Goal: Task Accomplishment & Management: Complete application form

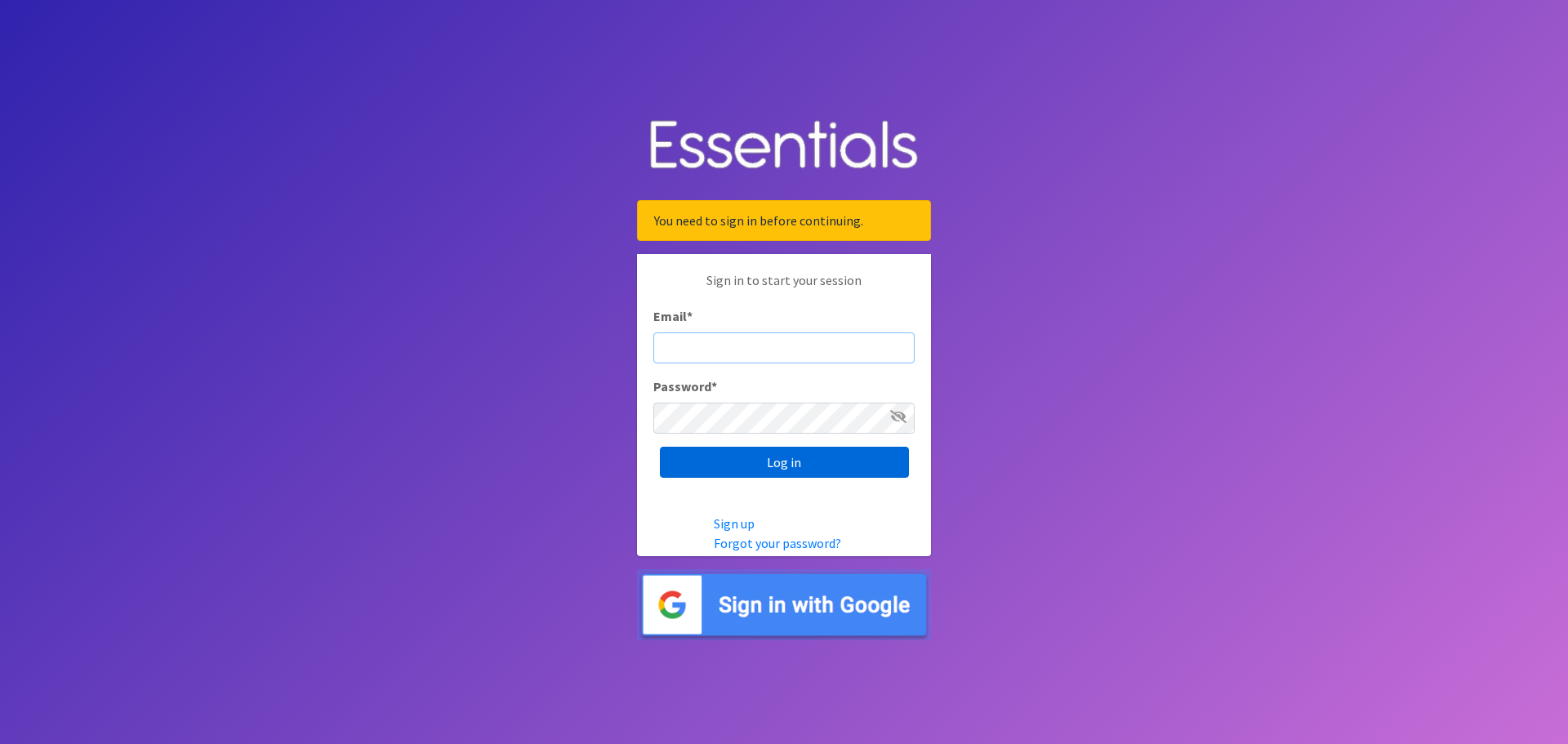
type input "[EMAIL_ADDRESS][DOMAIN_NAME]"
click at [866, 467] on input "Log in" at bounding box center [784, 463] width 249 height 31
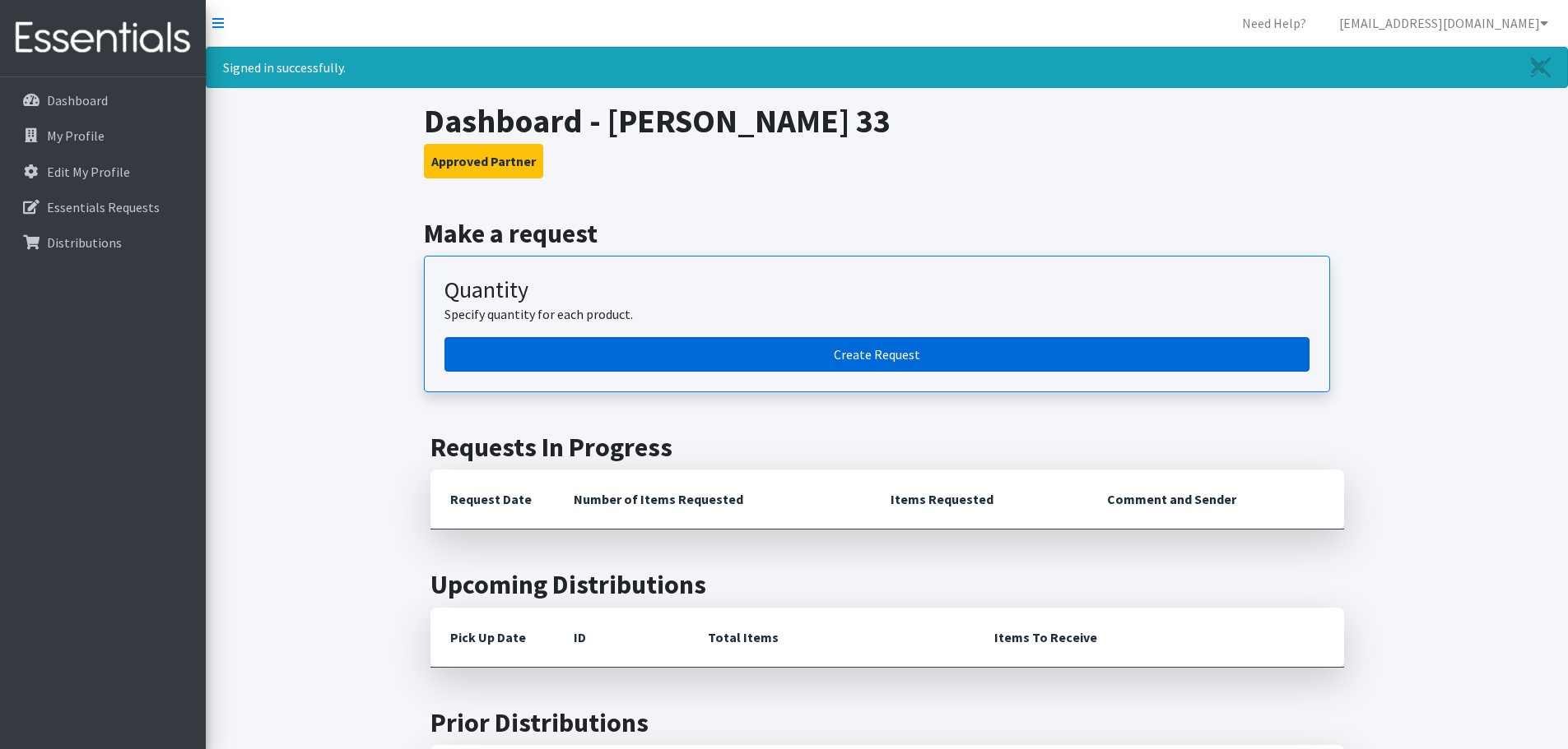
click at [879, 368] on link "Create Request" at bounding box center [877, 354] width 865 height 34
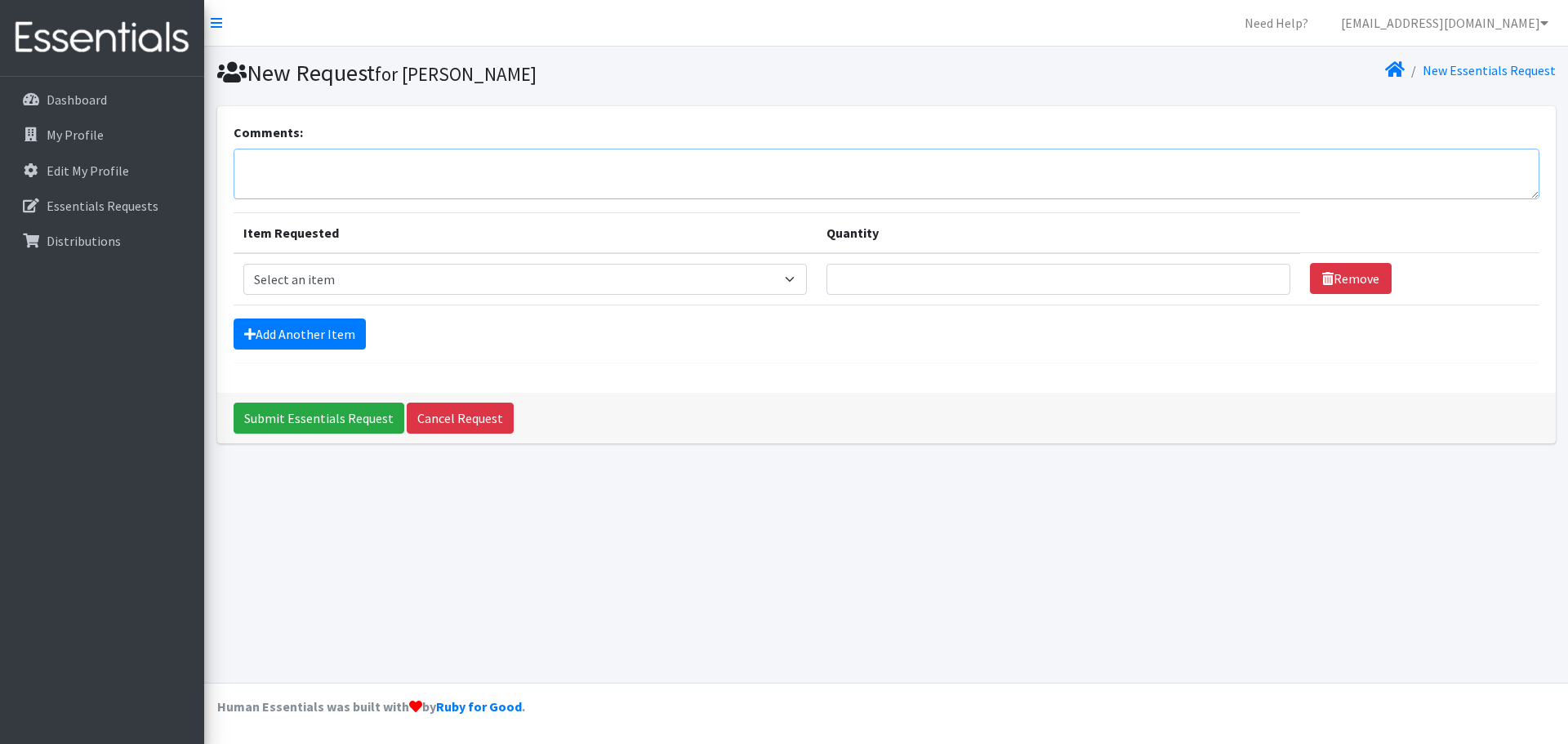
click at [490, 166] on textarea "Comments:" at bounding box center [886, 174] width 1307 height 50
type textarea "[PERSON_NAME]"
click at [403, 289] on select "Select an item Diapers - Newborn Diapers - Preemie Diapers - Size 1 Diapers - S…" at bounding box center [525, 280] width 564 height 31
select select "75"
click at [243, 264] on select "Select an item Diapers - Newborn Diapers - Preemie Diapers - Size 1 Diapers - S…" at bounding box center [525, 280] width 564 height 31
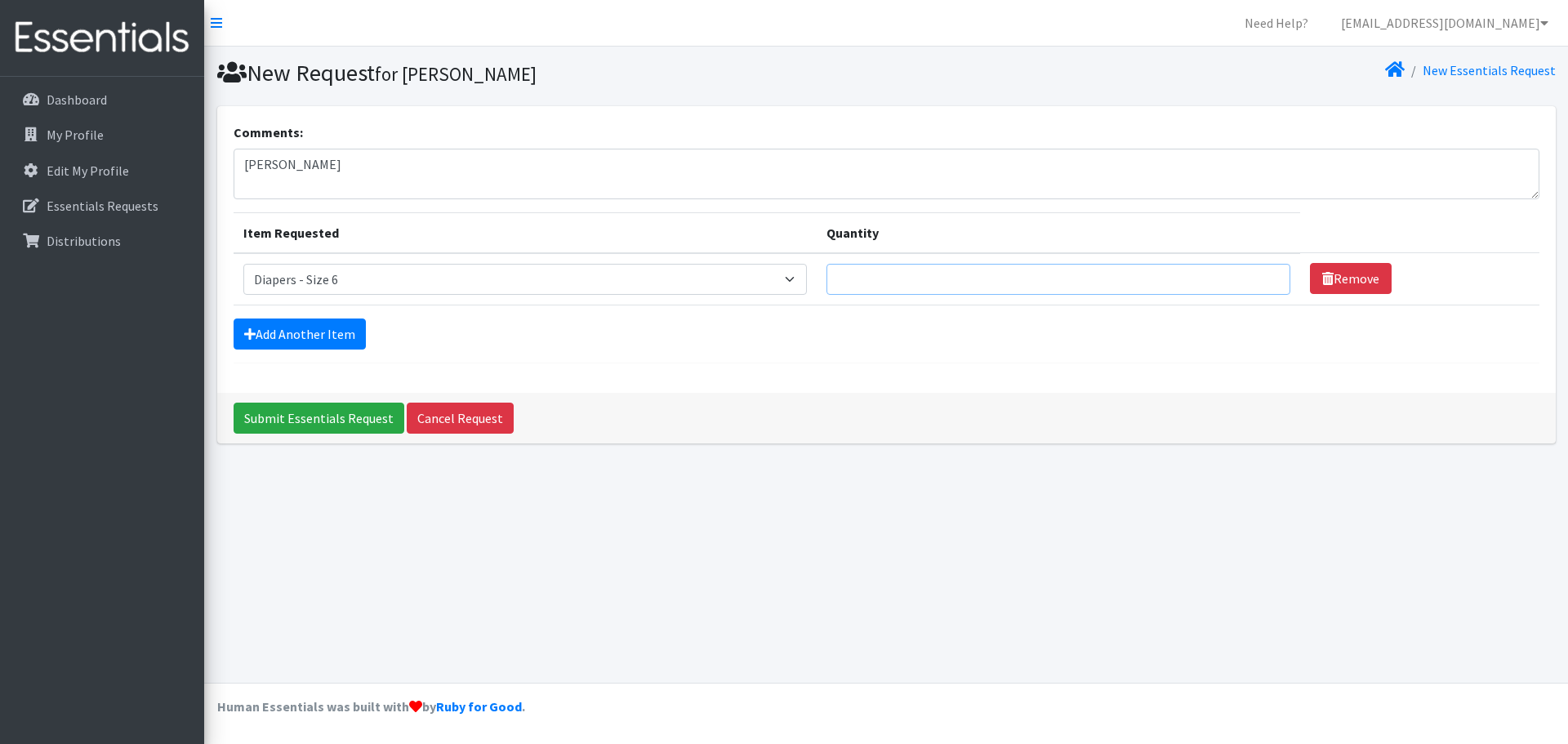
click at [975, 264] on input "Quantity" at bounding box center [1058, 280] width 464 height 31
type input "1600"
click at [318, 337] on link "Add Another Item" at bounding box center [300, 334] width 132 height 31
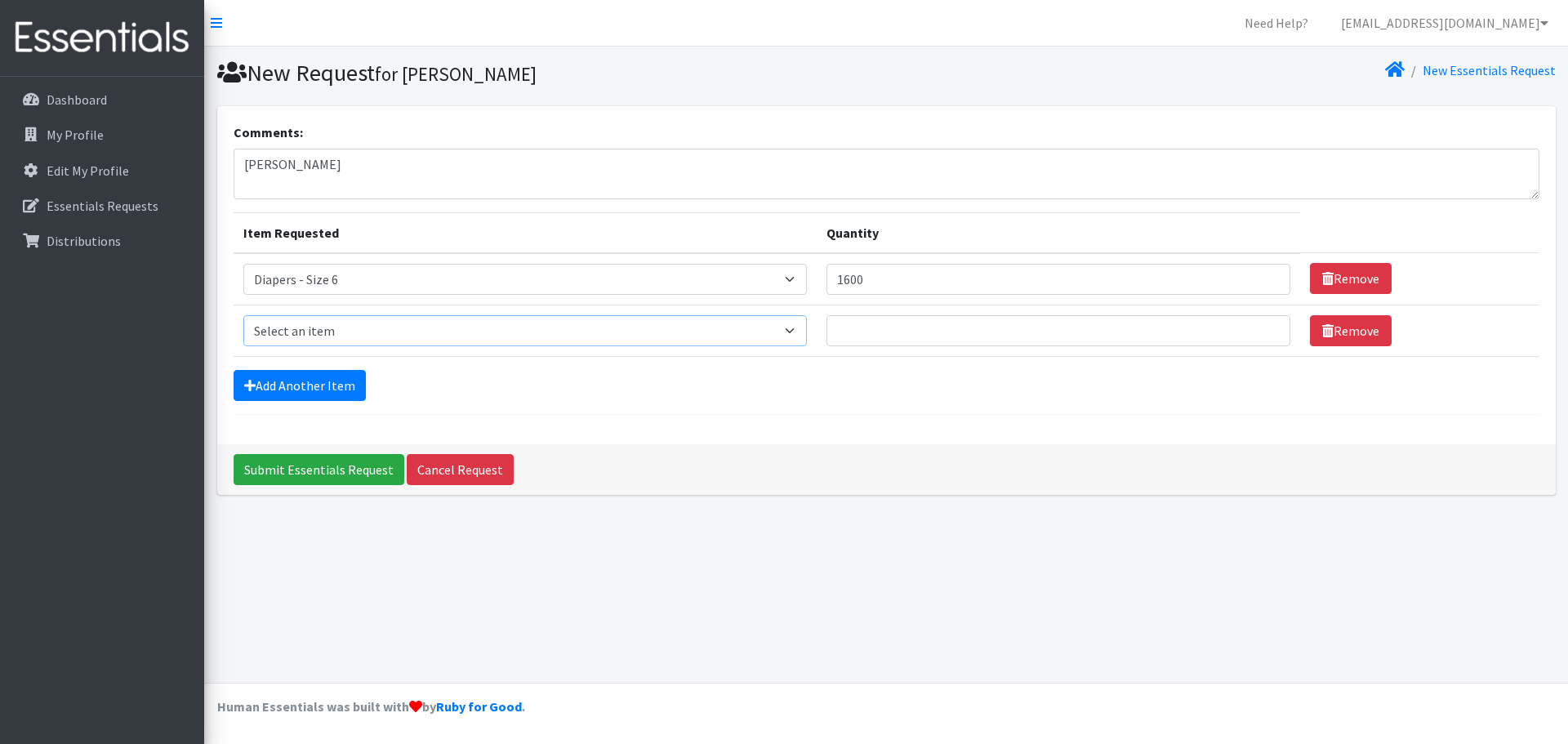
click at [315, 336] on select "Select an item Diapers - Newborn Diapers - Preemie Diapers - Size 1 Diapers - S…" at bounding box center [525, 331] width 564 height 31
select select "74"
click at [243, 315] on select "Select an item Diapers - Newborn Diapers - Preemie Diapers - Size 1 Diapers - S…" at bounding box center [525, 331] width 564 height 31
click at [870, 337] on input "Quantity" at bounding box center [1058, 331] width 464 height 31
type input "1700"
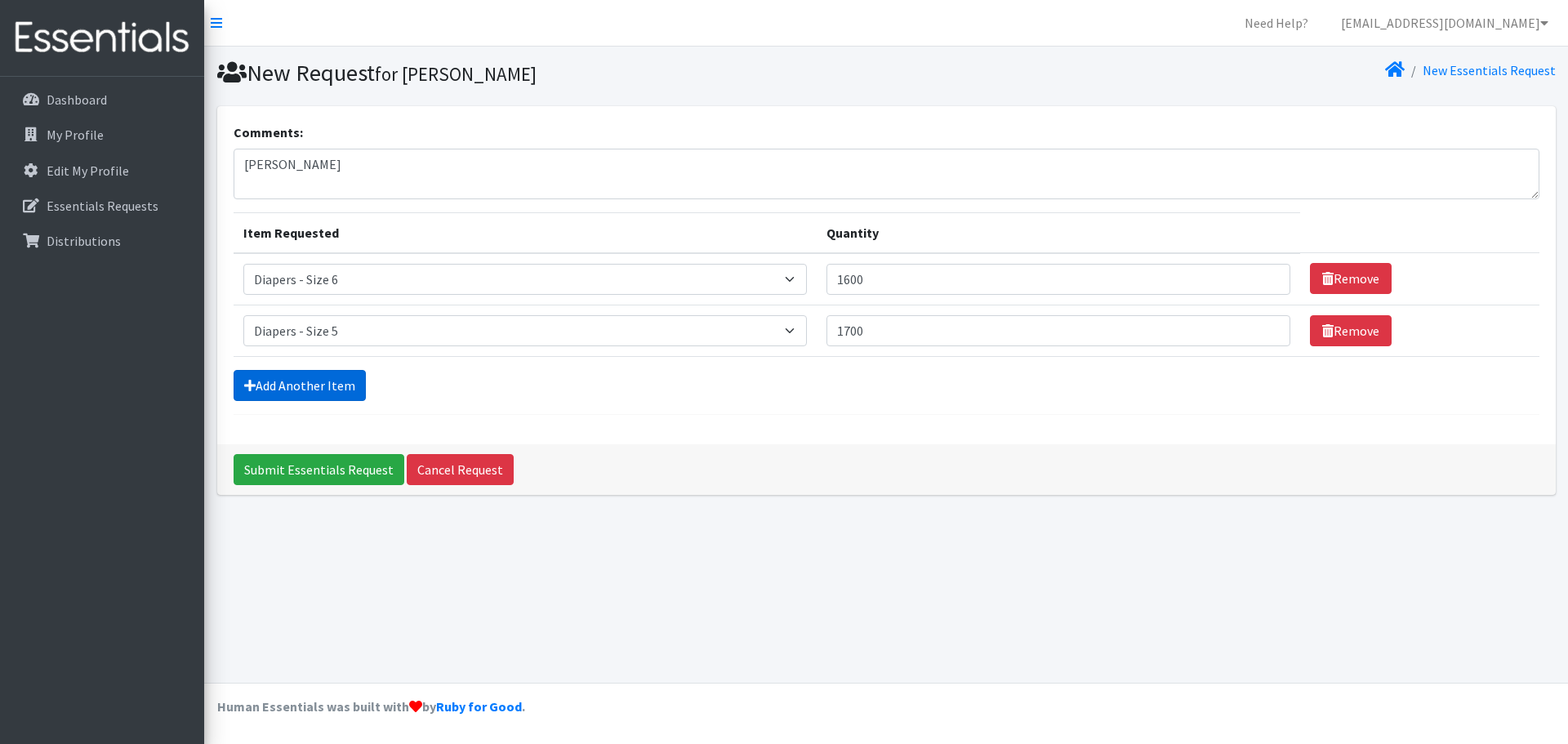
click at [343, 388] on link "Add Another Item" at bounding box center [300, 386] width 132 height 31
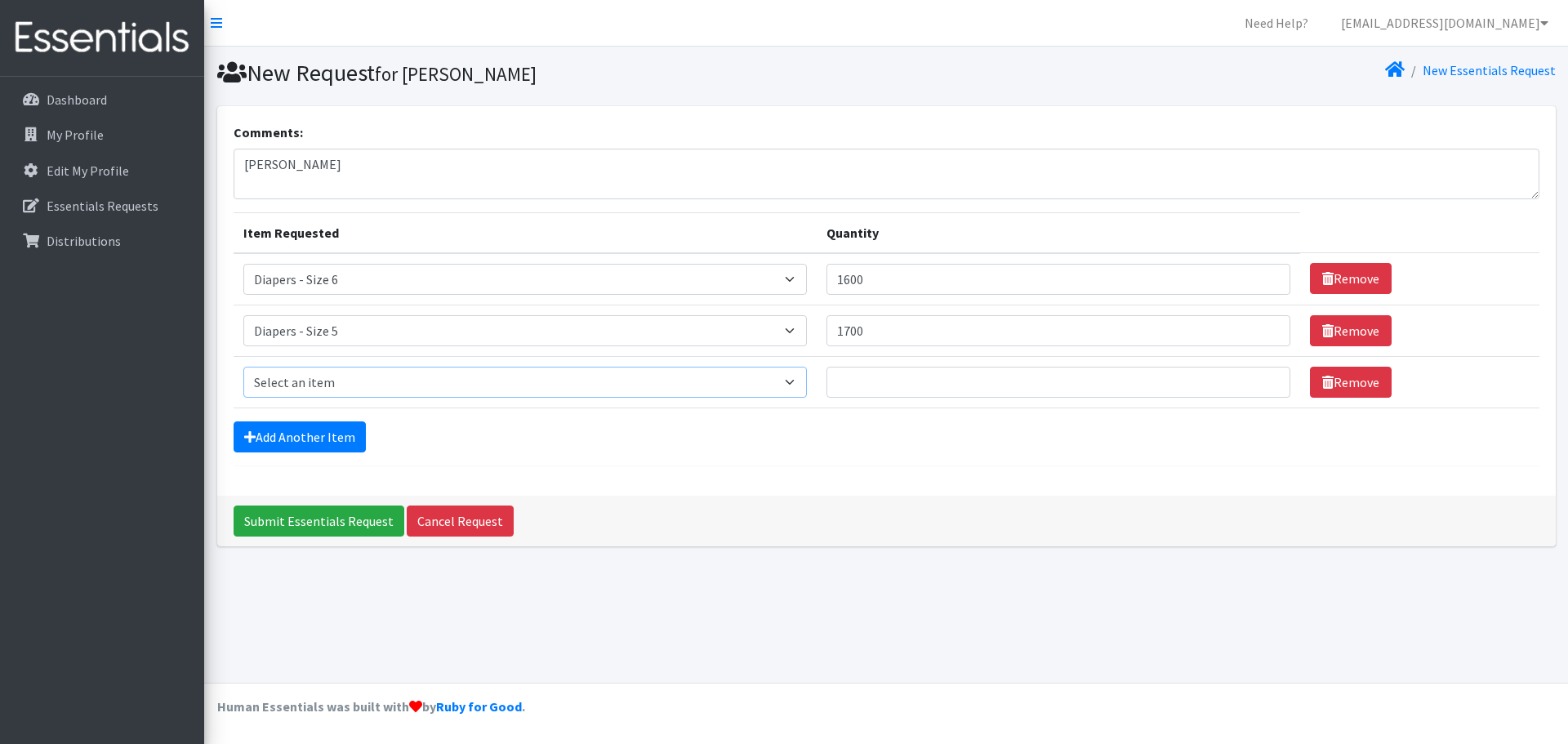
click at [343, 388] on select "Select an item Diapers - Newborn Diapers - Preemie Diapers - Size 1 Diapers - S…" at bounding box center [525, 382] width 564 height 31
click at [243, 367] on select "Select an item Diapers - Newborn Diapers - Preemie Diapers - Size 1 Diapers - S…" at bounding box center [525, 382] width 564 height 31
click at [376, 365] on td "Item Requested Select an item Diapers - Newborn Diapers - Preemie Diapers - Siz…" at bounding box center [525, 382] width 584 height 51
click at [368, 377] on select "Select an item Diapers - Newborn Diapers - Preemie Diapers - Size 1 Diapers - S…" at bounding box center [525, 382] width 564 height 31
select select "73"
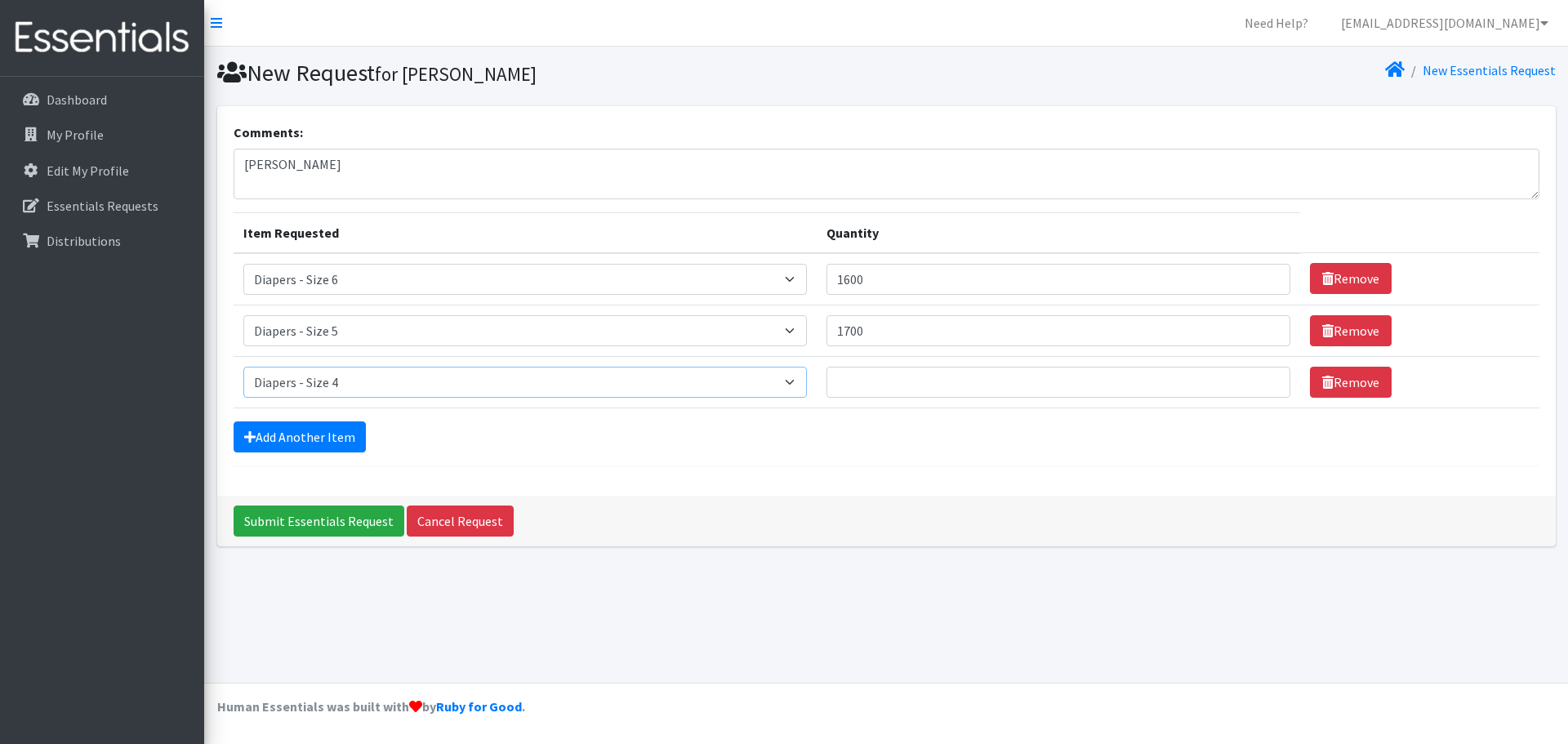
click at [243, 367] on select "Select an item Diapers - Newborn Diapers - Preemie Diapers - Size 1 Diapers - S…" at bounding box center [525, 382] width 564 height 31
click at [923, 397] on input "Quantity" at bounding box center [1058, 382] width 464 height 31
click at [916, 382] on input "Quantity" at bounding box center [1058, 382] width 464 height 31
type input "900"
click at [311, 439] on link "Add Another Item" at bounding box center [300, 437] width 132 height 31
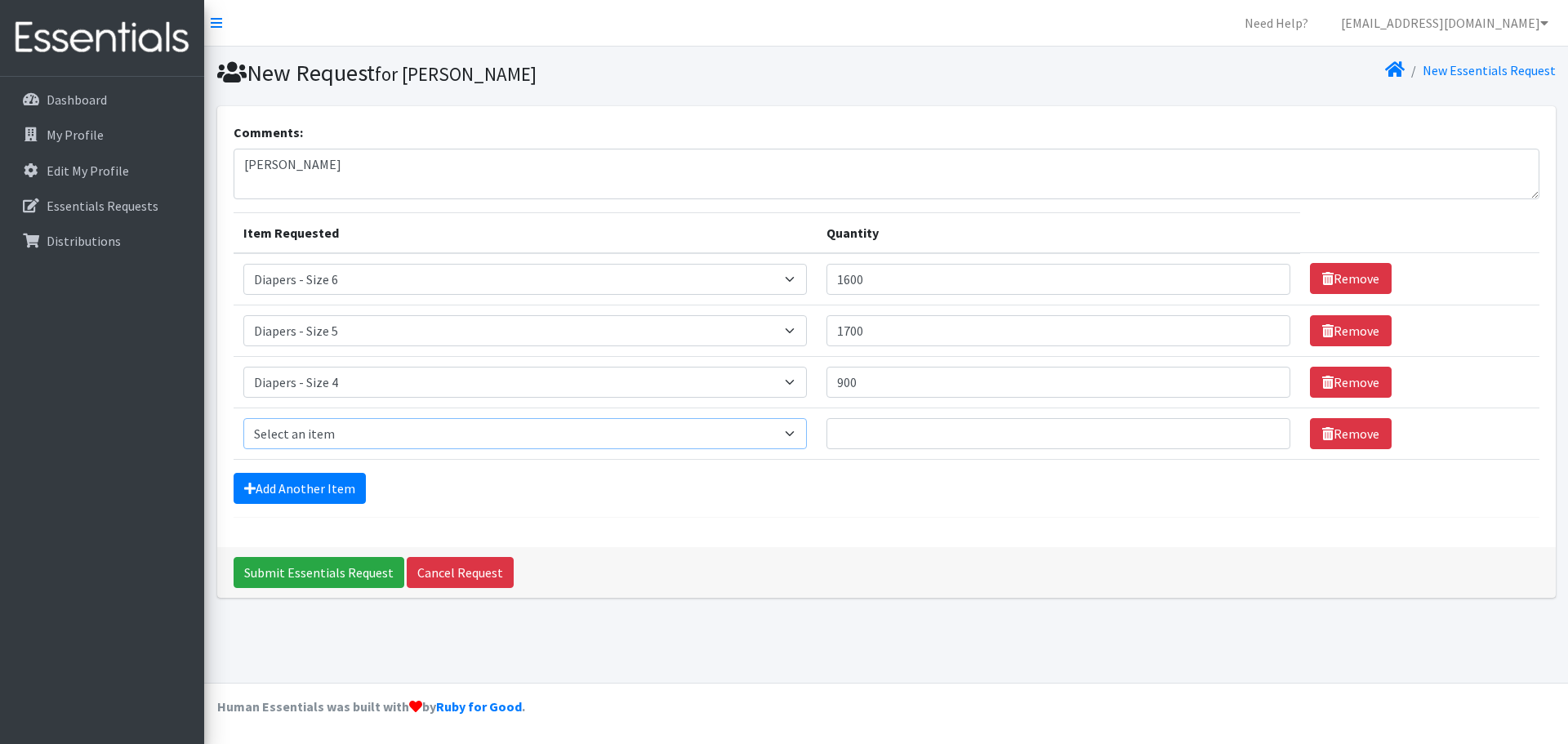
click at [333, 425] on select "Select an item Diapers - Newborn Diapers - Preemie Diapers - Size 1 Diapers - S…" at bounding box center [525, 434] width 564 height 31
select select "98"
click at [243, 418] on select "Select an item Diapers - Newborn Diapers - Preemie Diapers - Size 1 Diapers - S…" at bounding box center [525, 434] width 564 height 31
click at [886, 435] on input "Quantity" at bounding box center [1058, 434] width 464 height 31
type input "550"
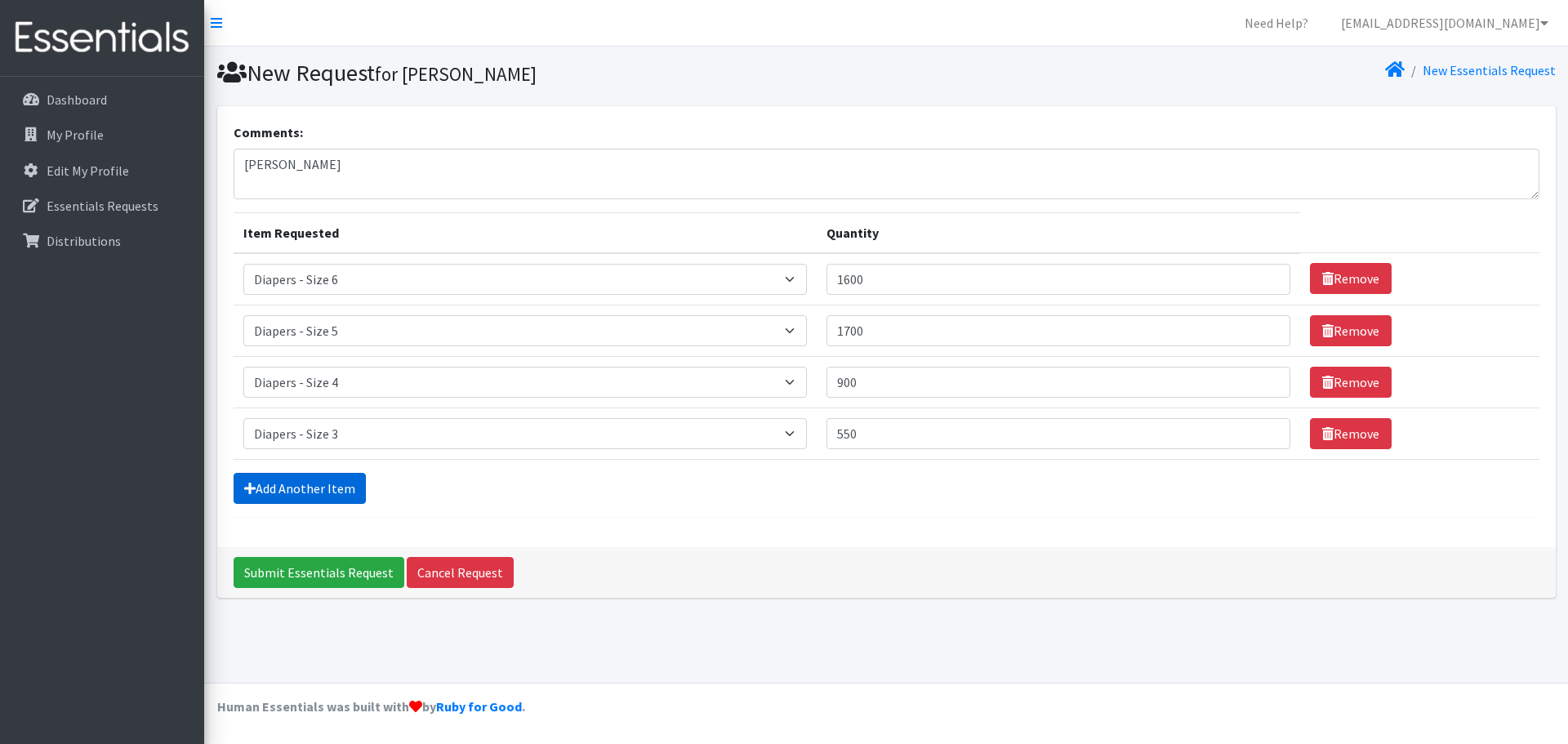
click at [236, 499] on link "Add Another Item" at bounding box center [300, 489] width 132 height 31
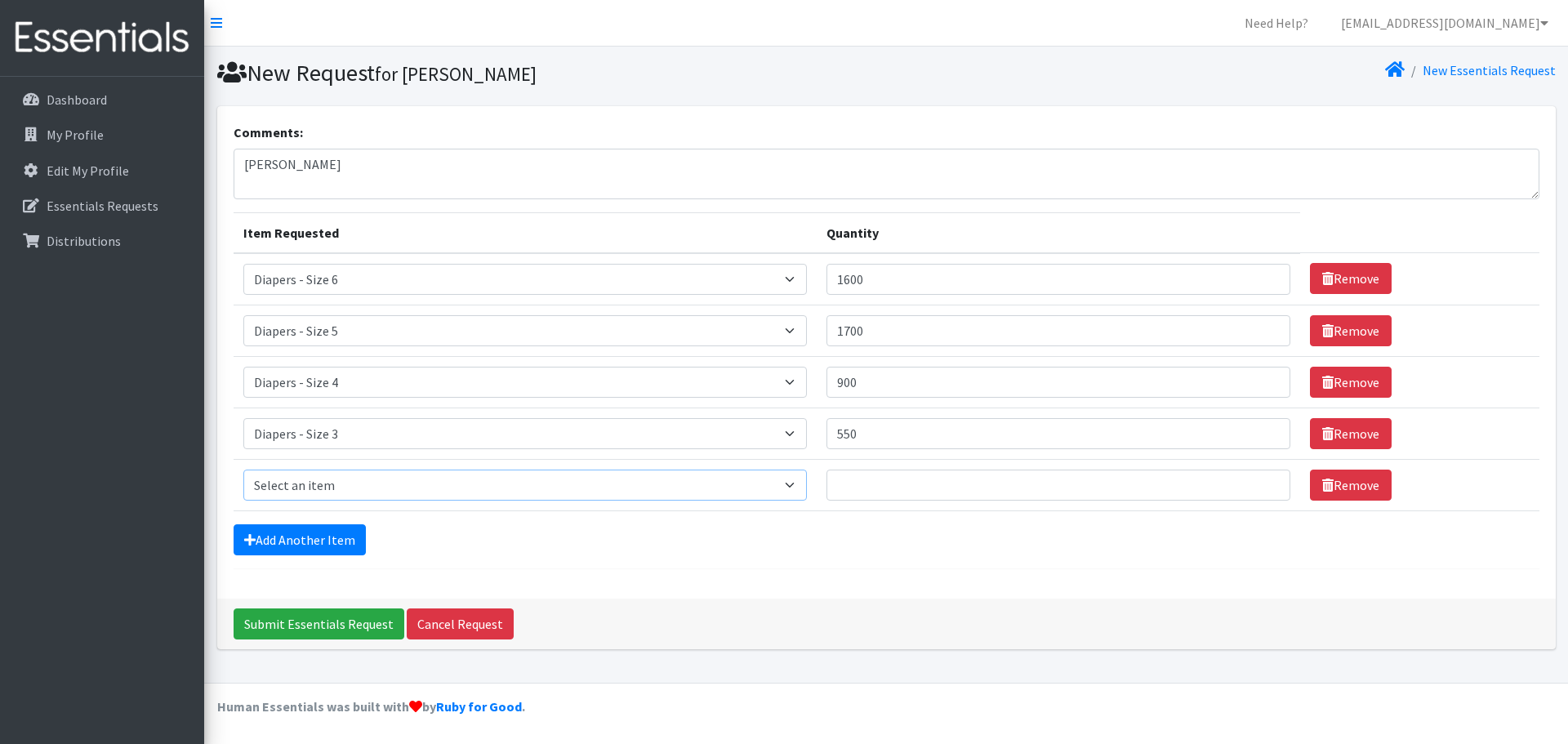
click at [403, 487] on select "Select an item Diapers - Newborn Diapers - Preemie Diapers - Size 1 Diapers - S…" at bounding box center [525, 486] width 564 height 31
select select "97"
click at [243, 470] on select "Select an item Diapers - Newborn Diapers - Preemie Diapers - Size 1 Diapers - S…" at bounding box center [525, 486] width 564 height 31
click at [893, 490] on input "Quantity" at bounding box center [1058, 486] width 464 height 31
type input "500"
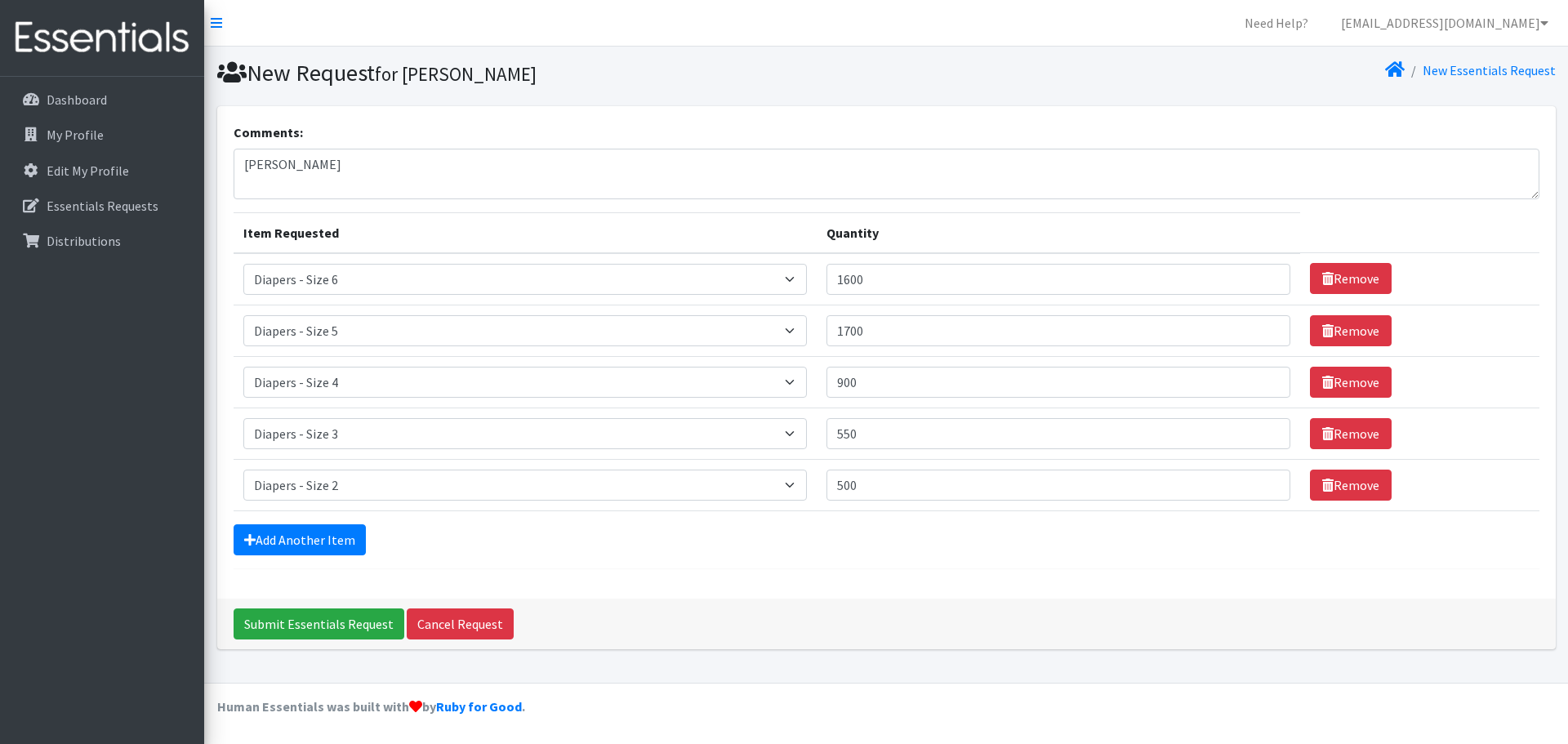
click at [316, 559] on form "Comments: knox Item Requested Quantity Item Requested Select an item Diapers - …" at bounding box center [886, 346] width 1307 height 447
click at [323, 548] on link "Add Another Item" at bounding box center [300, 540] width 132 height 31
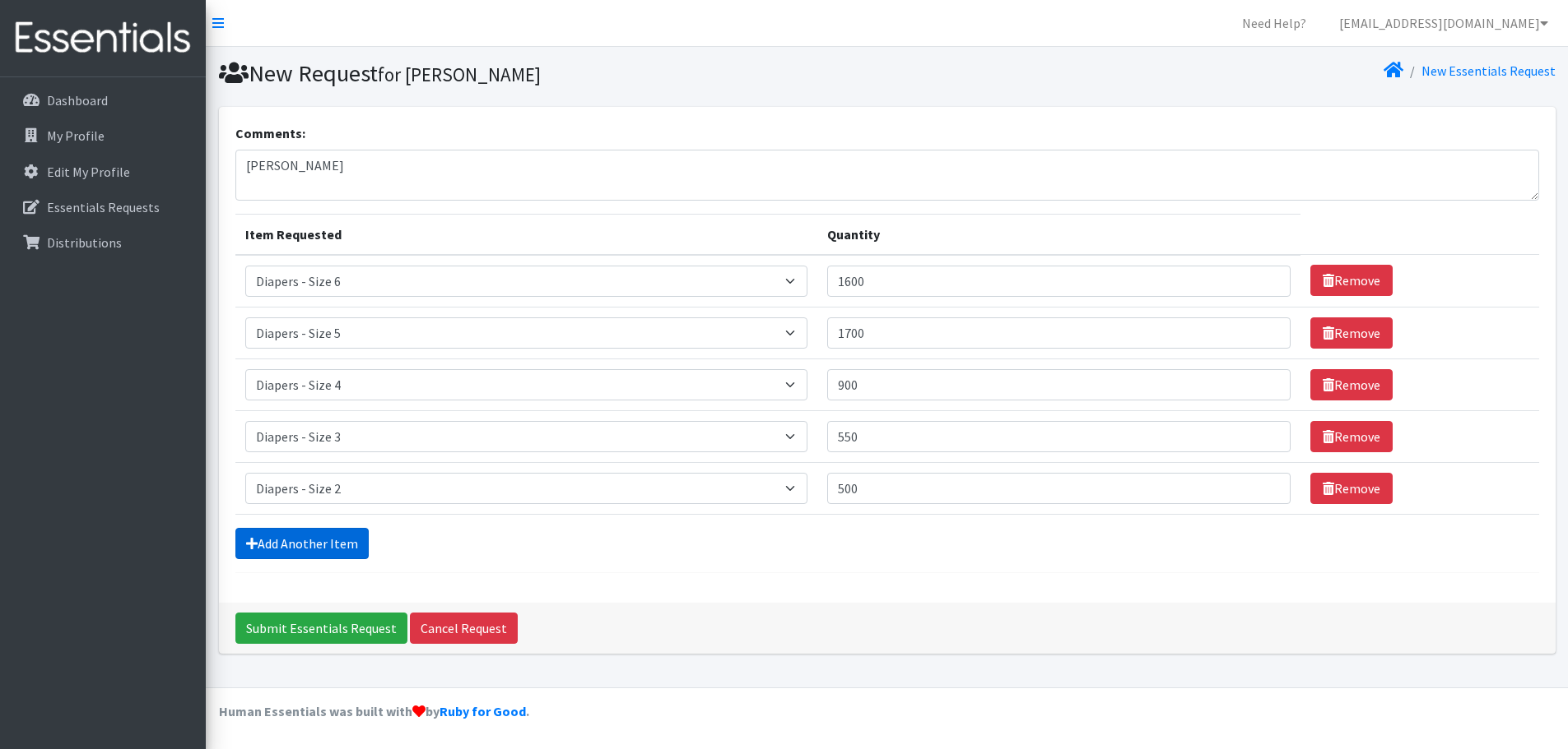
scroll to position [32, 0]
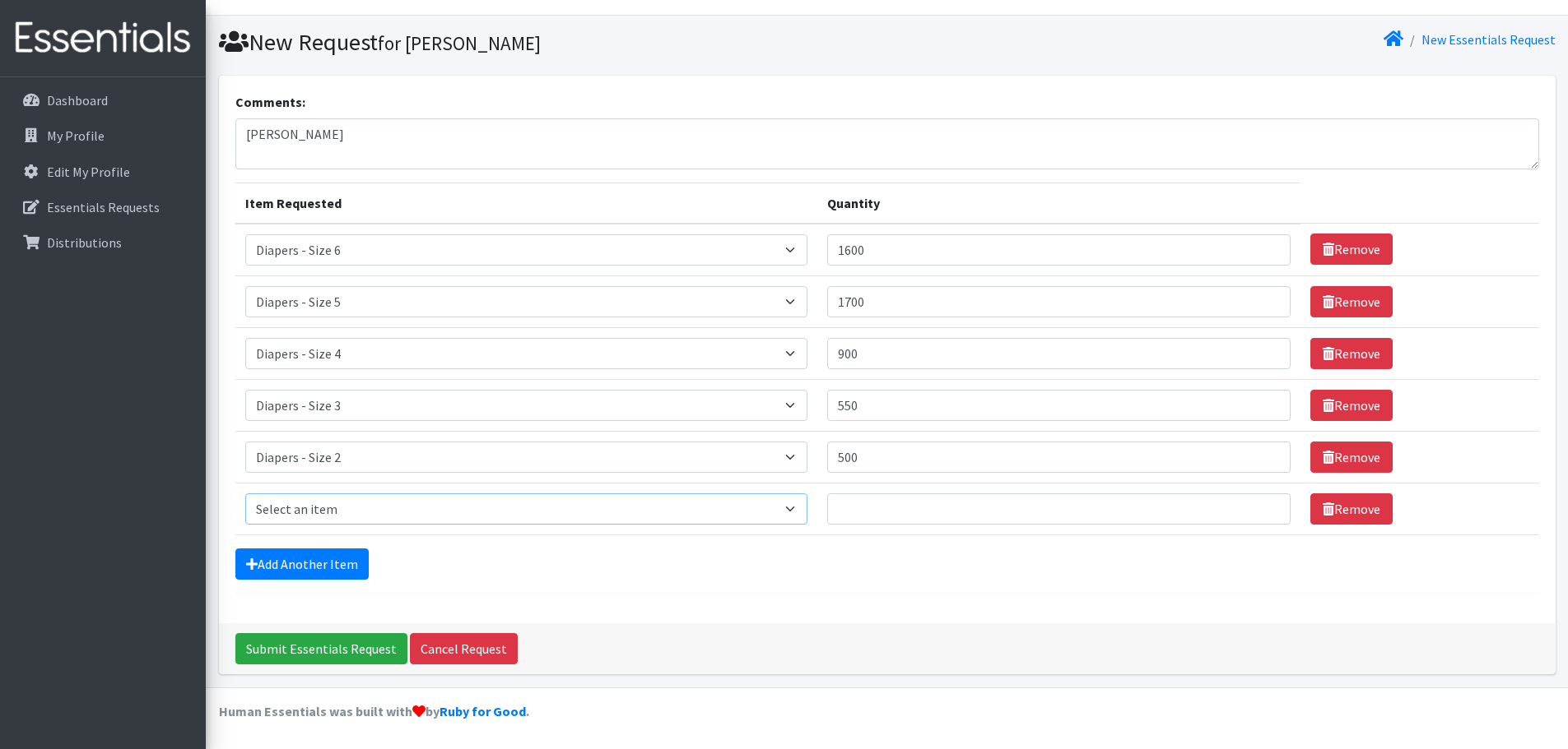
click at [310, 512] on select "Select an item Diapers - Newborn Diapers - Preemie Diapers - Size 1 Diapers - S…" at bounding box center [526, 509] width 563 height 32
select select "96"
click at [245, 493] on select "Select an item Diapers - Newborn Diapers - Preemie Diapers - Size 1 Diapers - S…" at bounding box center [526, 509] width 563 height 32
click at [959, 509] on input "Quantity" at bounding box center [1058, 509] width 463 height 32
type input "450"
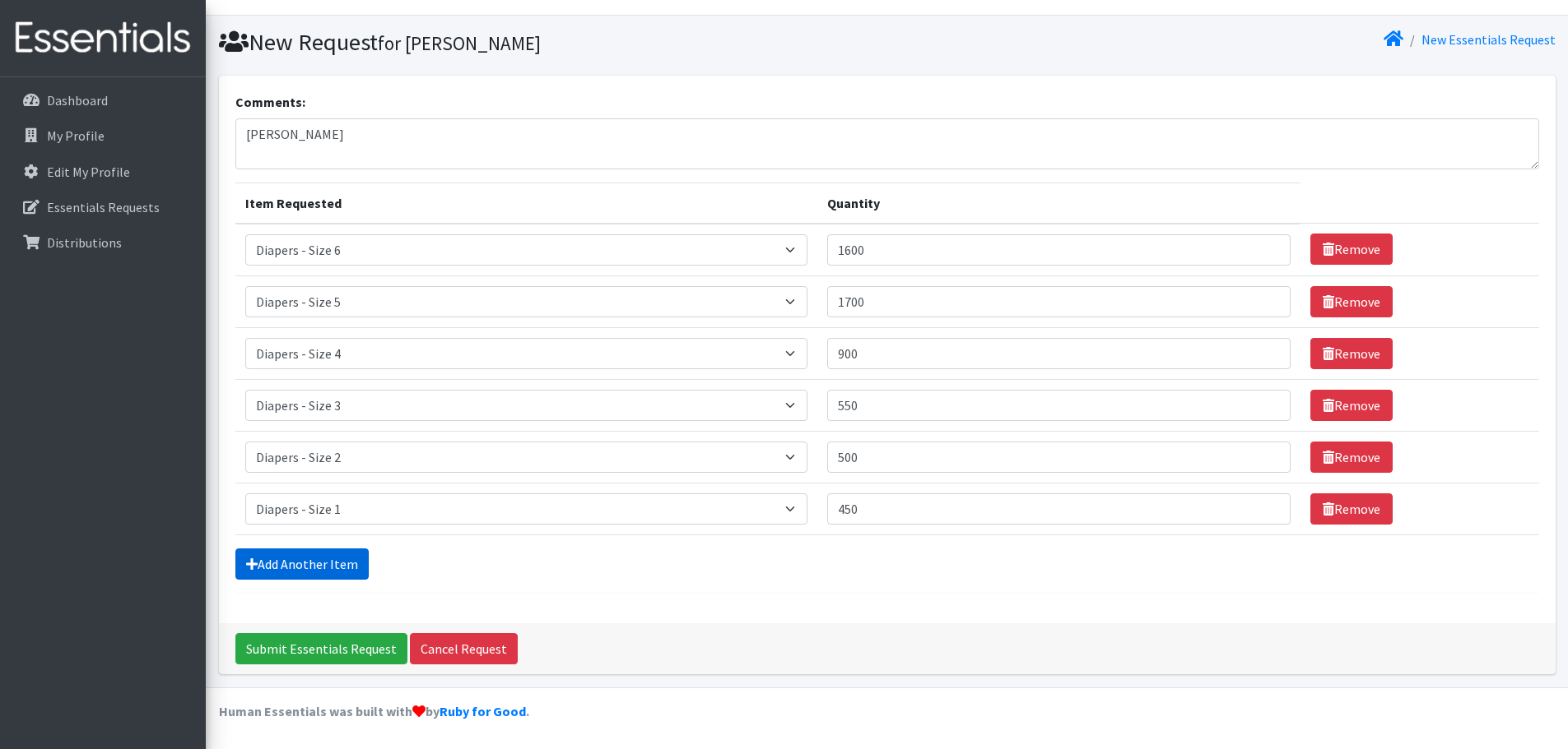
click at [350, 564] on link "Add Another Item" at bounding box center [302, 564] width 133 height 32
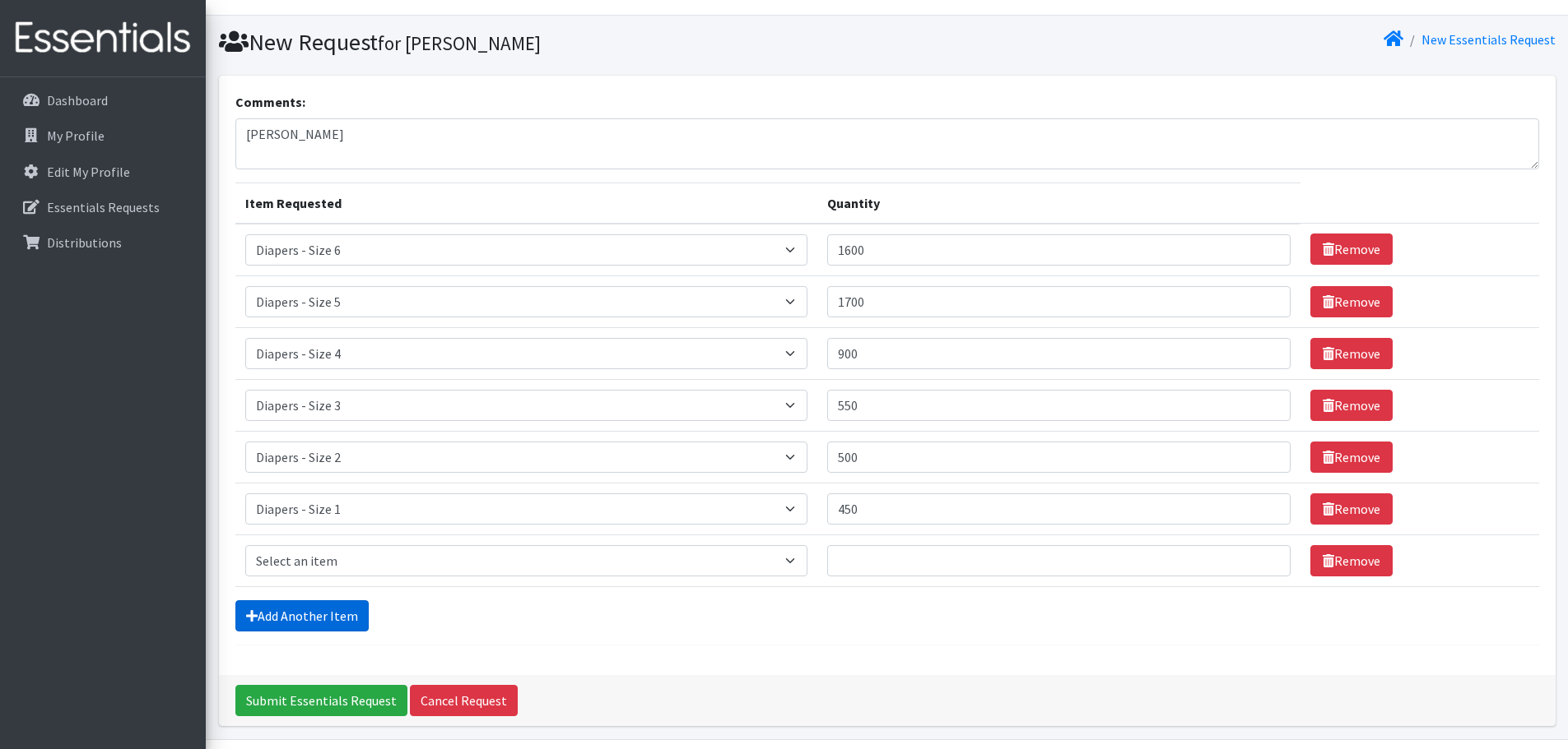
scroll to position [83, 0]
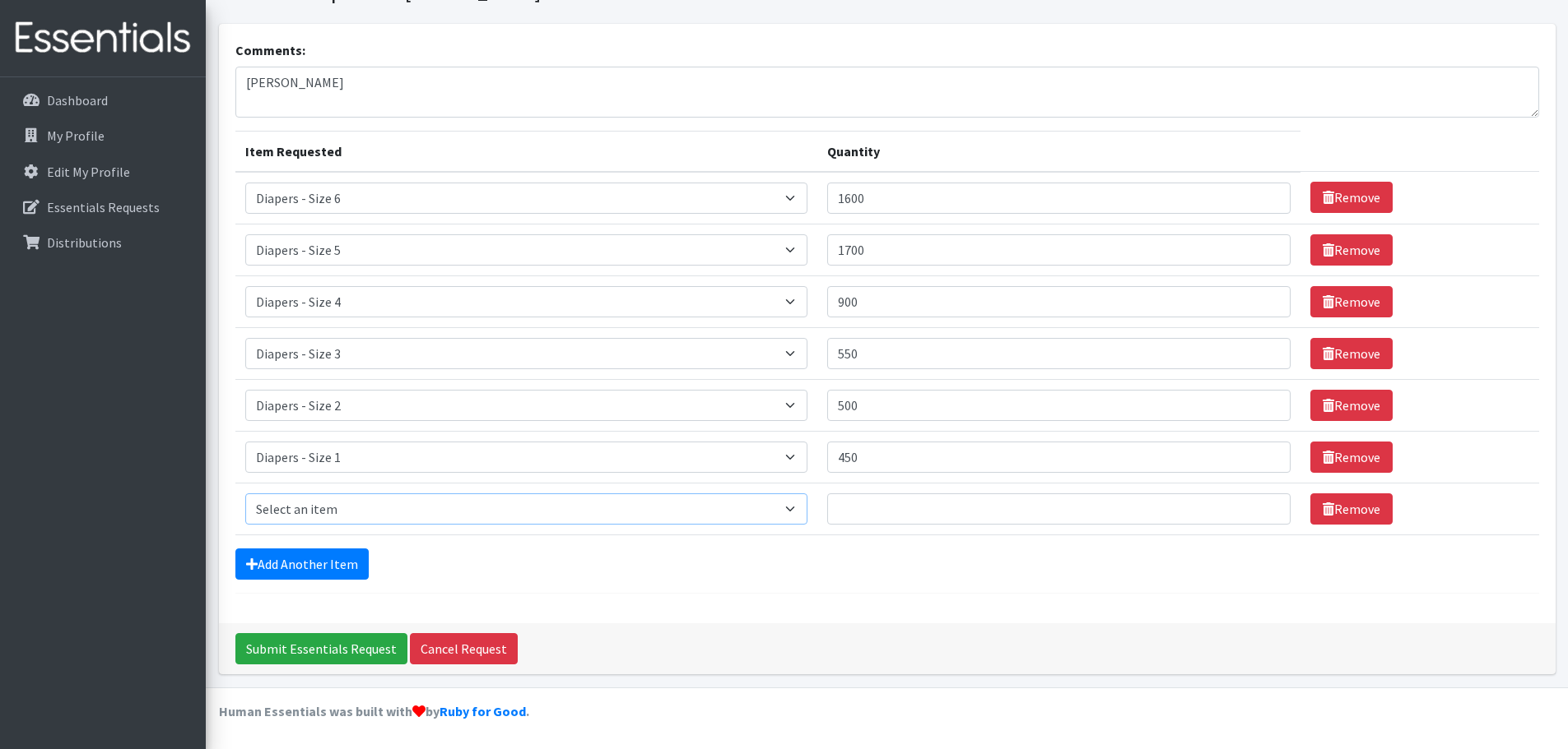
click at [348, 524] on select "Select an item Diapers - Newborn Diapers - Preemie Diapers - Size 1 Diapers - S…" at bounding box center [526, 509] width 563 height 32
select select "94"
click at [245, 493] on select "Select an item Diapers - Newborn Diapers - Preemie Diapers - Size 1 Diapers - S…" at bounding box center [526, 509] width 563 height 32
click at [921, 517] on input "Quantity" at bounding box center [1058, 509] width 463 height 32
type input "400"
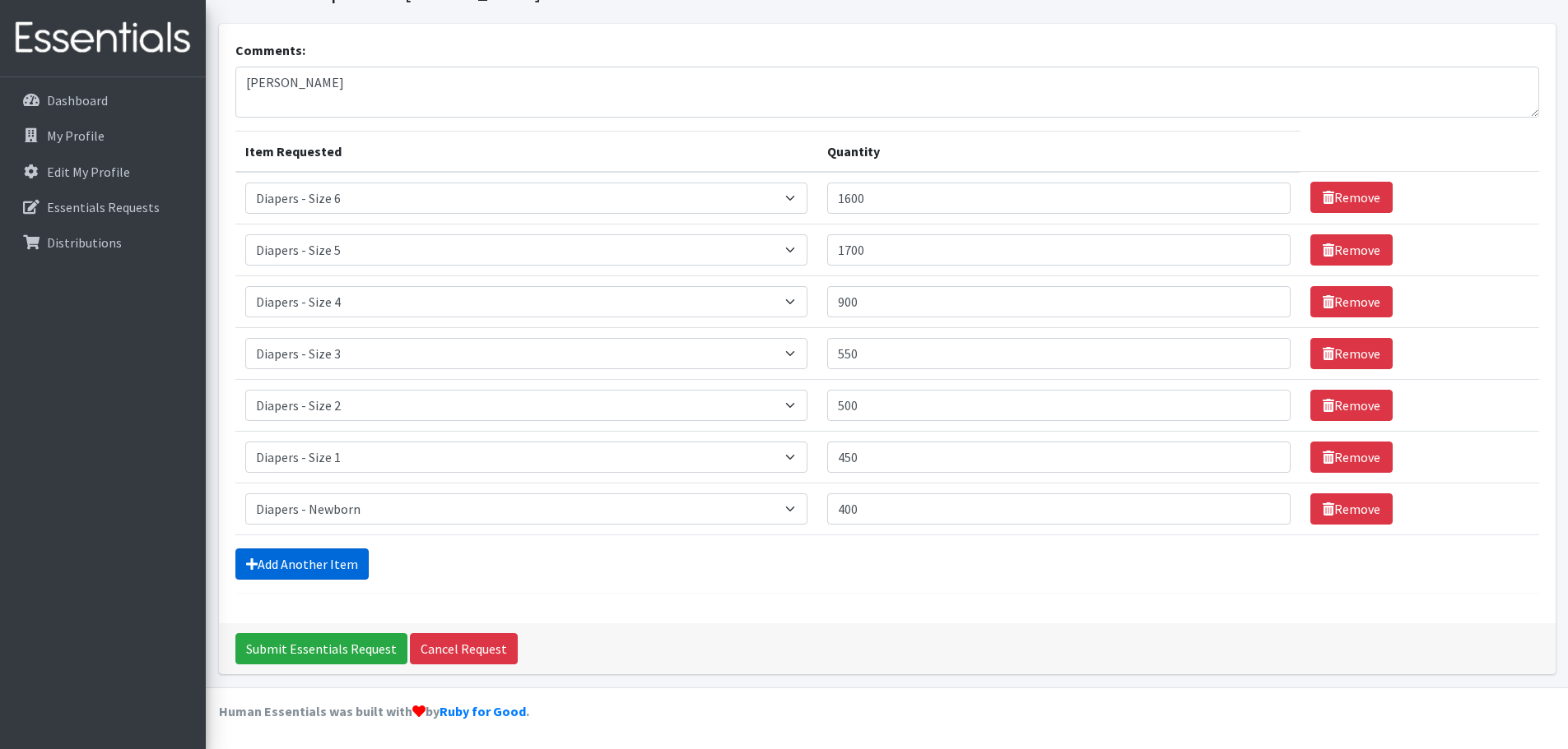
click at [336, 562] on link "Add Another Item" at bounding box center [302, 564] width 133 height 32
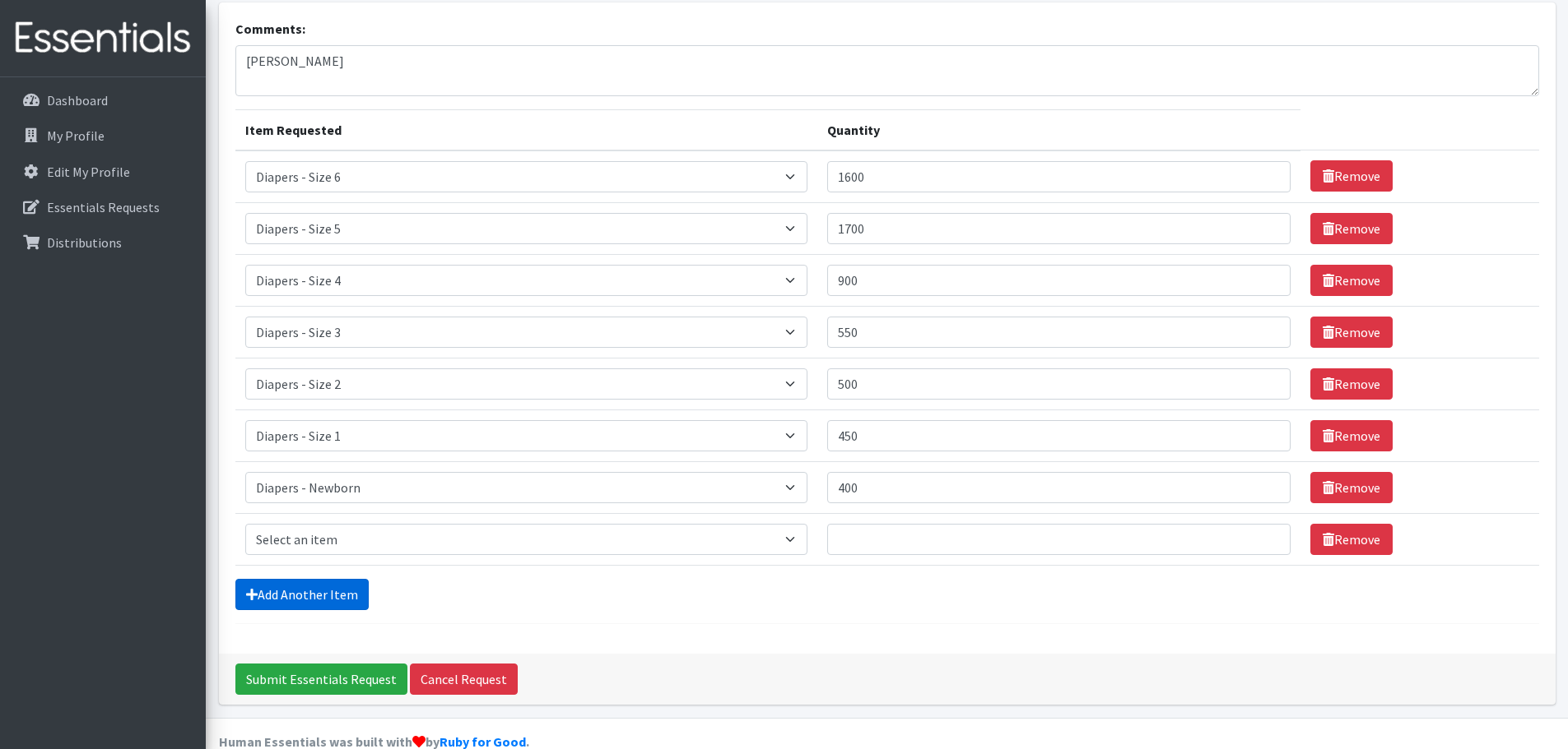
scroll to position [135, 0]
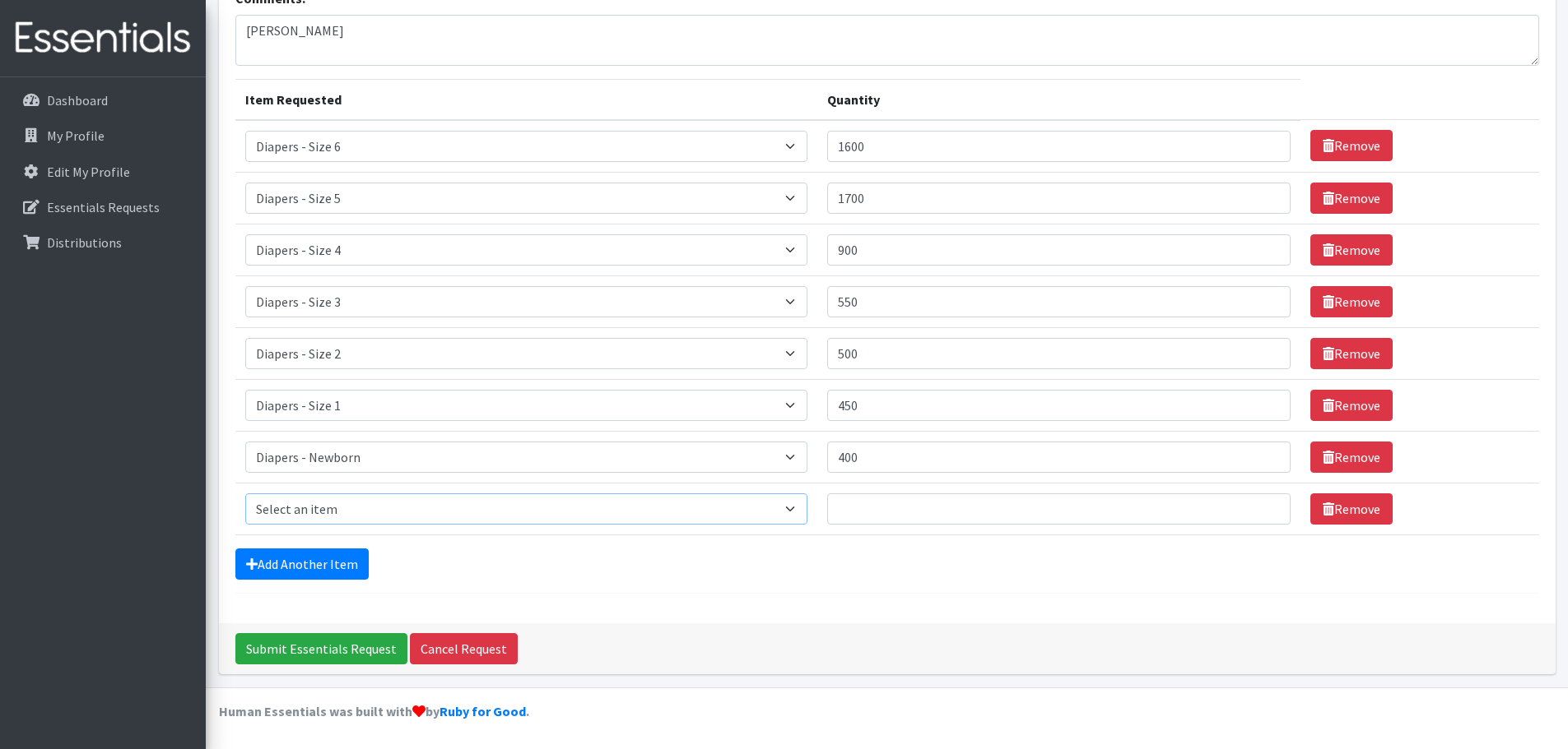
click at [366, 512] on select "Select an item Diapers - Newborn Diapers - Preemie Diapers - Size 1 Diapers - S…" at bounding box center [526, 509] width 563 height 32
select select "77"
click at [245, 493] on select "Select an item Diapers - Newborn Diapers - Preemie Diapers - Size 1 Diapers - S…" at bounding box center [526, 509] width 563 height 32
click at [998, 514] on input "Quantity" at bounding box center [1058, 509] width 463 height 32
type input "60"
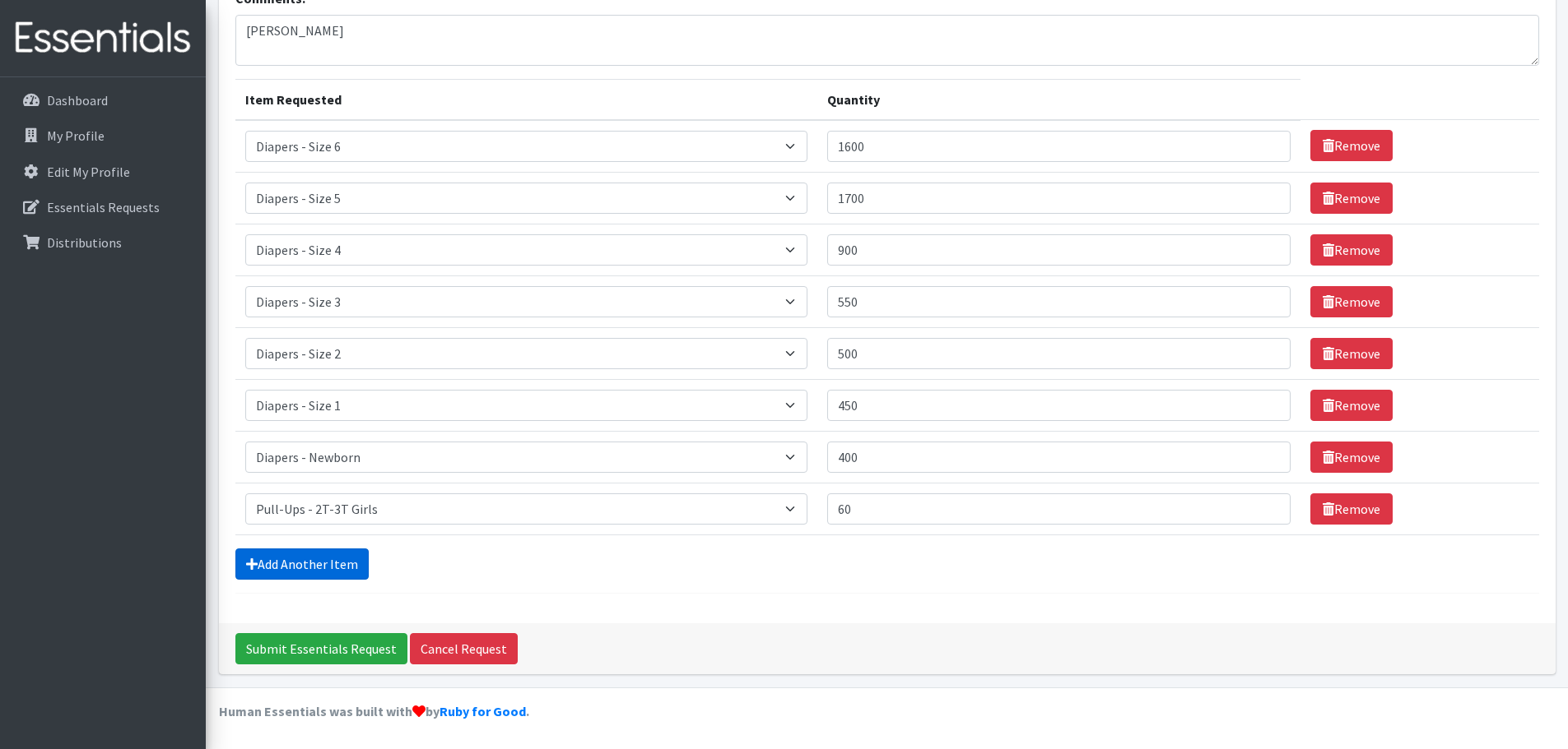
click at [337, 563] on link "Add Another Item" at bounding box center [302, 564] width 133 height 32
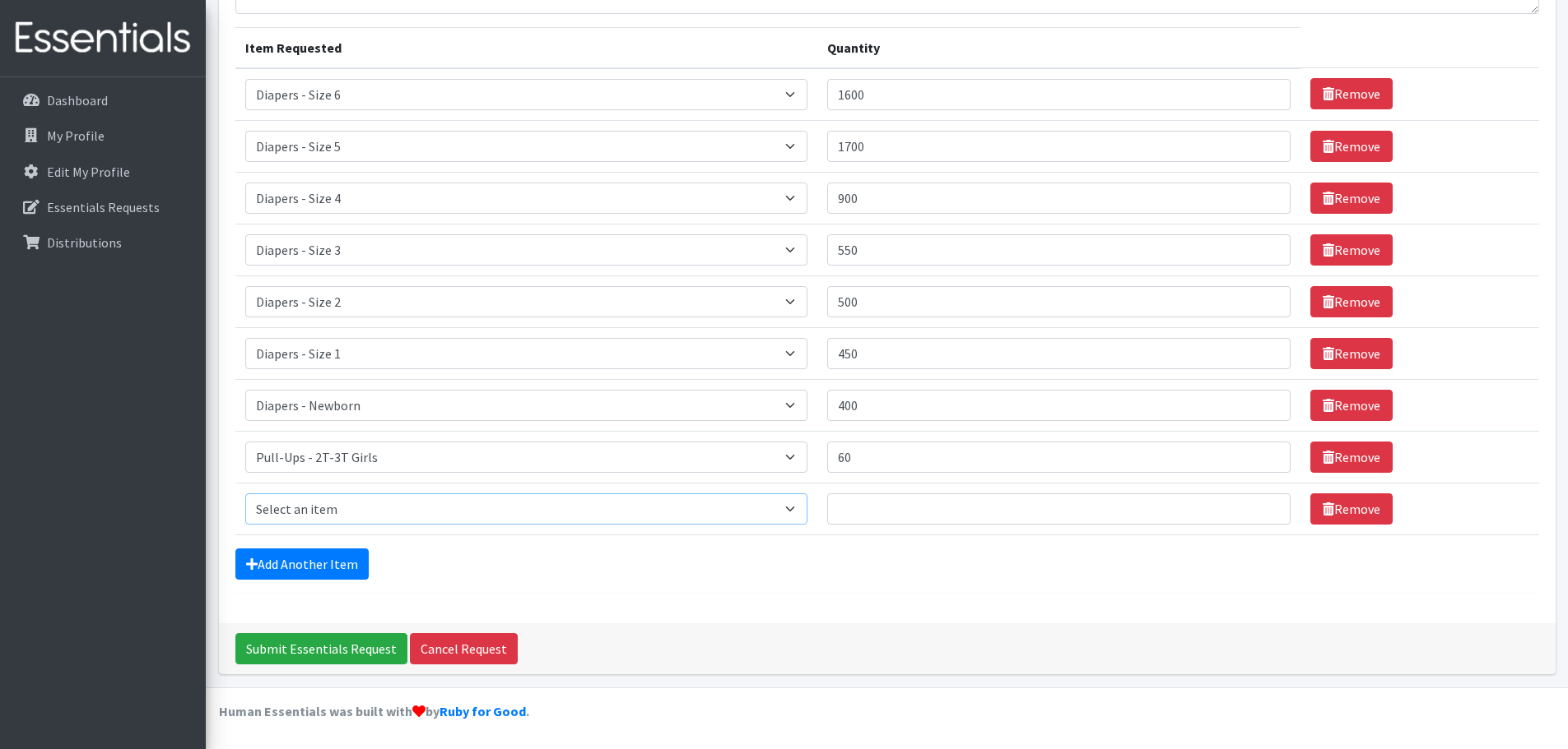
click at [333, 501] on select "Select an item Diapers - Newborn Diapers - Preemie Diapers - Size 1 Diapers - S…" at bounding box center [526, 509] width 563 height 32
select select "1300"
click at [245, 493] on select "Select an item Diapers - Newborn Diapers - Preemie Diapers - Size 1 Diapers - S…" at bounding box center [526, 509] width 563 height 32
click at [868, 518] on input "Quantity" at bounding box center [1058, 509] width 463 height 32
type input "40"
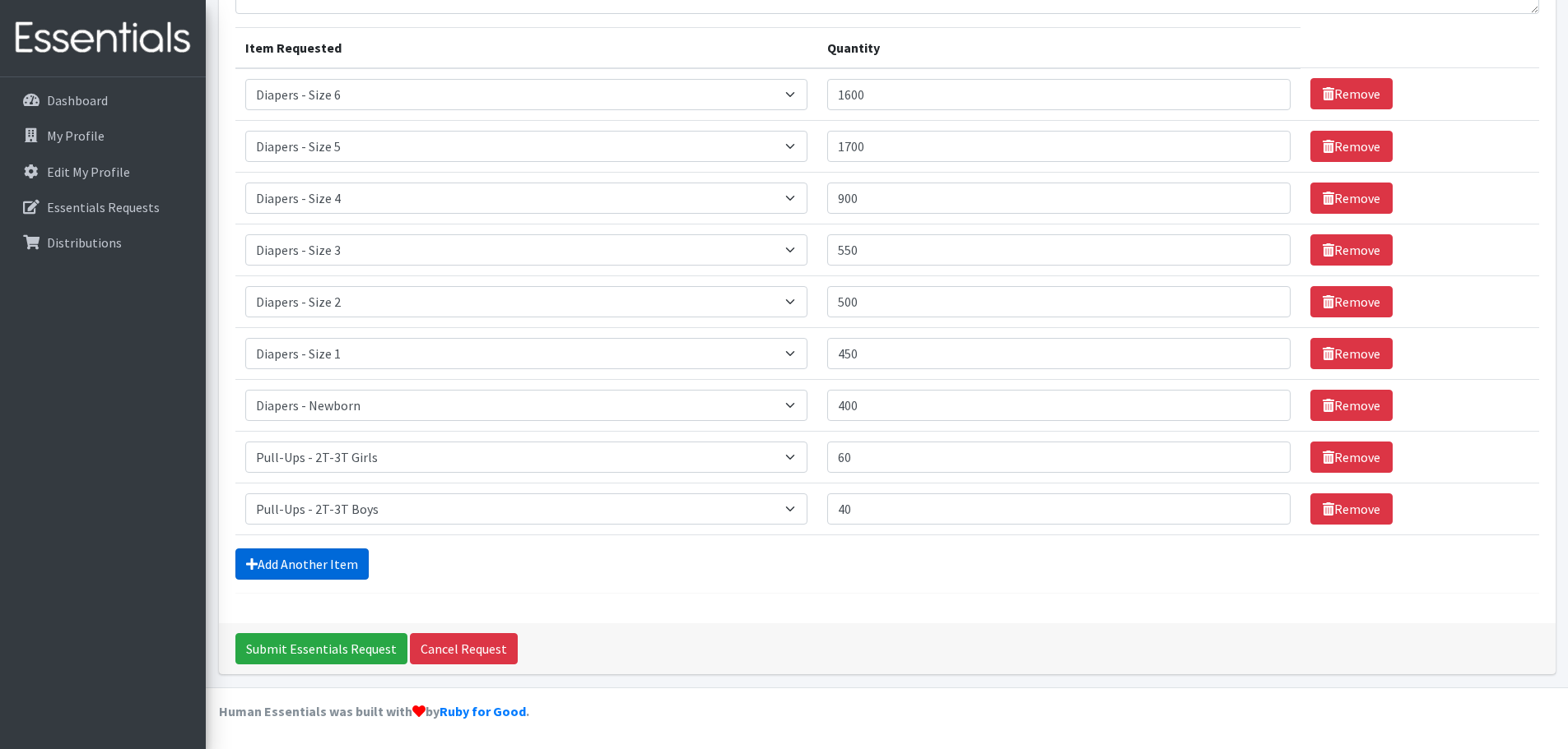
click at [313, 557] on link "Add Another Item" at bounding box center [302, 564] width 133 height 32
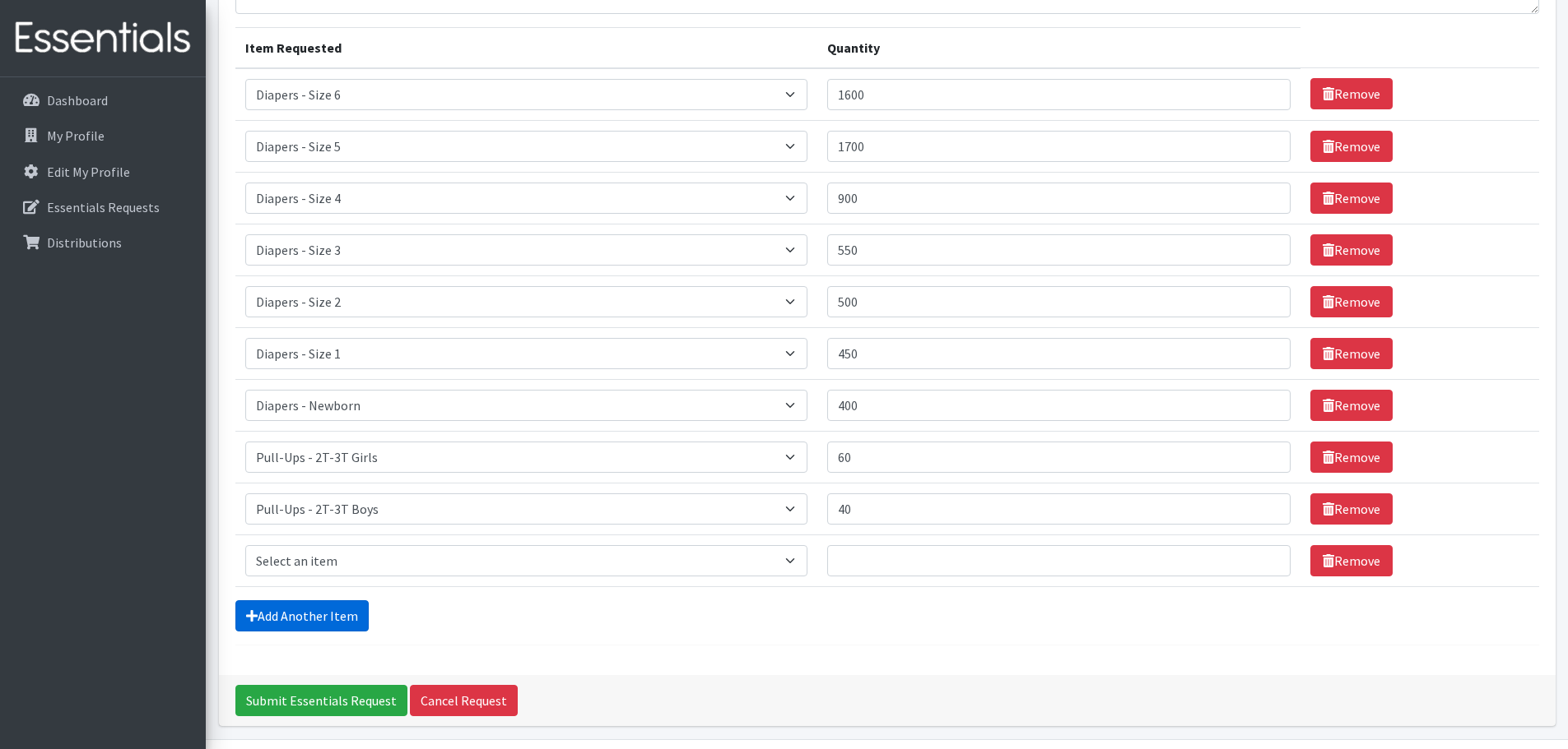
scroll to position [238, 0]
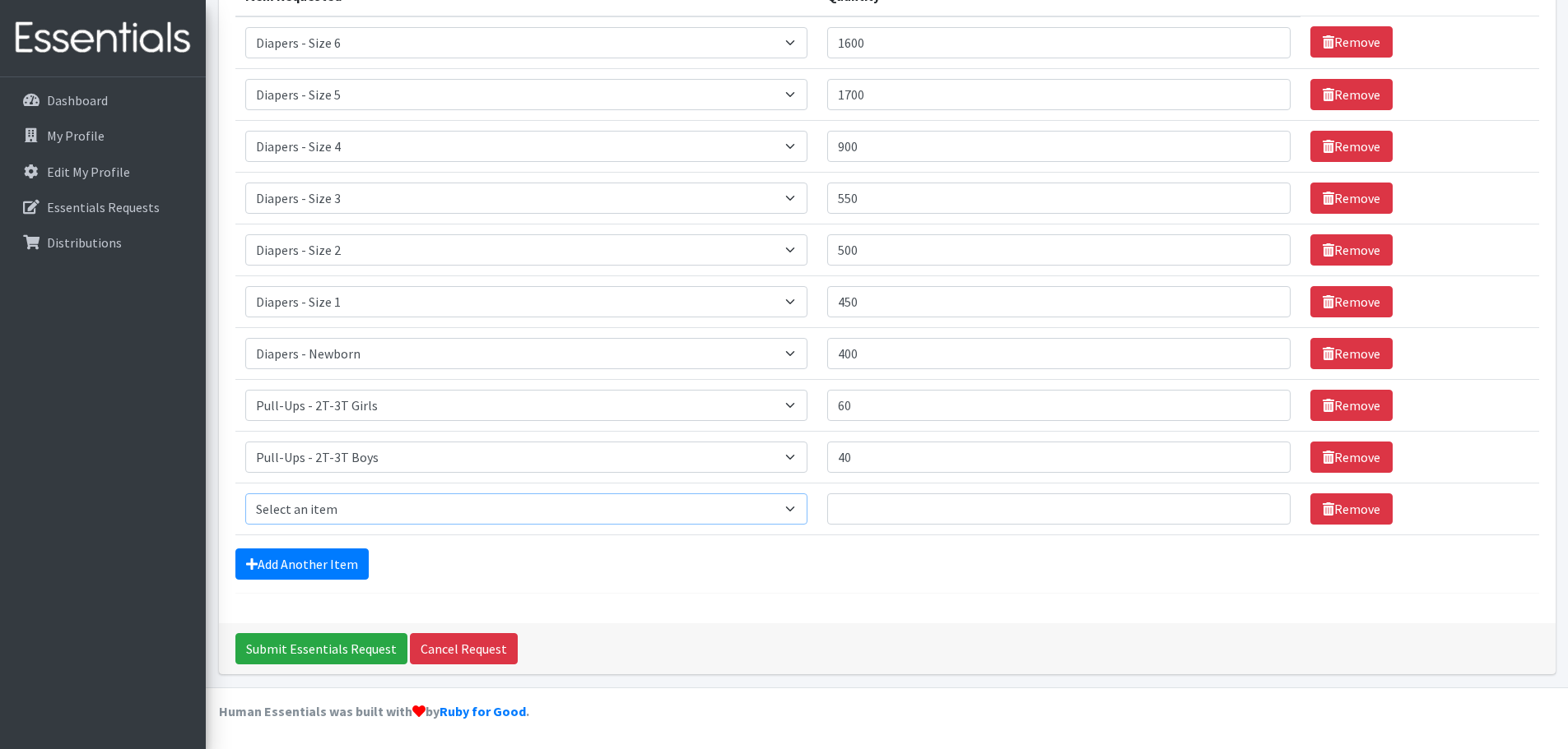
click at [343, 514] on select "Select an item Diapers - Newborn Diapers - Preemie Diapers - Size 1 Diapers - S…" at bounding box center [526, 509] width 563 height 32
select select "1301"
click at [245, 493] on select "Select an item Diapers - Newborn Diapers - Preemie Diapers - Size 1 Diapers - S…" at bounding box center [526, 509] width 563 height 32
click at [929, 520] on input "Quantity" at bounding box center [1058, 509] width 463 height 32
type input "120"
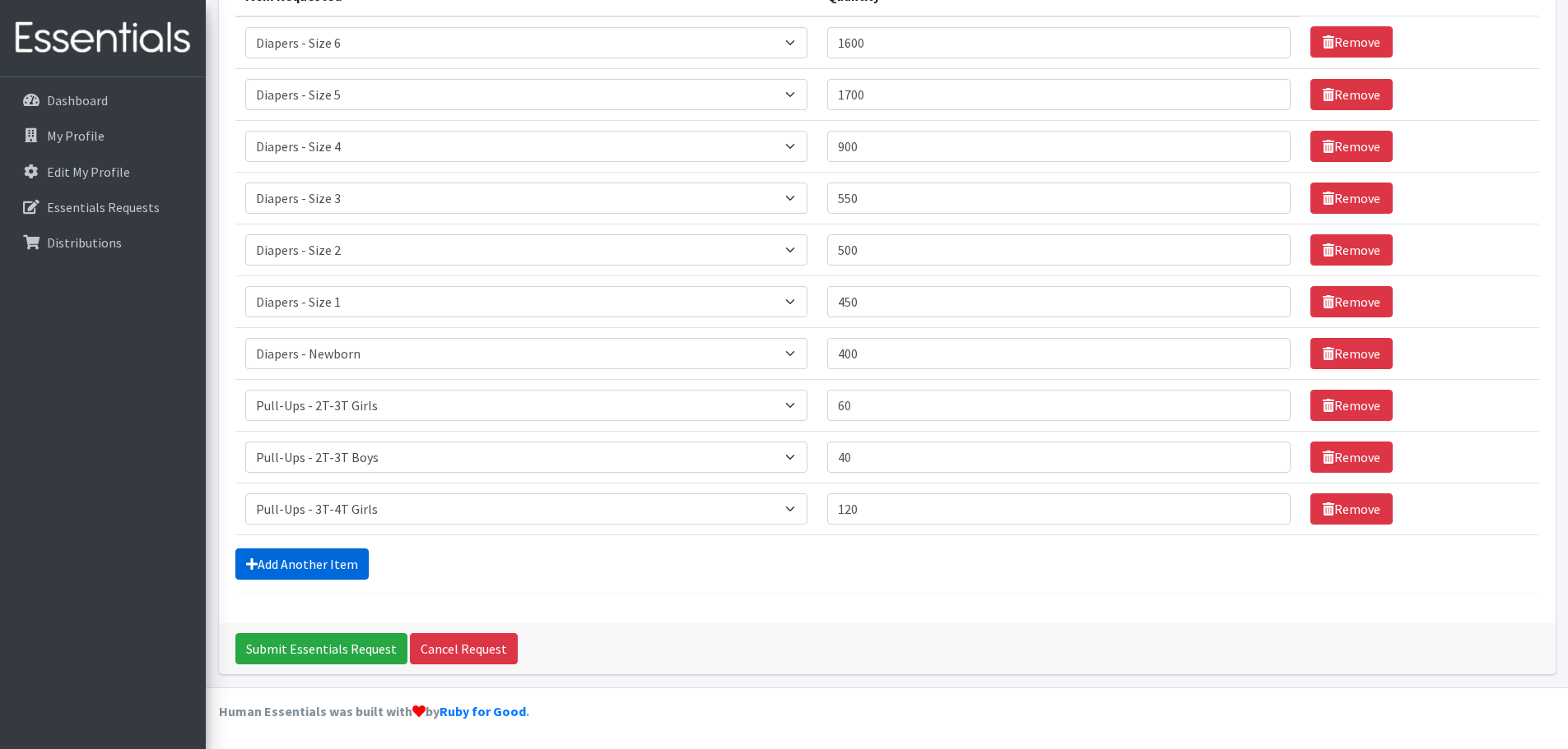
click at [256, 556] on link "Add Another Item" at bounding box center [302, 564] width 133 height 32
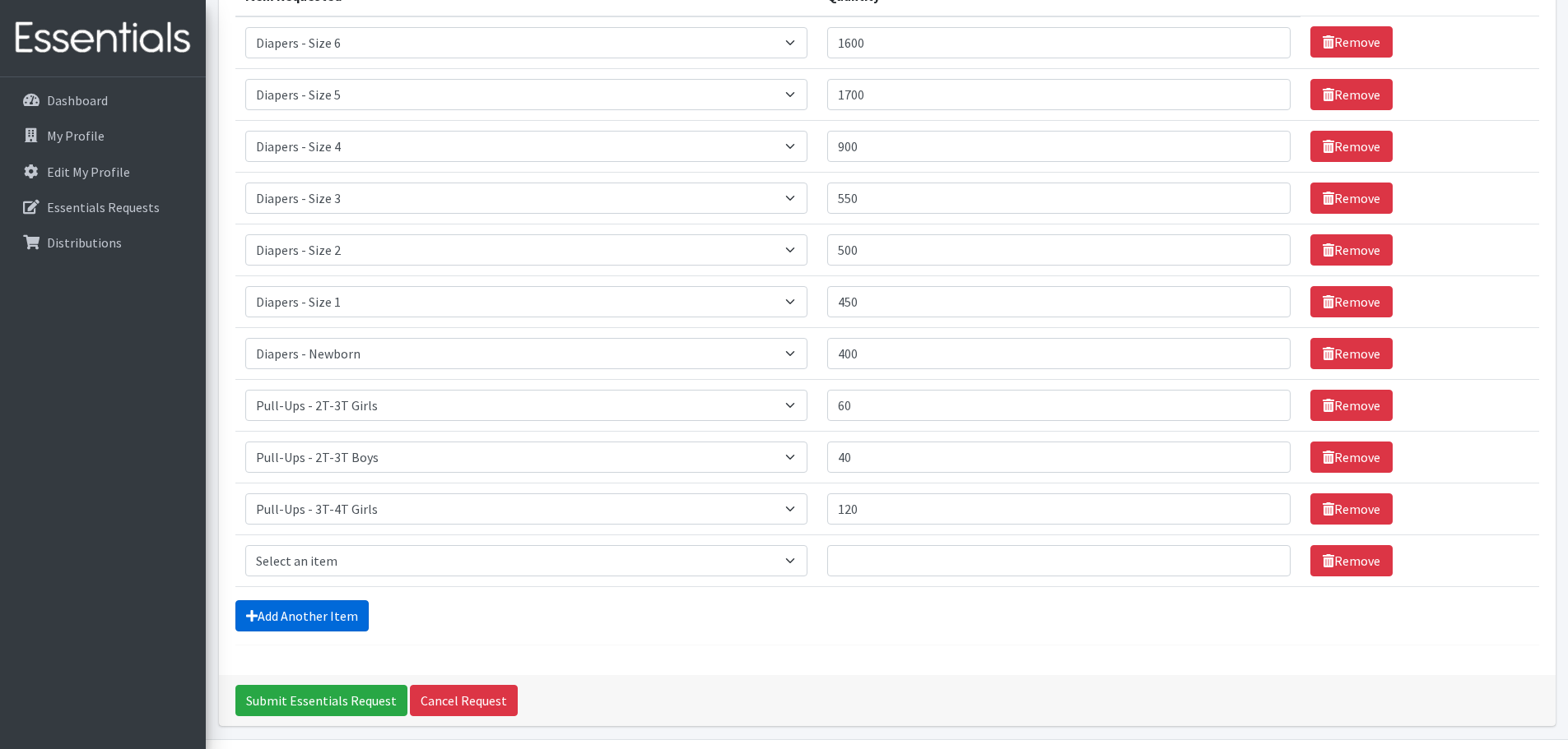
scroll to position [290, 0]
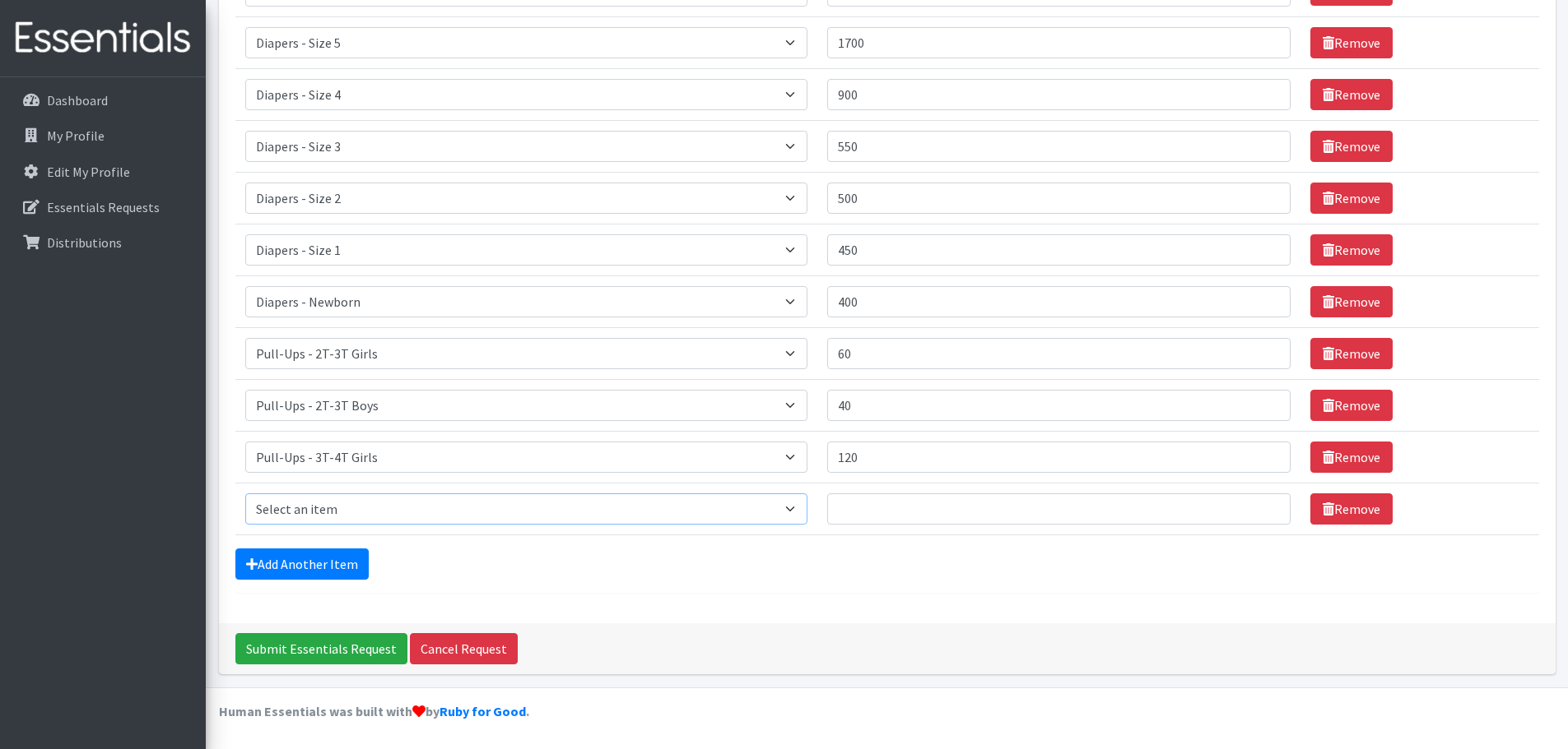
click at [288, 513] on select "Select an item Diapers - Newborn Diapers - Preemie Diapers - Size 1 Diapers - S…" at bounding box center [526, 509] width 563 height 32
click at [245, 493] on select "Select an item Diapers - Newborn Diapers - Preemie Diapers - Size 1 Diapers - S…" at bounding box center [526, 509] width 563 height 32
click at [293, 522] on select "Select an item Diapers - Newborn Diapers - Preemie Diapers - Size 1 Diapers - S…" at bounding box center [526, 509] width 563 height 32
select select "78"
click at [245, 493] on select "Select an item Diapers - Newborn Diapers - Preemie Diapers - Size 1 Diapers - S…" at bounding box center [526, 509] width 563 height 32
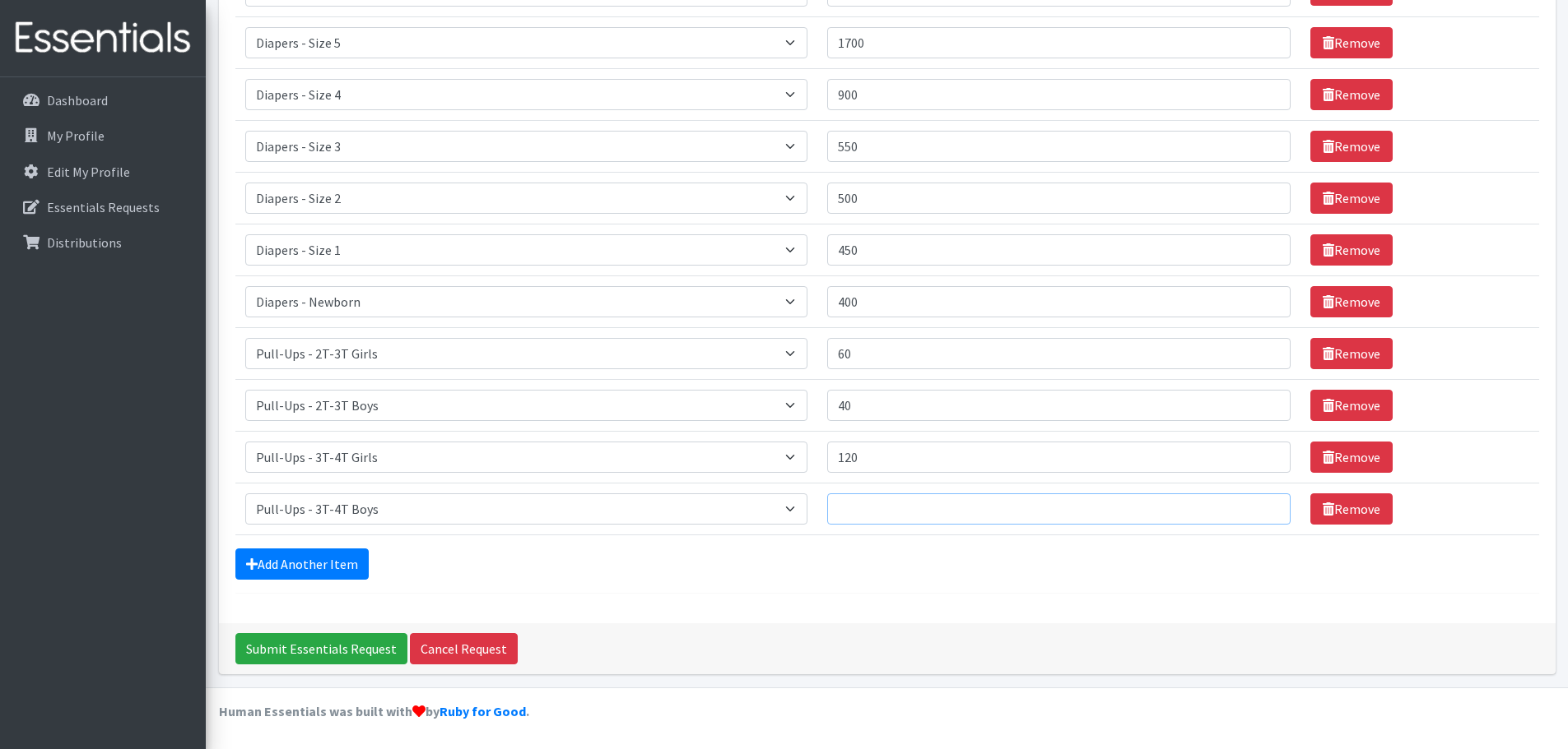
click at [869, 510] on input "Quantity" at bounding box center [1058, 509] width 463 height 32
type input "80"
click at [354, 557] on link "Add Another Item" at bounding box center [302, 564] width 133 height 32
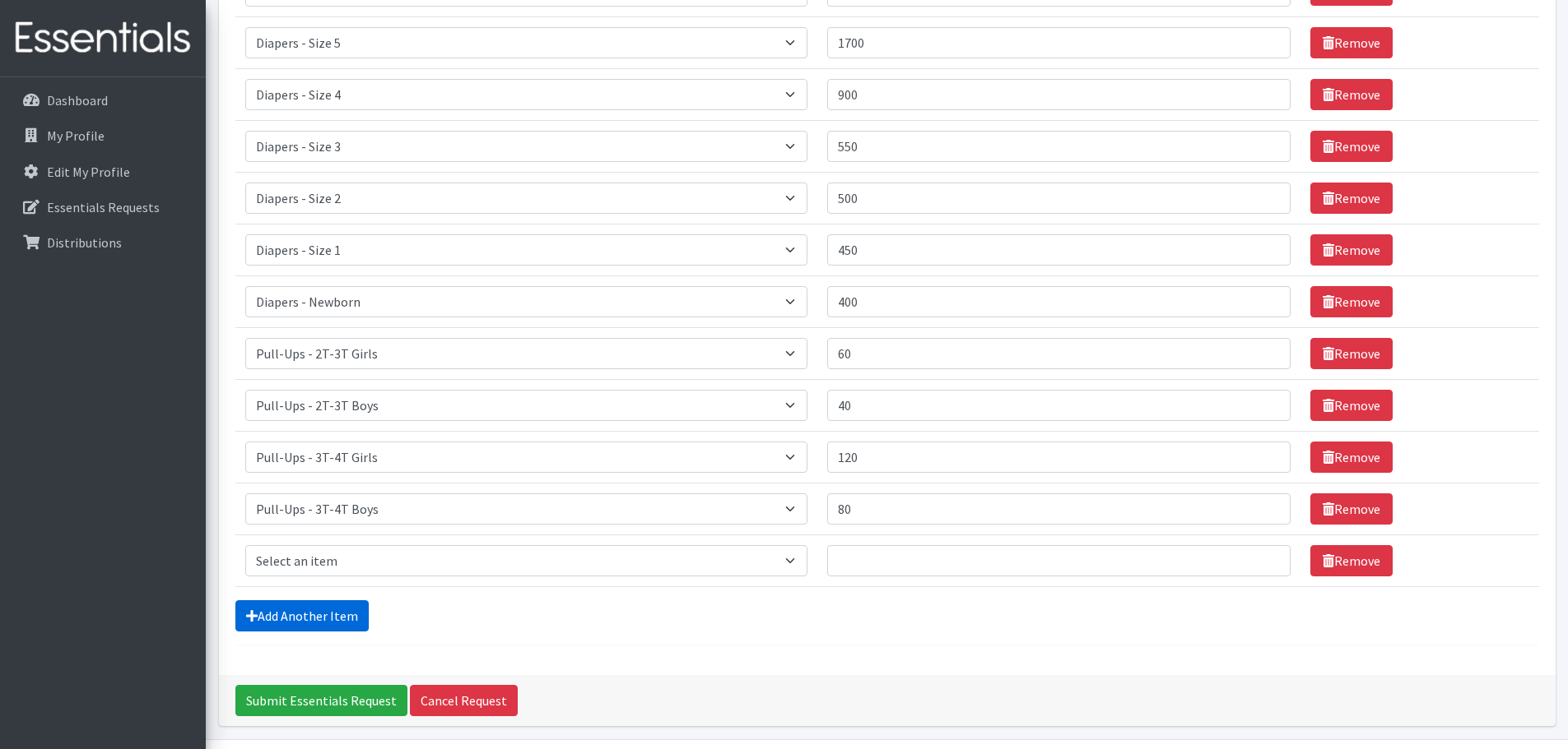
scroll to position [342, 0]
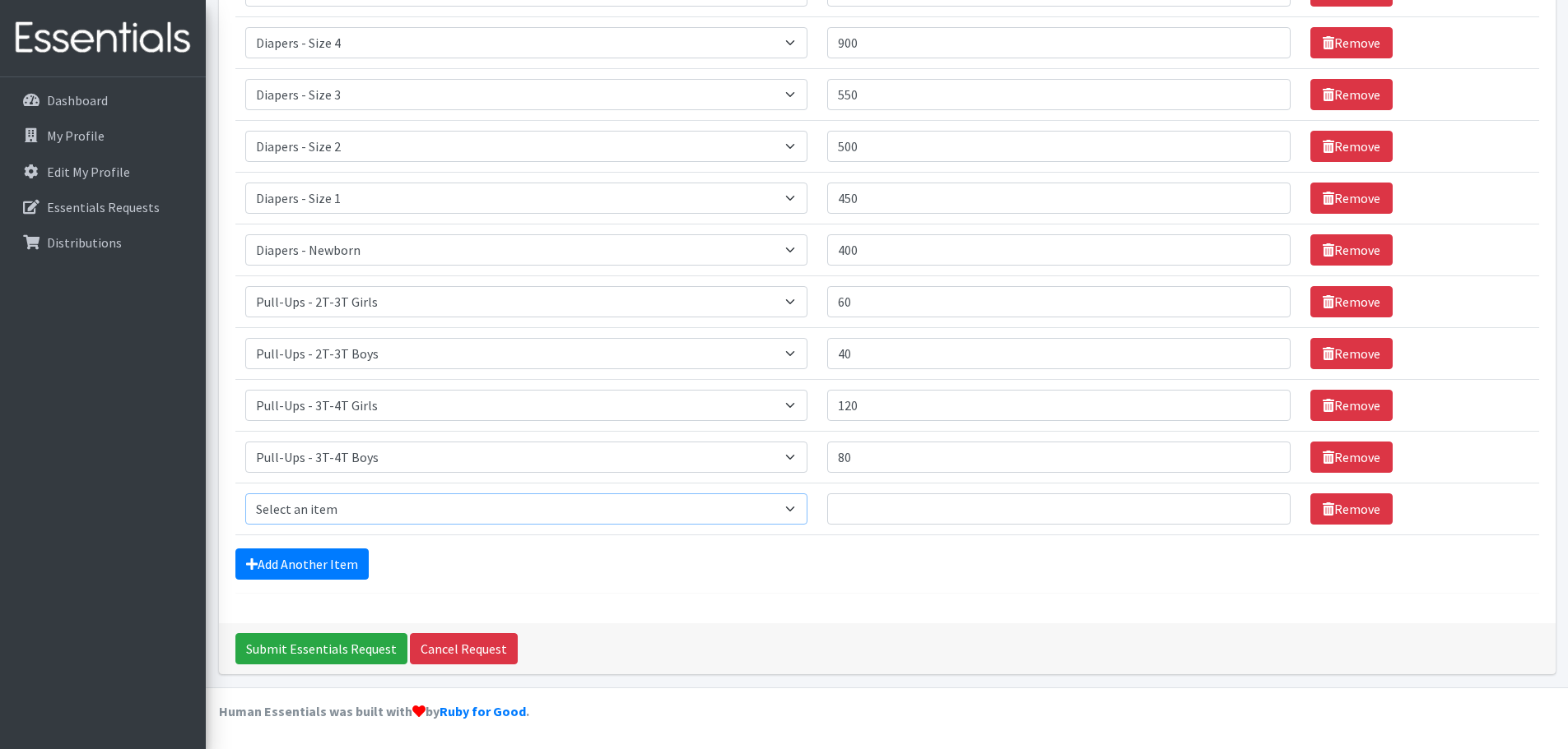
click at [343, 517] on select "Select an item Diapers - Newborn Diapers - Preemie Diapers - Size 1 Diapers - S…" at bounding box center [526, 509] width 563 height 32
select select "79"
click at [245, 493] on select "Select an item Diapers - Newborn Diapers - Preemie Diapers - Size 1 Diapers - S…" at bounding box center [526, 509] width 563 height 32
click at [918, 515] on input "Quantity" at bounding box center [1058, 509] width 463 height 32
type input "60"
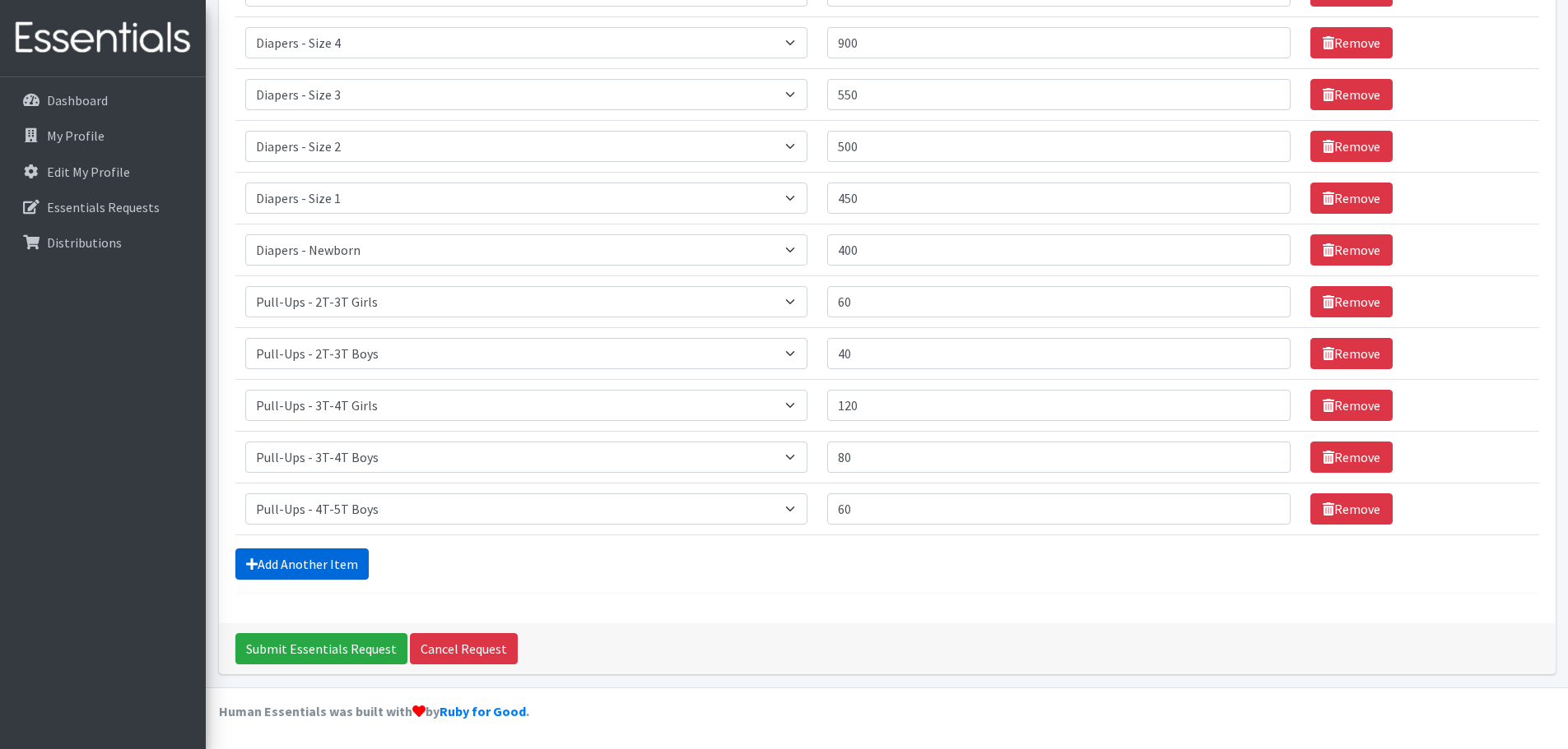
click at [273, 557] on link "Add Another Item" at bounding box center [302, 564] width 133 height 32
click at [323, 509] on select "Select an item Diapers - Newborn Diapers - Preemie Diapers - Size 1 Diapers - S…" at bounding box center [526, 509] width 563 height 32
select select "9067"
click at [245, 493] on select "Select an item Diapers - Newborn Diapers - Preemie Diapers - Size 1 Diapers - S…" at bounding box center [526, 509] width 563 height 32
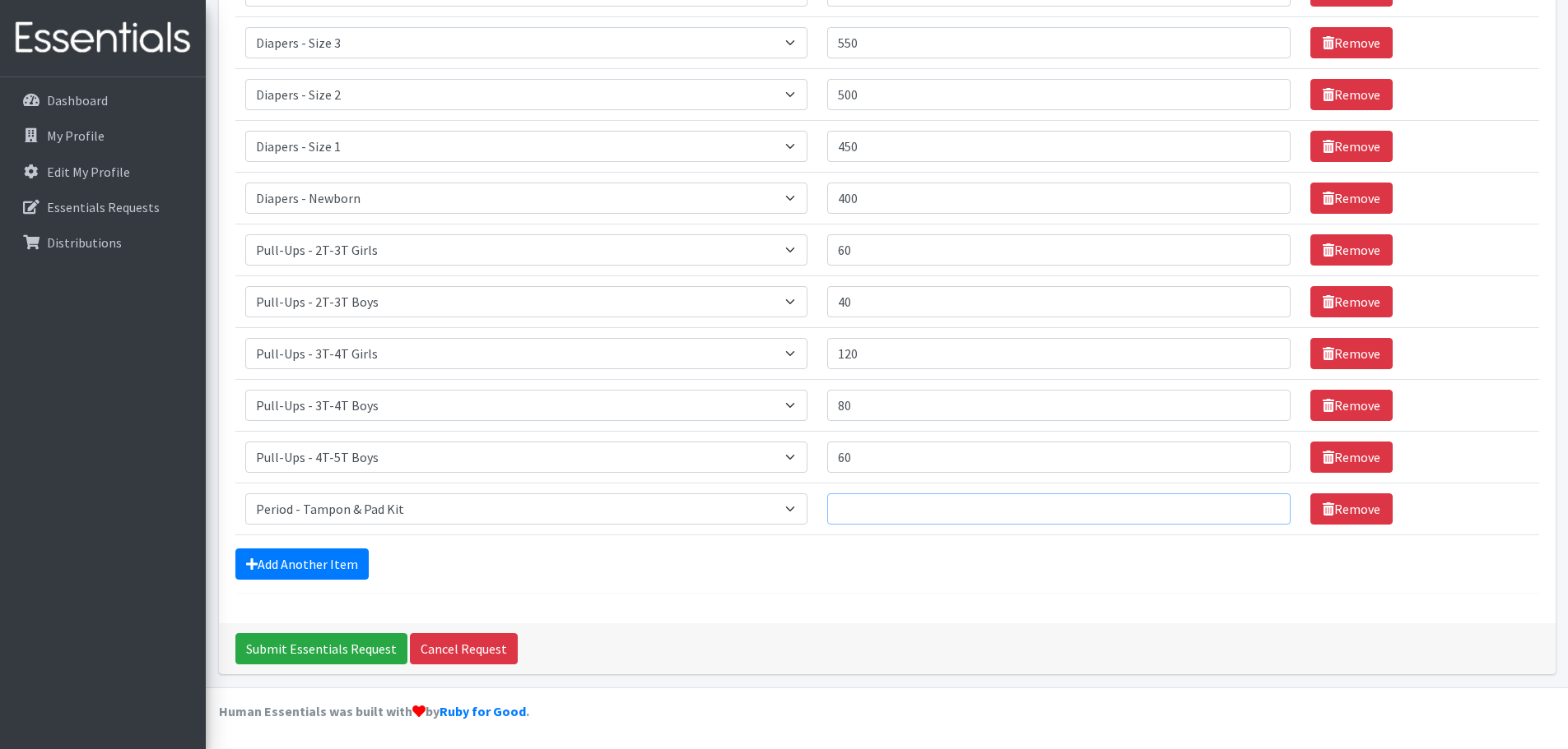
drag, startPoint x: 862, startPoint y: 494, endPoint x: 858, endPoint y: 502, distance: 8.9
click at [859, 498] on input "Quantity" at bounding box center [1058, 509] width 463 height 32
type input "69"
click at [283, 570] on link "Add Another Item" at bounding box center [302, 564] width 133 height 32
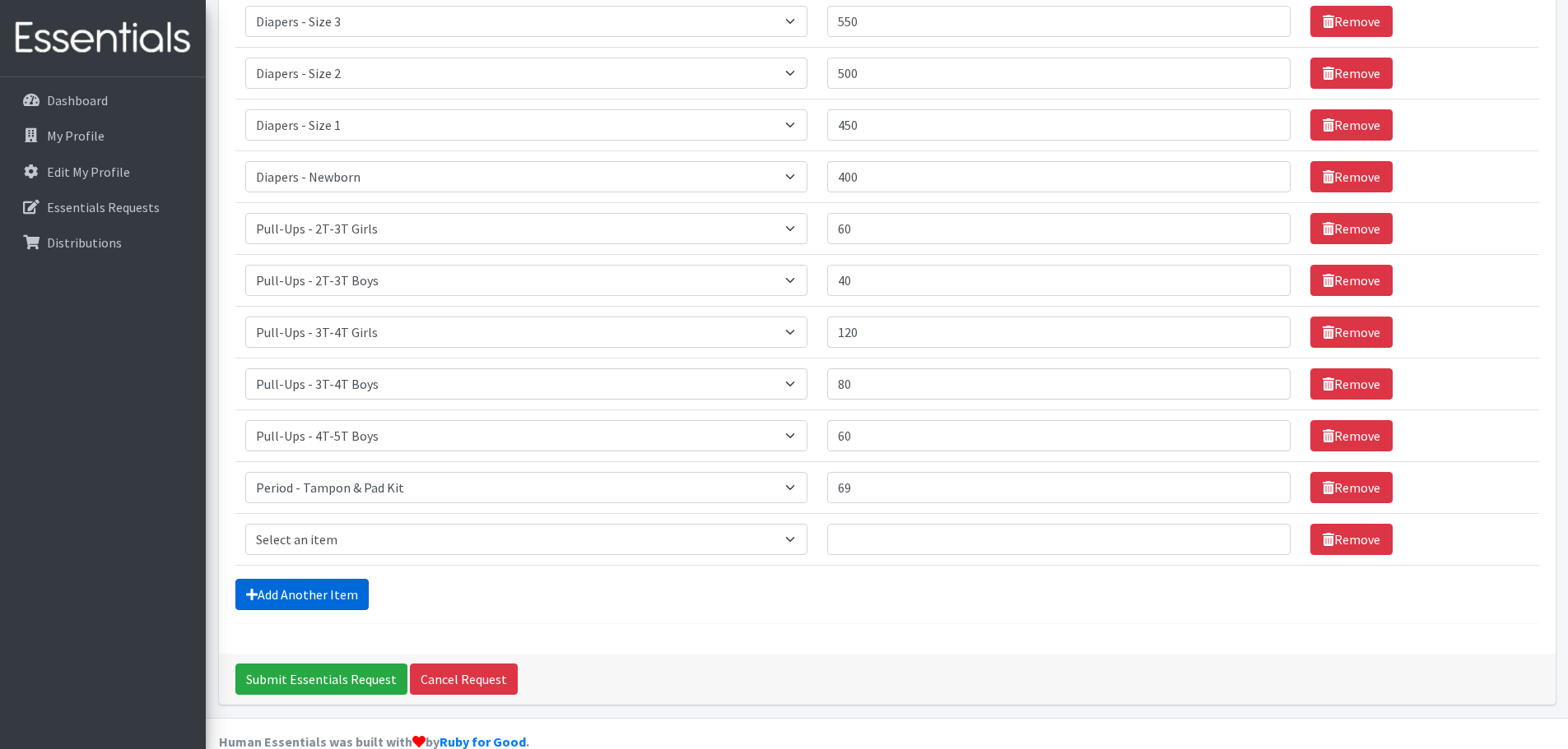
scroll to position [446, 0]
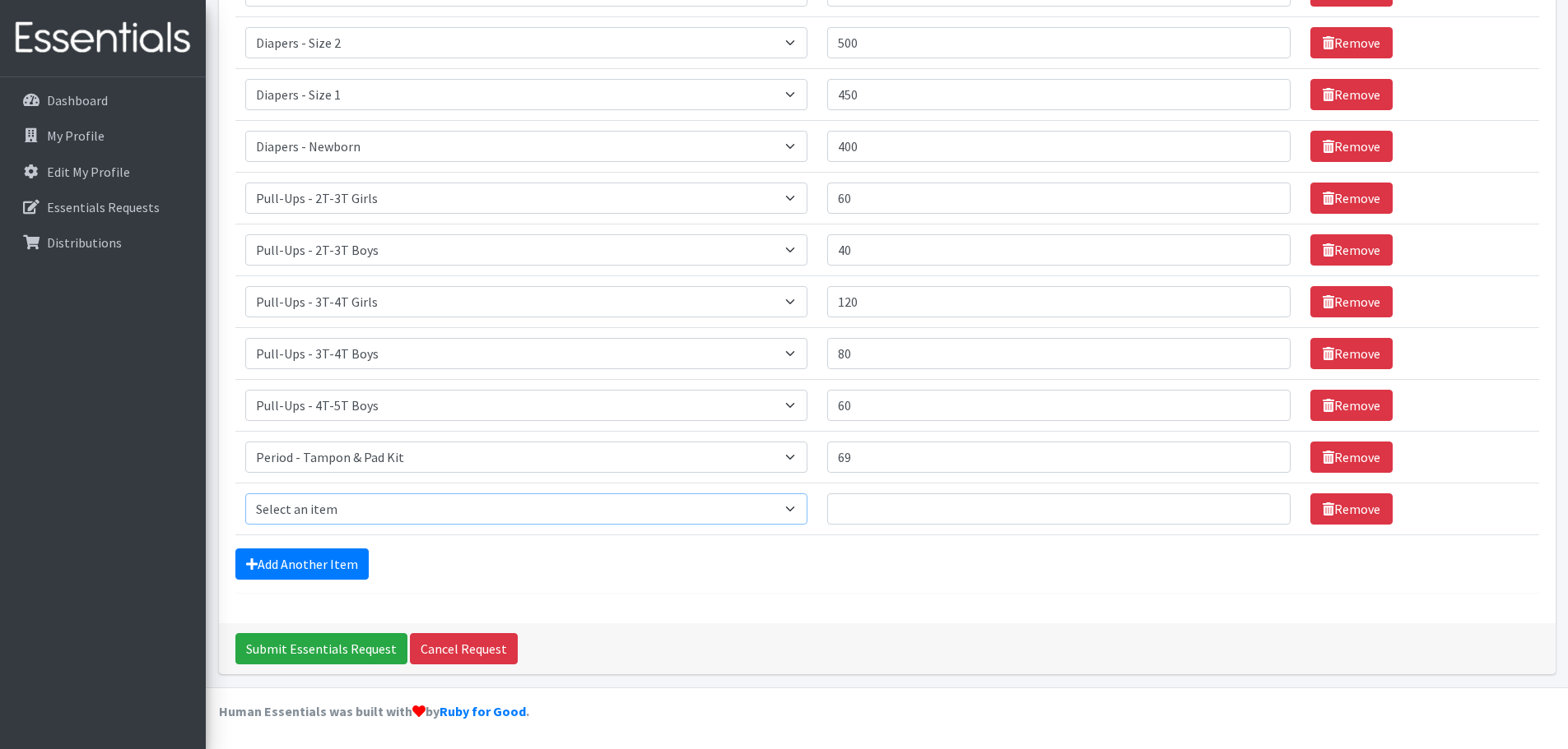
click at [340, 511] on select "Select an item Diapers - Newborn Diapers - Preemie Diapers - Size 1 Diapers - S…" at bounding box center [526, 509] width 563 height 32
select select "87"
click at [245, 493] on select "Select an item Diapers - Newborn Diapers - Preemie Diapers - Size 1 Diapers - S…" at bounding box center [526, 509] width 563 height 32
click at [919, 517] on input "Quantity" at bounding box center [1058, 509] width 463 height 32
click at [235, 633] on input "Submit Essentials Request" at bounding box center [321, 649] width 172 height 32
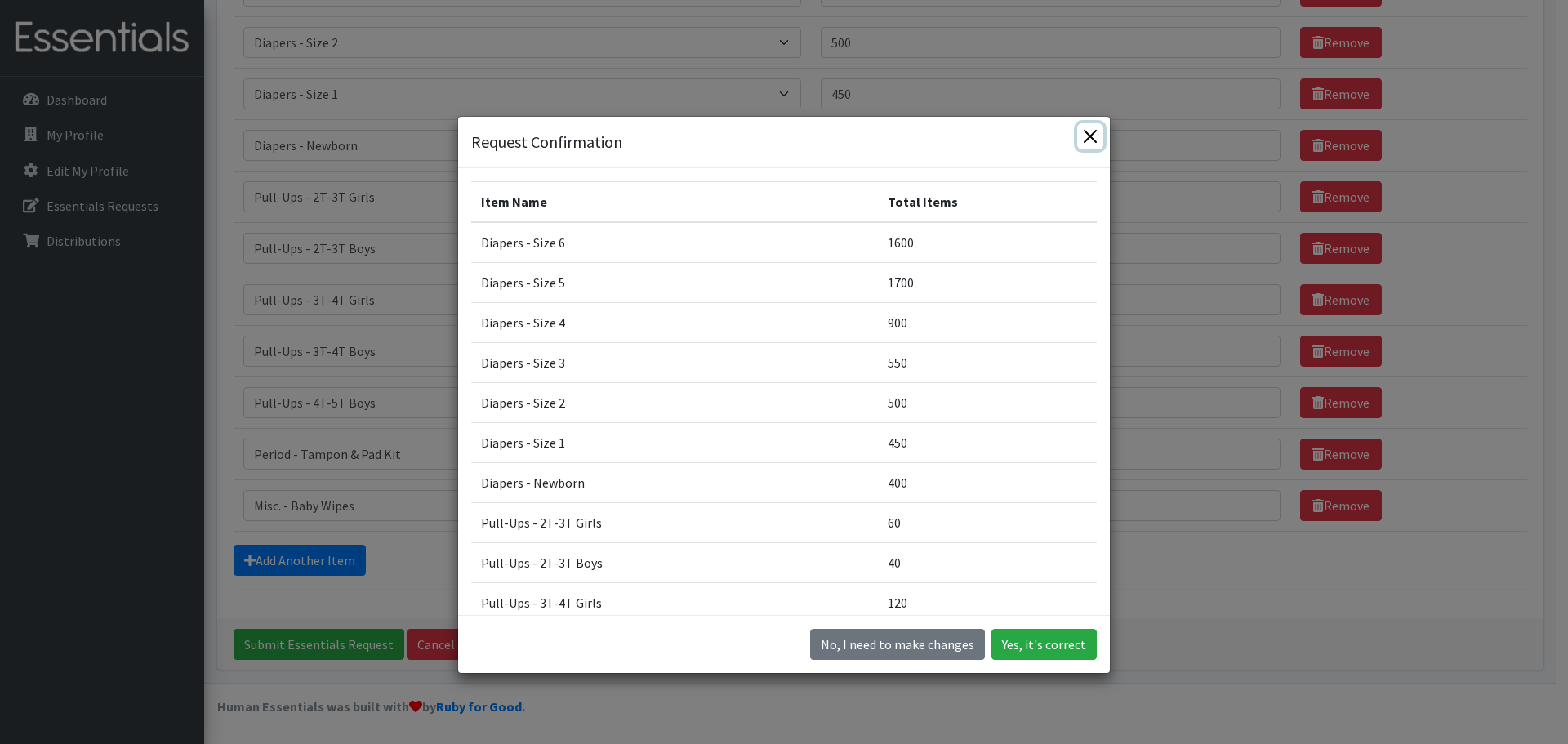
click at [1084, 149] on button "Close" at bounding box center [1091, 137] width 26 height 26
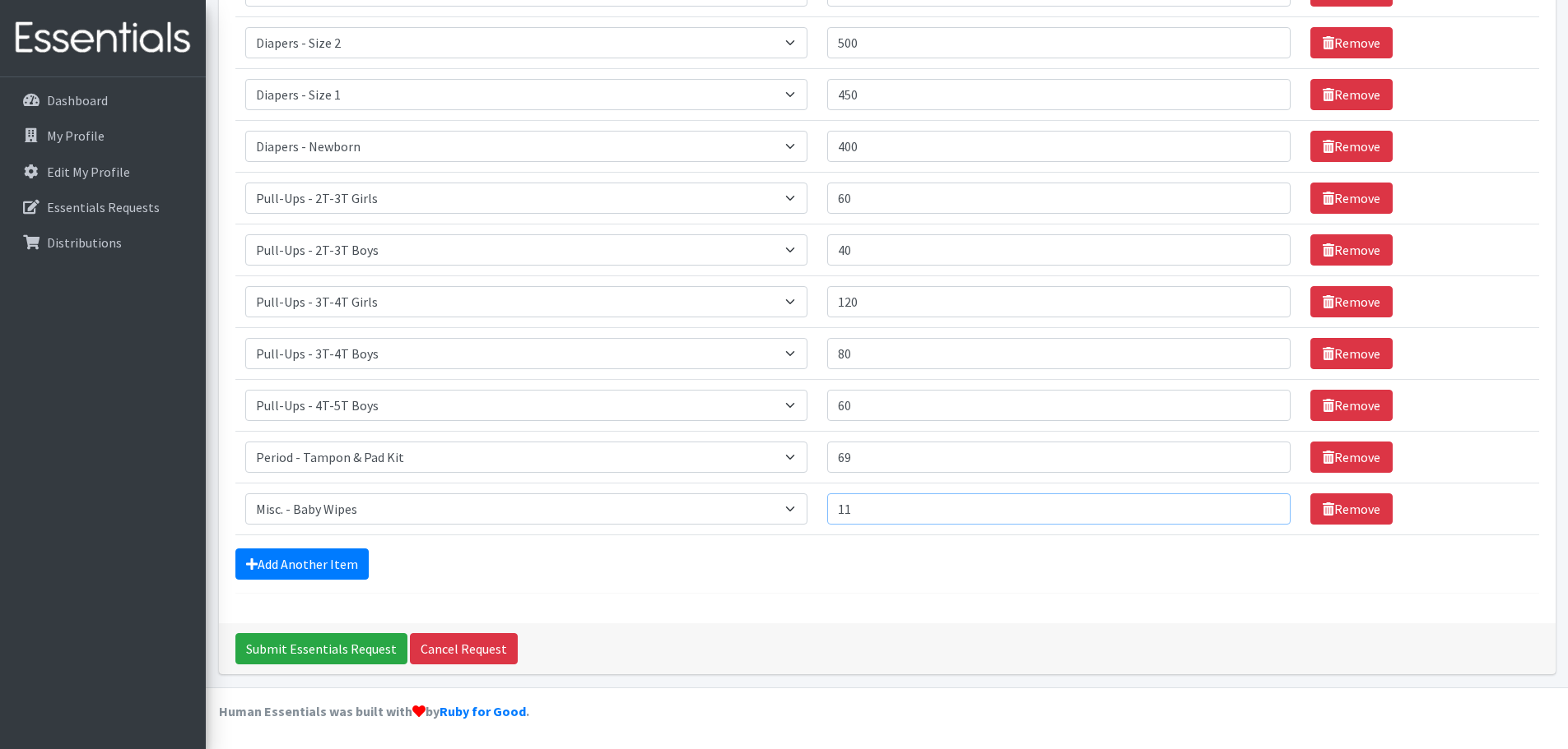
click at [924, 509] on input "11" at bounding box center [1058, 509] width 463 height 32
type input "113"
click at [303, 646] on input "Submit Essentials Request" at bounding box center [321, 649] width 172 height 32
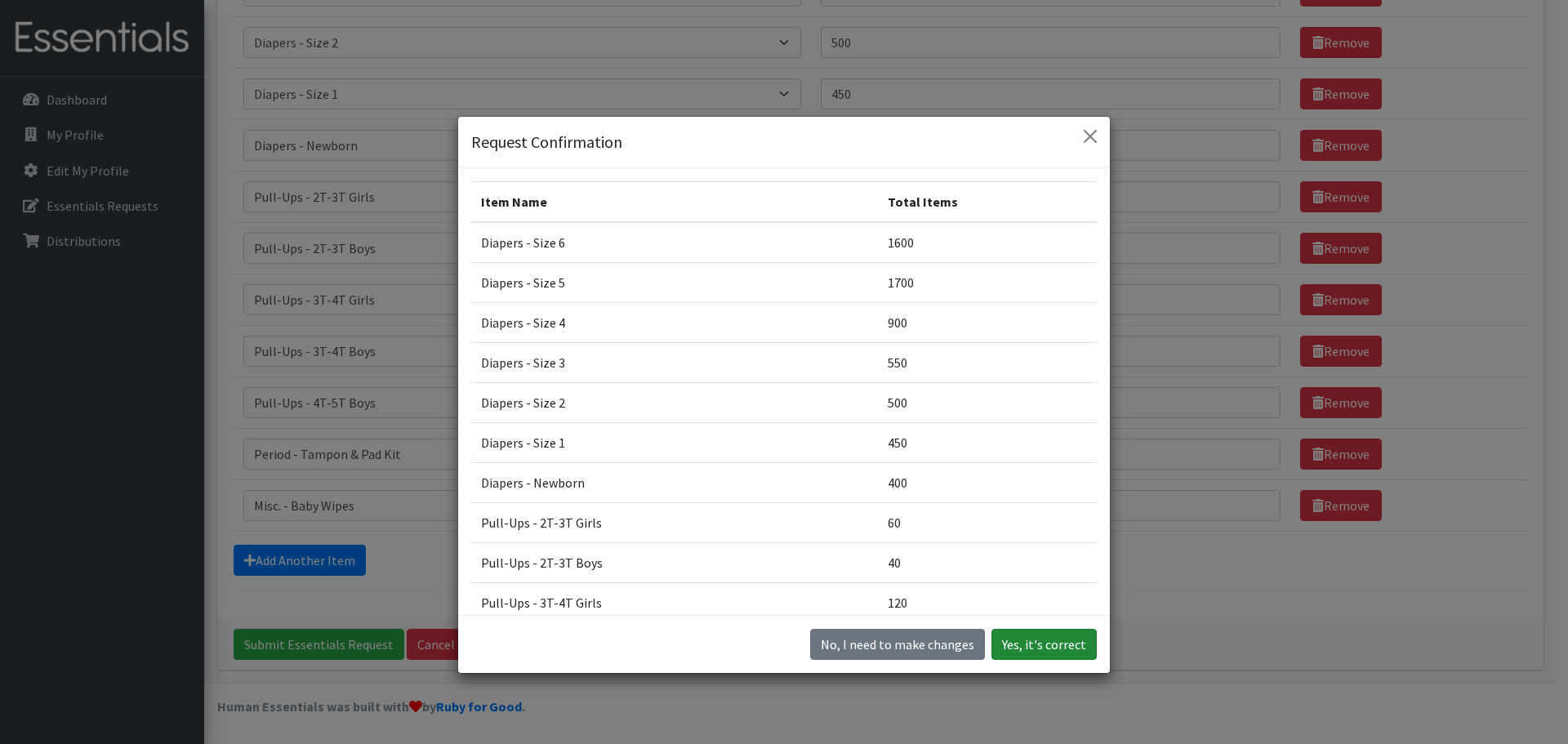
click at [1047, 647] on button "Yes, it's correct" at bounding box center [1043, 645] width 105 height 31
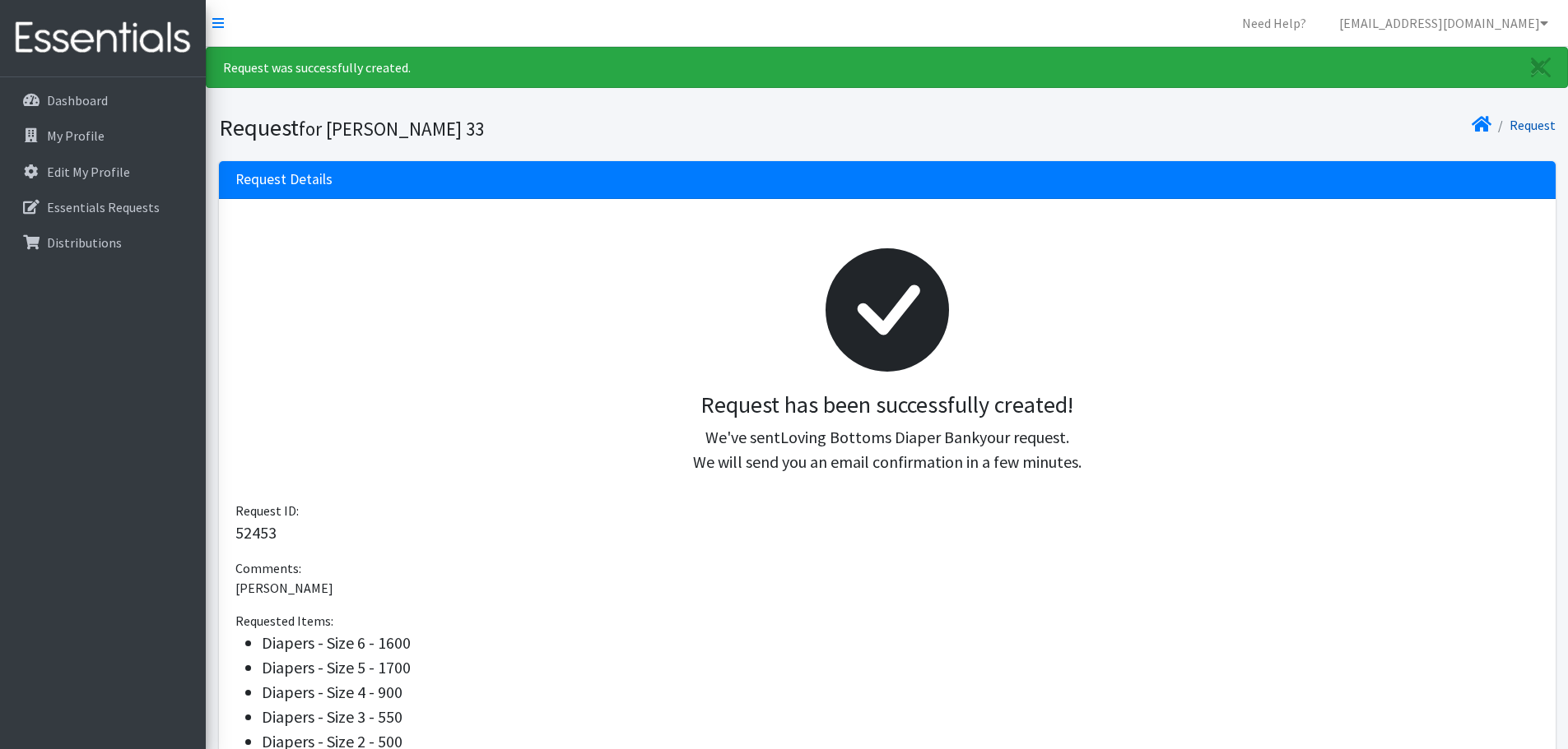
click at [1527, 127] on link "Request" at bounding box center [1532, 125] width 46 height 17
click at [1536, 122] on link "Request" at bounding box center [1532, 125] width 46 height 17
click at [1487, 125] on icon at bounding box center [1481, 124] width 20 height 13
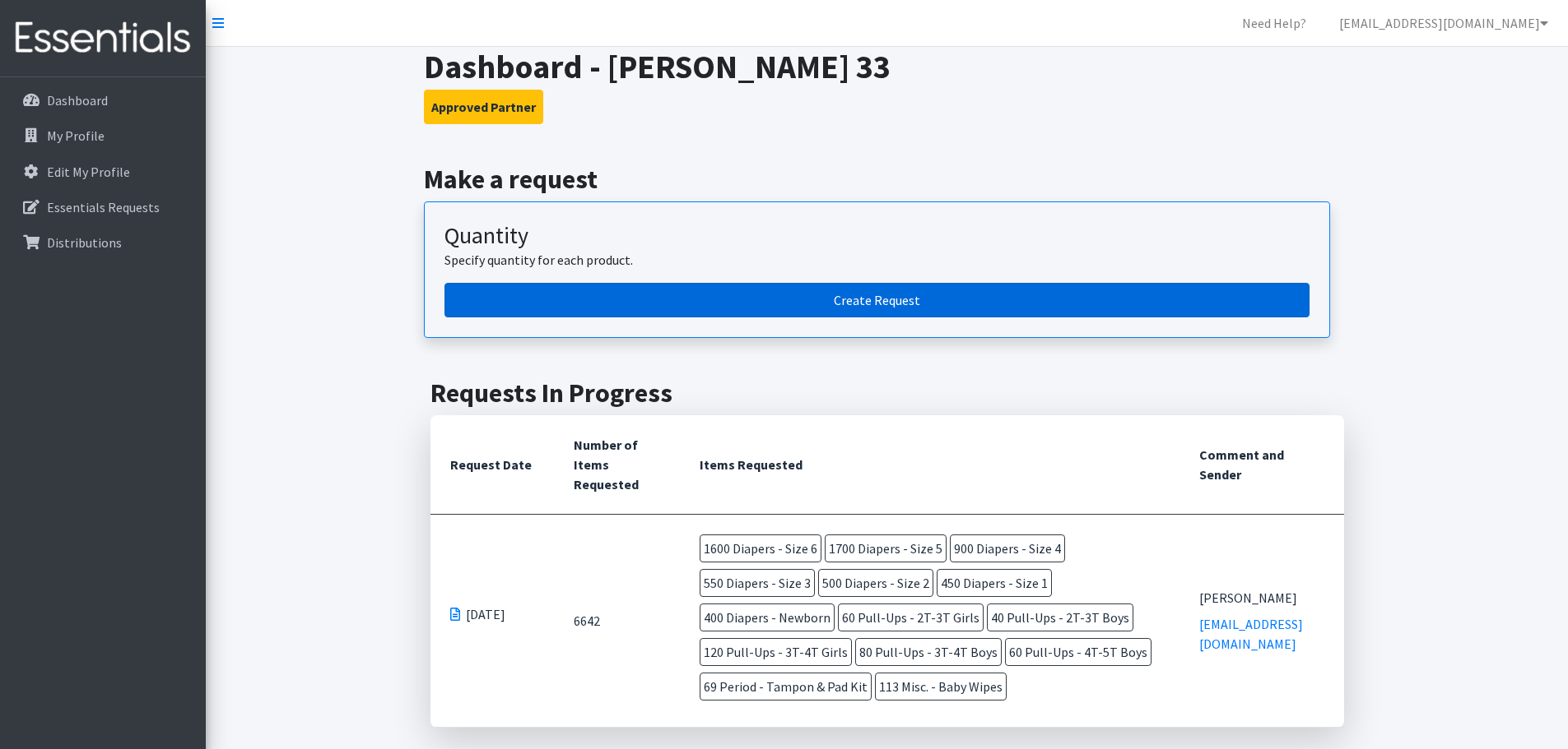
click at [980, 308] on link "Create Request" at bounding box center [877, 300] width 865 height 34
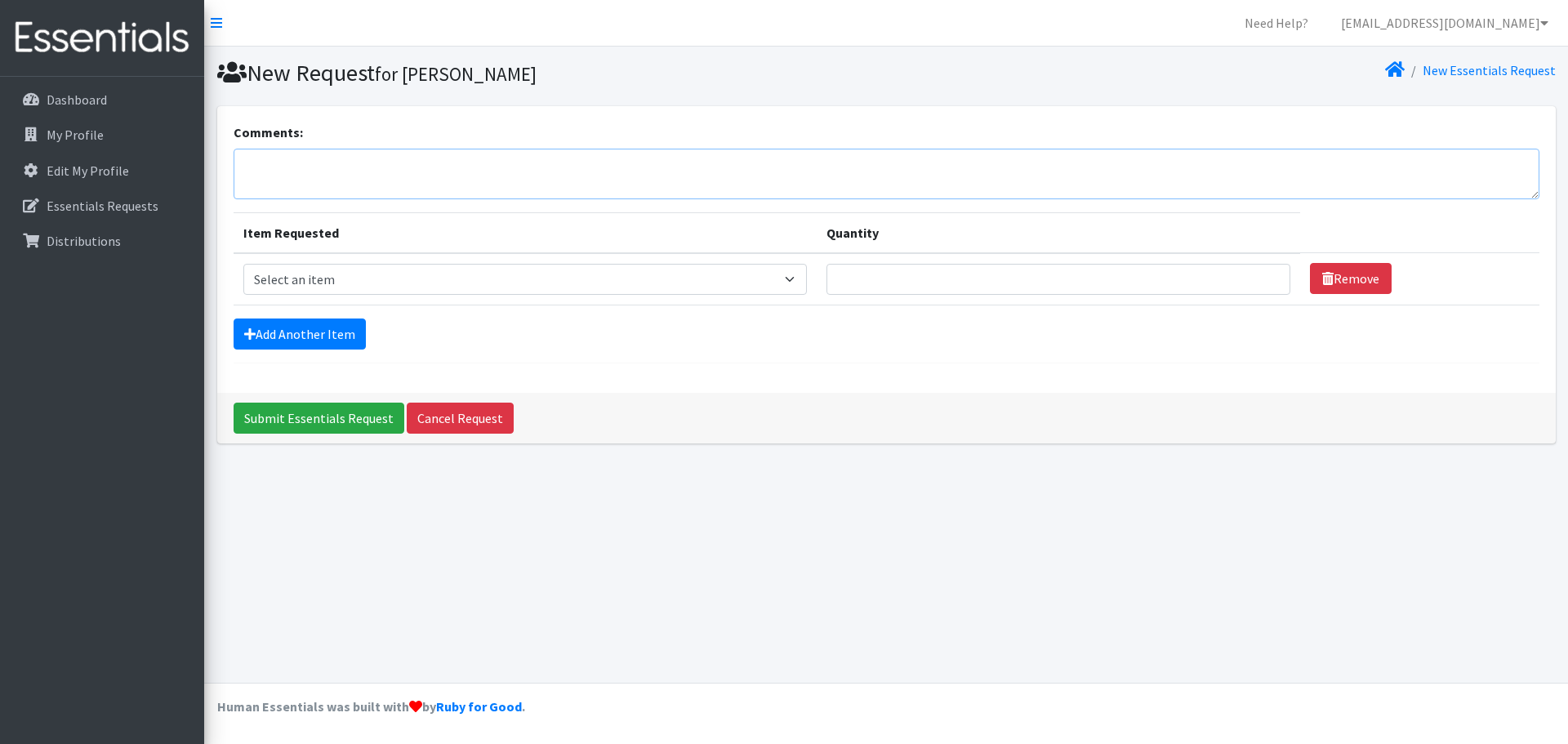
click at [520, 194] on textarea "Comments:" at bounding box center [886, 174] width 1307 height 50
type textarea "prek roe33"
click at [458, 283] on select "Select an item Diapers - Newborn Diapers - Preemie Diapers - Size 1 Diapers - S…" at bounding box center [525, 280] width 564 height 31
select select "74"
click at [243, 264] on select "Select an item Diapers - Newborn Diapers - Preemie Diapers - Size 1 Diapers - S…" at bounding box center [525, 280] width 564 height 31
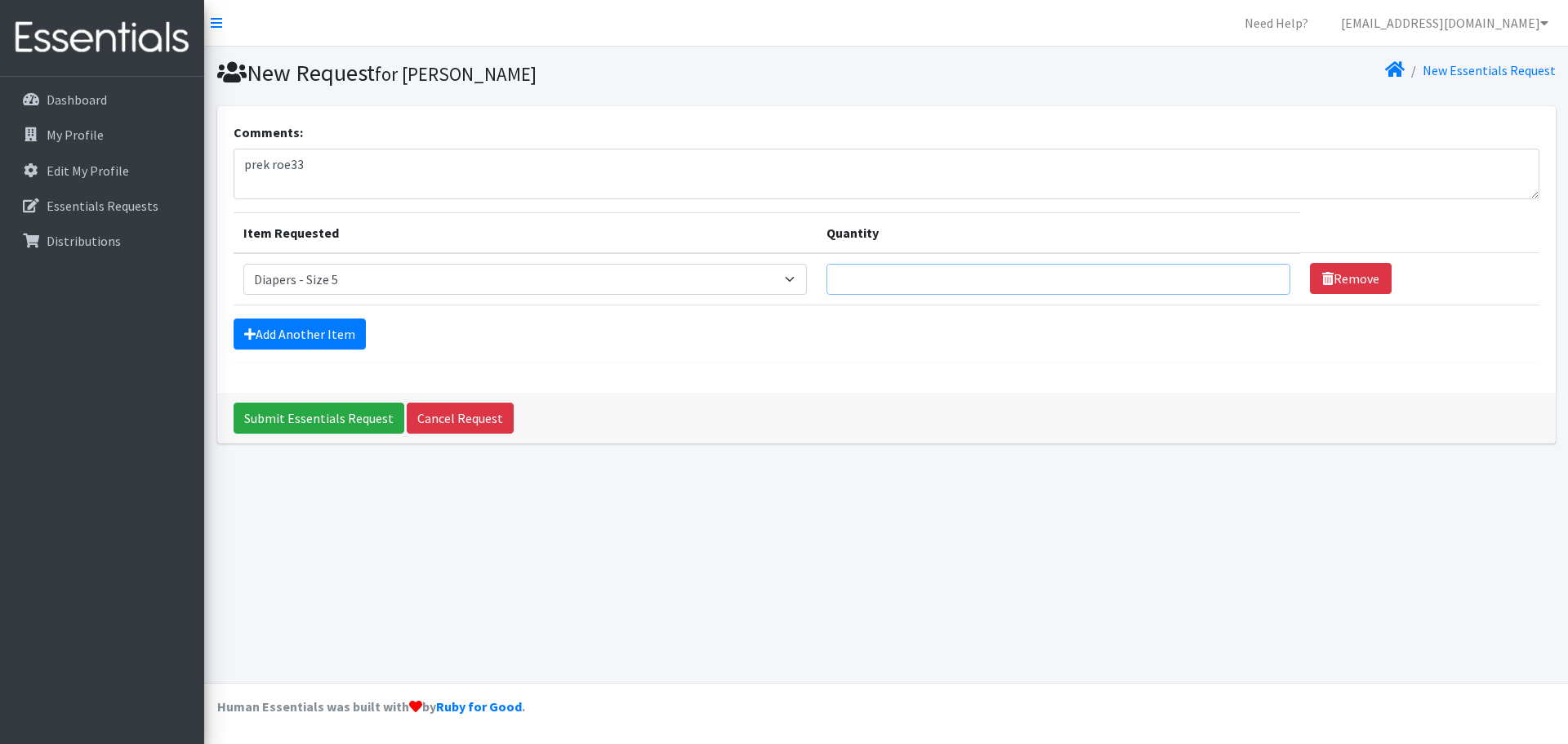
click at [911, 275] on input "Quantity" at bounding box center [1058, 280] width 464 height 31
type input "50"
click at [344, 335] on link "Add Another Item" at bounding box center [300, 334] width 132 height 31
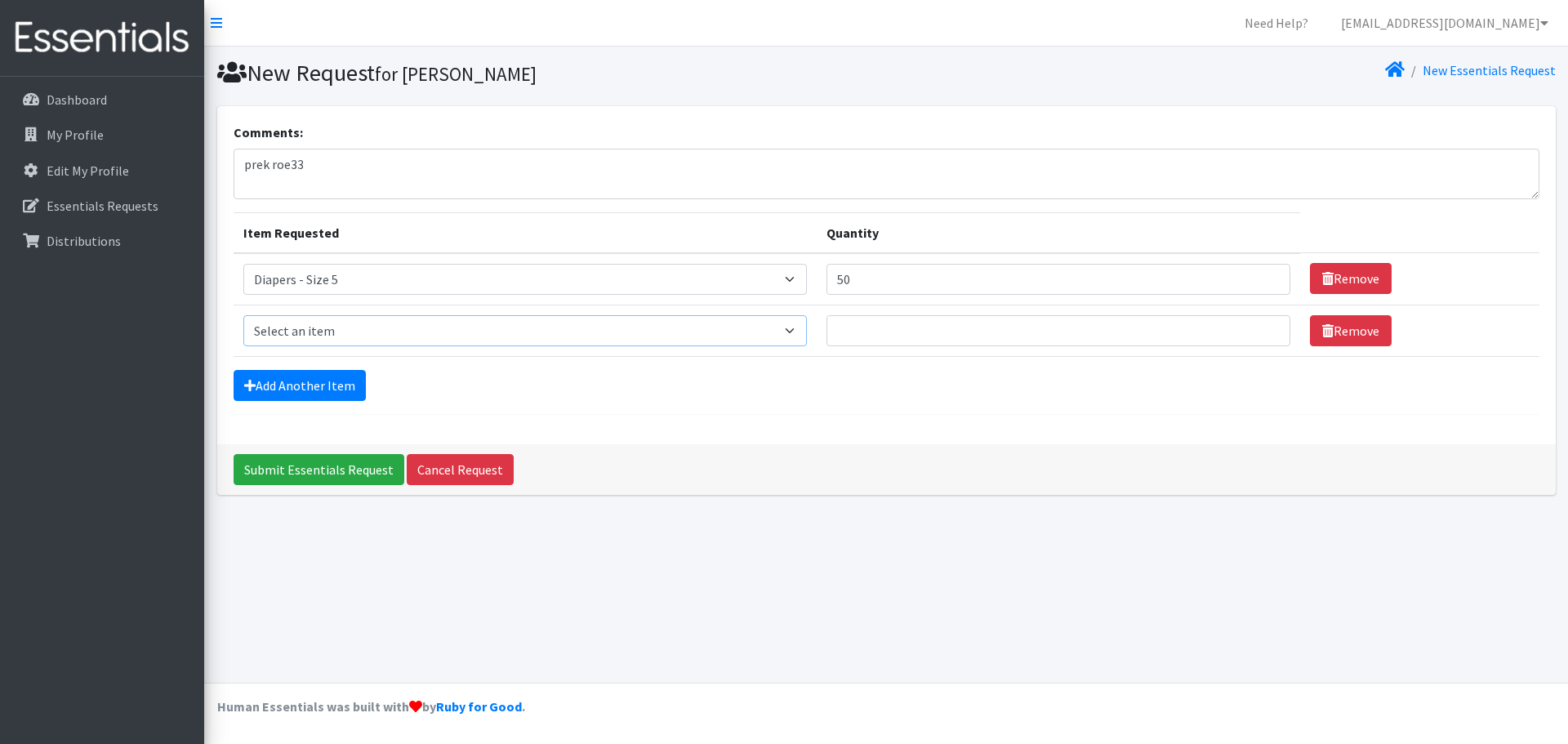
click at [344, 335] on select "Select an item Diapers - Newborn Diapers - Preemie Diapers - Size 1 Diapers - S…" at bounding box center [525, 331] width 564 height 31
select select "77"
click at [243, 315] on select "Select an item Diapers - Newborn Diapers - Preemie Diapers - Size 1 Diapers - S…" at bounding box center [525, 331] width 564 height 31
click at [875, 334] on input "Quantity" at bounding box center [1058, 331] width 464 height 31
type input "100"
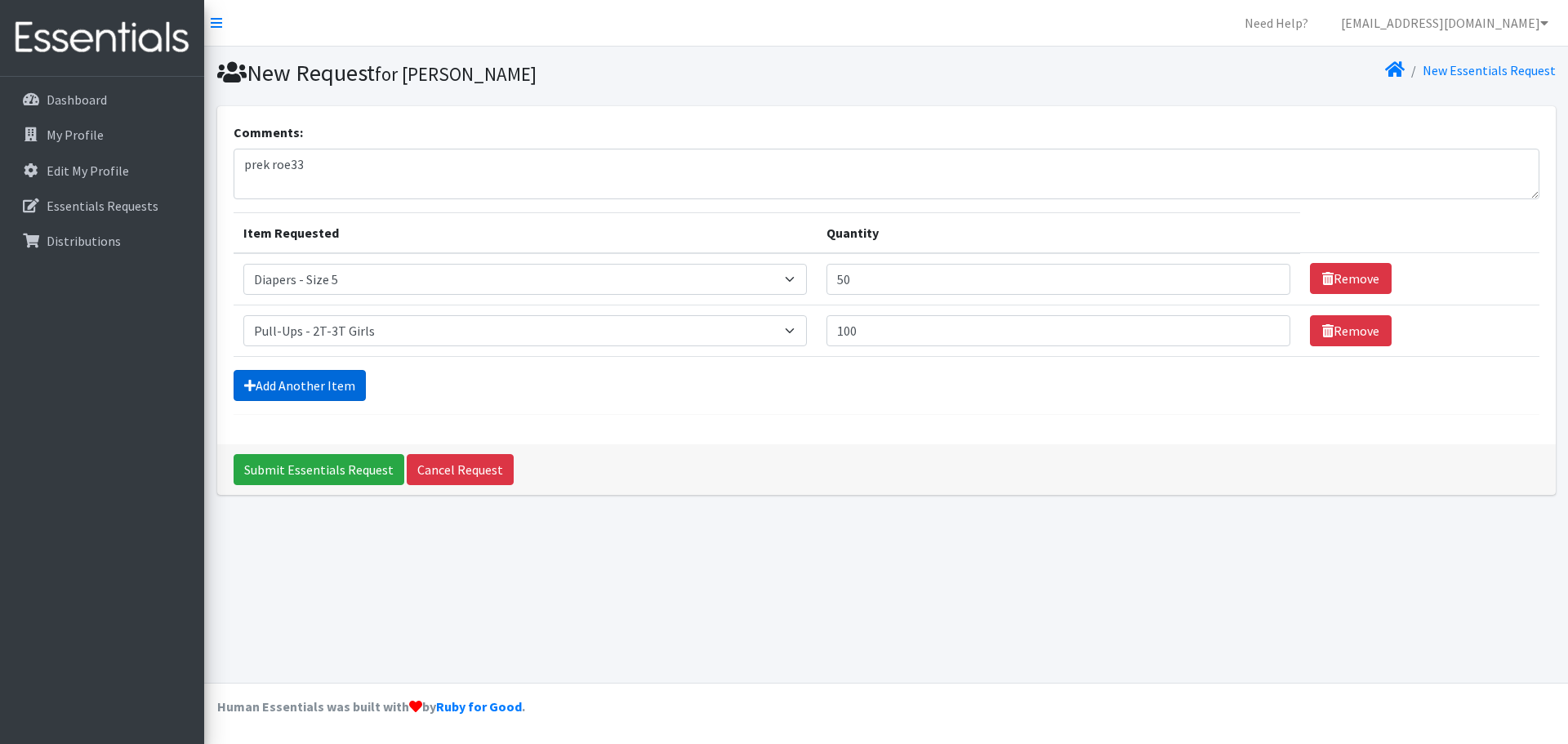
click at [352, 398] on link "Add Another Item" at bounding box center [300, 386] width 132 height 31
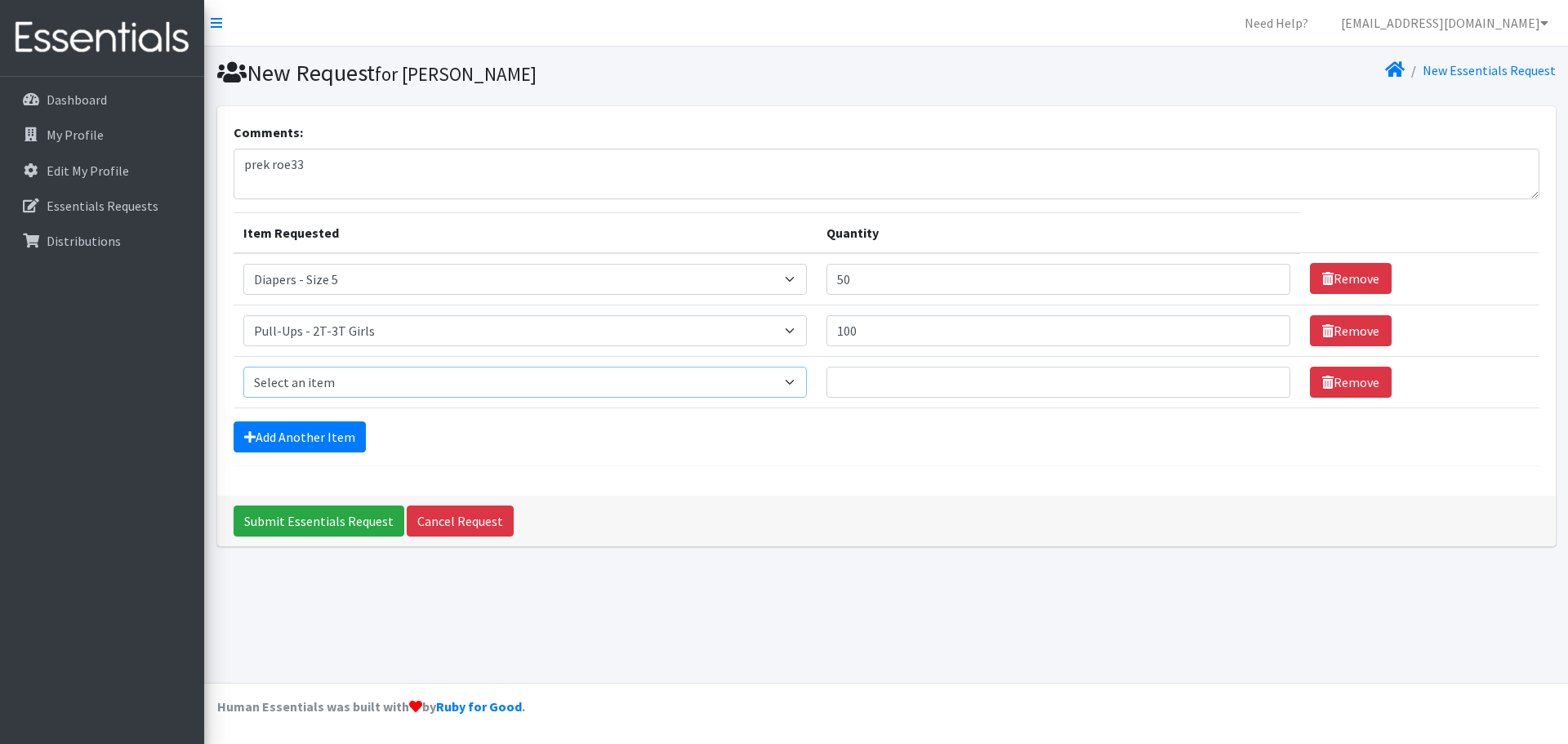
click at [319, 383] on select "Select an item Diapers - Newborn Diapers - Preemie Diapers - Size 1 Diapers - S…" at bounding box center [525, 382] width 564 height 31
click at [303, 378] on select "Select an item Diapers - Newborn Diapers - Preemie Diapers - Size 1 Diapers - S…" at bounding box center [525, 382] width 564 height 31
select select "78"
click at [243, 367] on select "Select an item Diapers - Newborn Diapers - Preemie Diapers - Size 1 Diapers - S…" at bounding box center [525, 382] width 564 height 31
click at [887, 379] on input "Quantity" at bounding box center [1058, 382] width 464 height 31
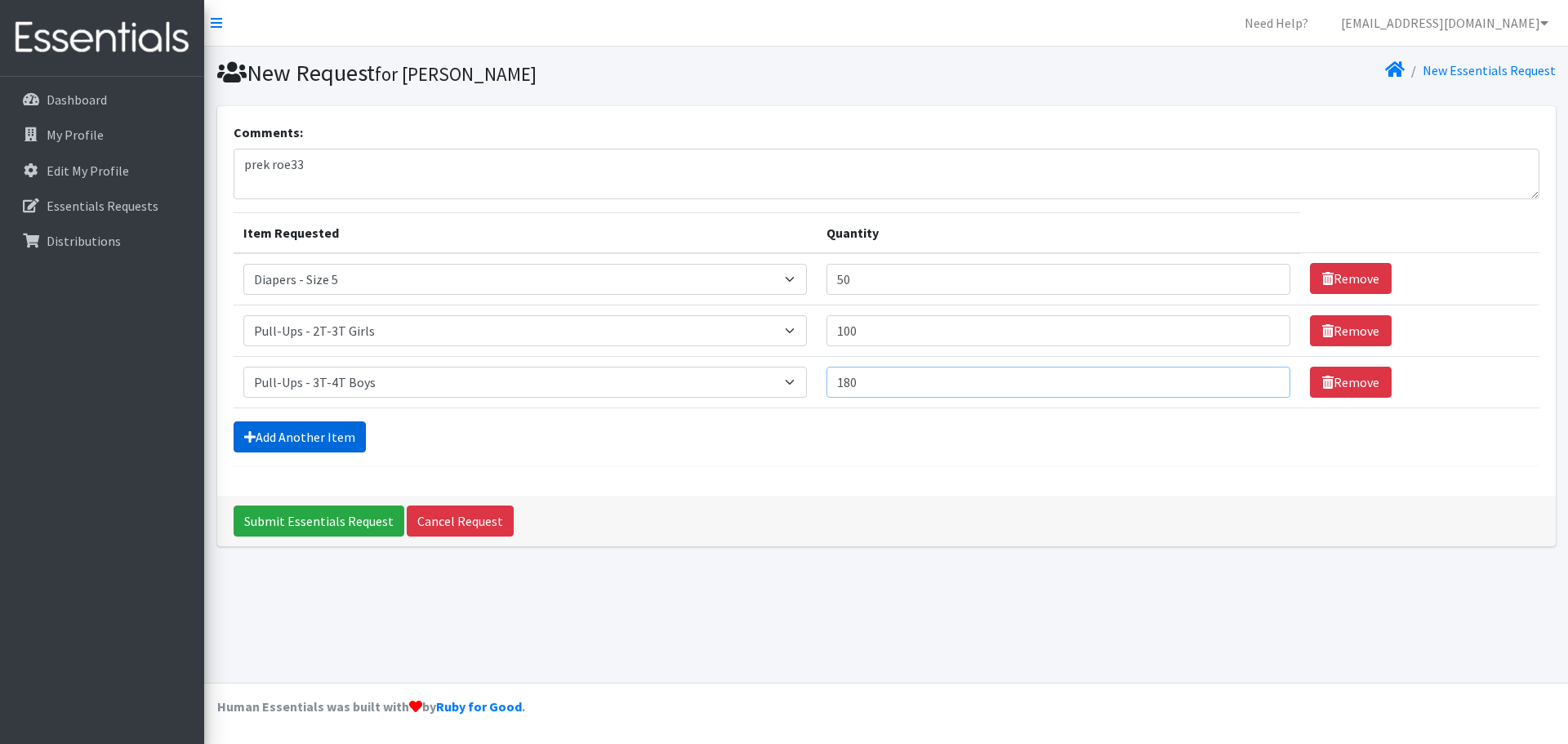
type input "180"
click at [334, 433] on link "Add Another Item" at bounding box center [300, 437] width 132 height 31
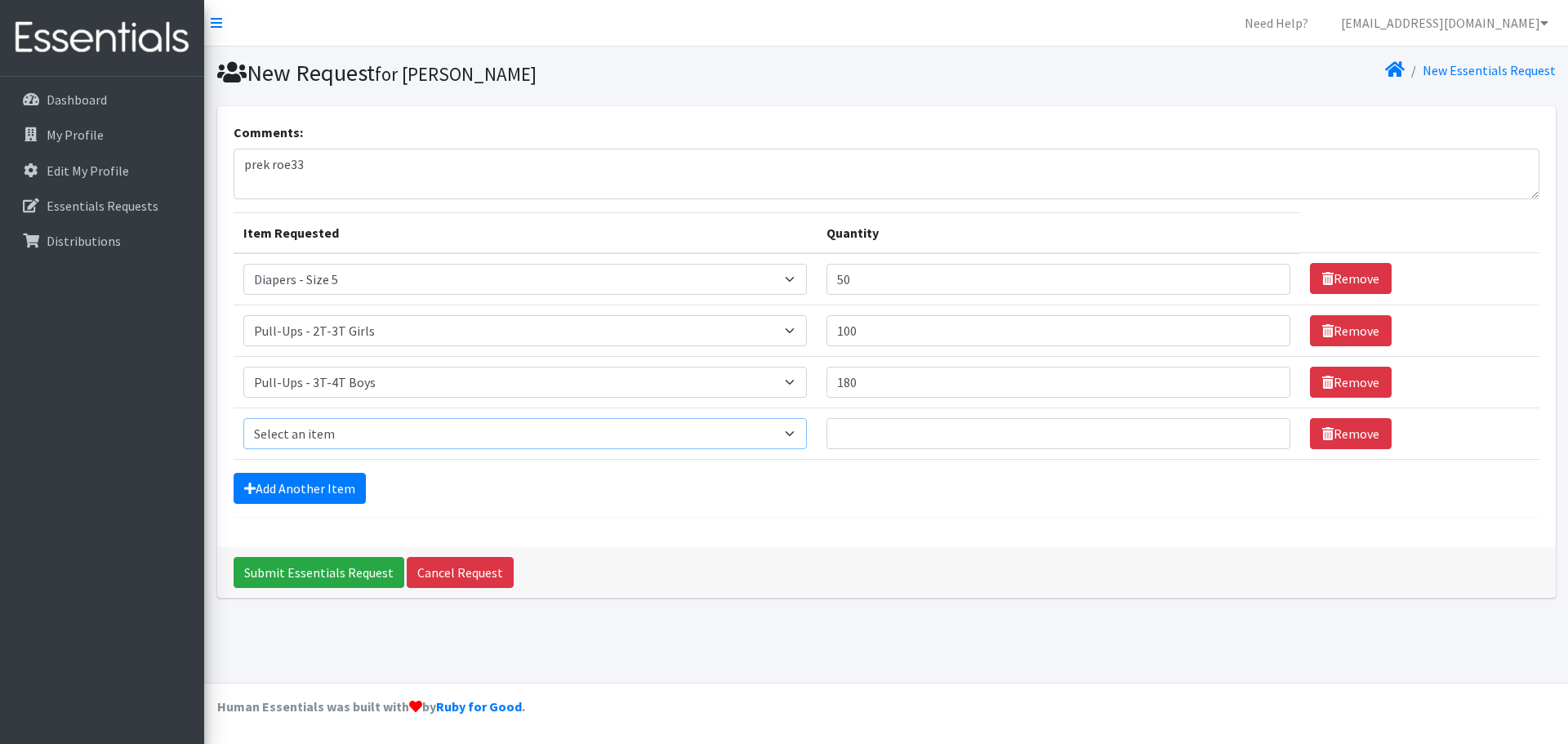
click at [346, 433] on select "Select an item Diapers - Newborn Diapers - Preemie Diapers - Size 1 Diapers - S…" at bounding box center [525, 434] width 564 height 31
select select "79"
click at [243, 418] on select "Select an item Diapers - Newborn Diapers - Preemie Diapers - Size 1 Diapers - S…" at bounding box center [525, 434] width 564 height 31
click at [1025, 434] on input "Quantity" at bounding box center [1058, 434] width 464 height 31
type input "420"
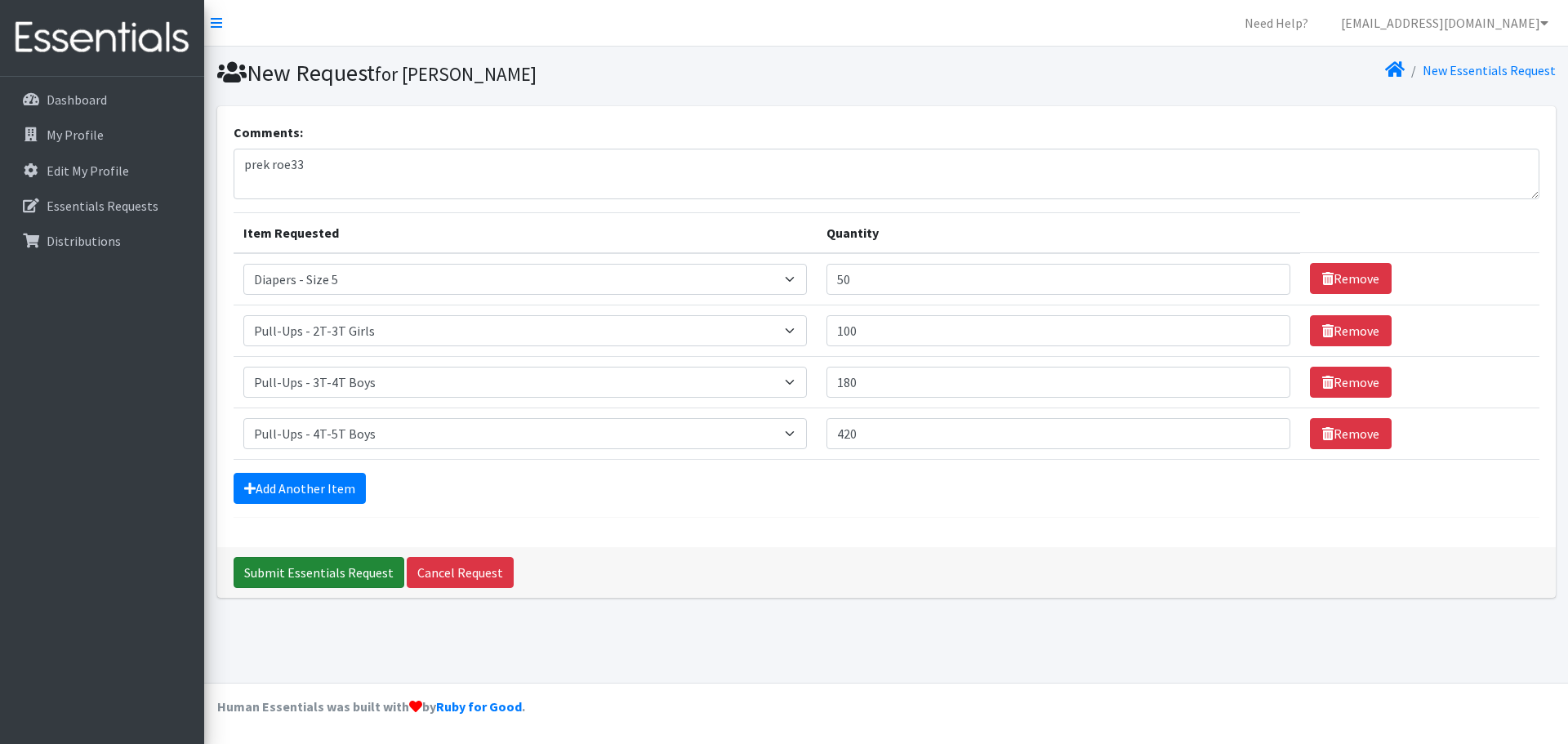
click at [316, 570] on input "Submit Essentials Request" at bounding box center [319, 573] width 170 height 31
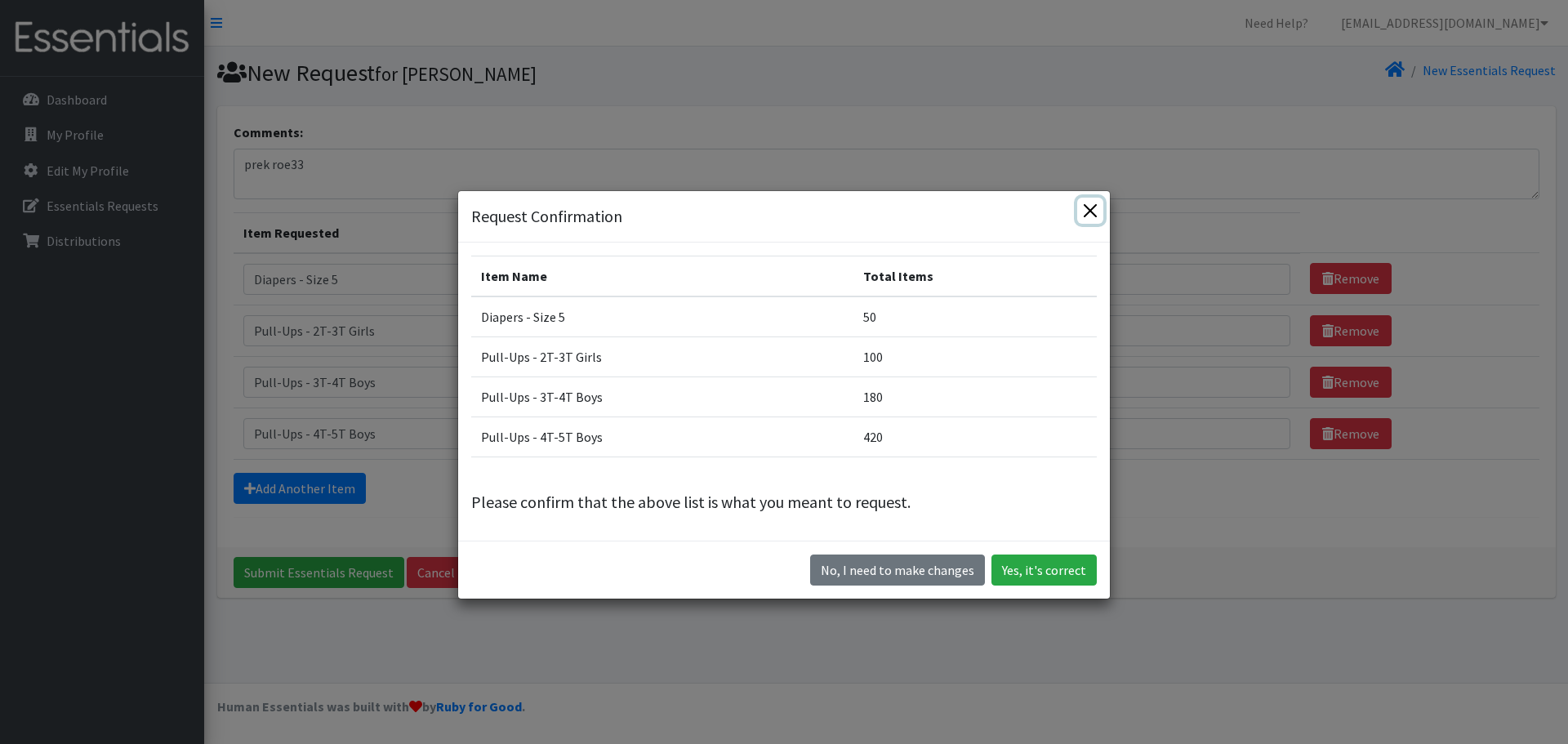
click at [1086, 208] on button "Close" at bounding box center [1091, 211] width 26 height 26
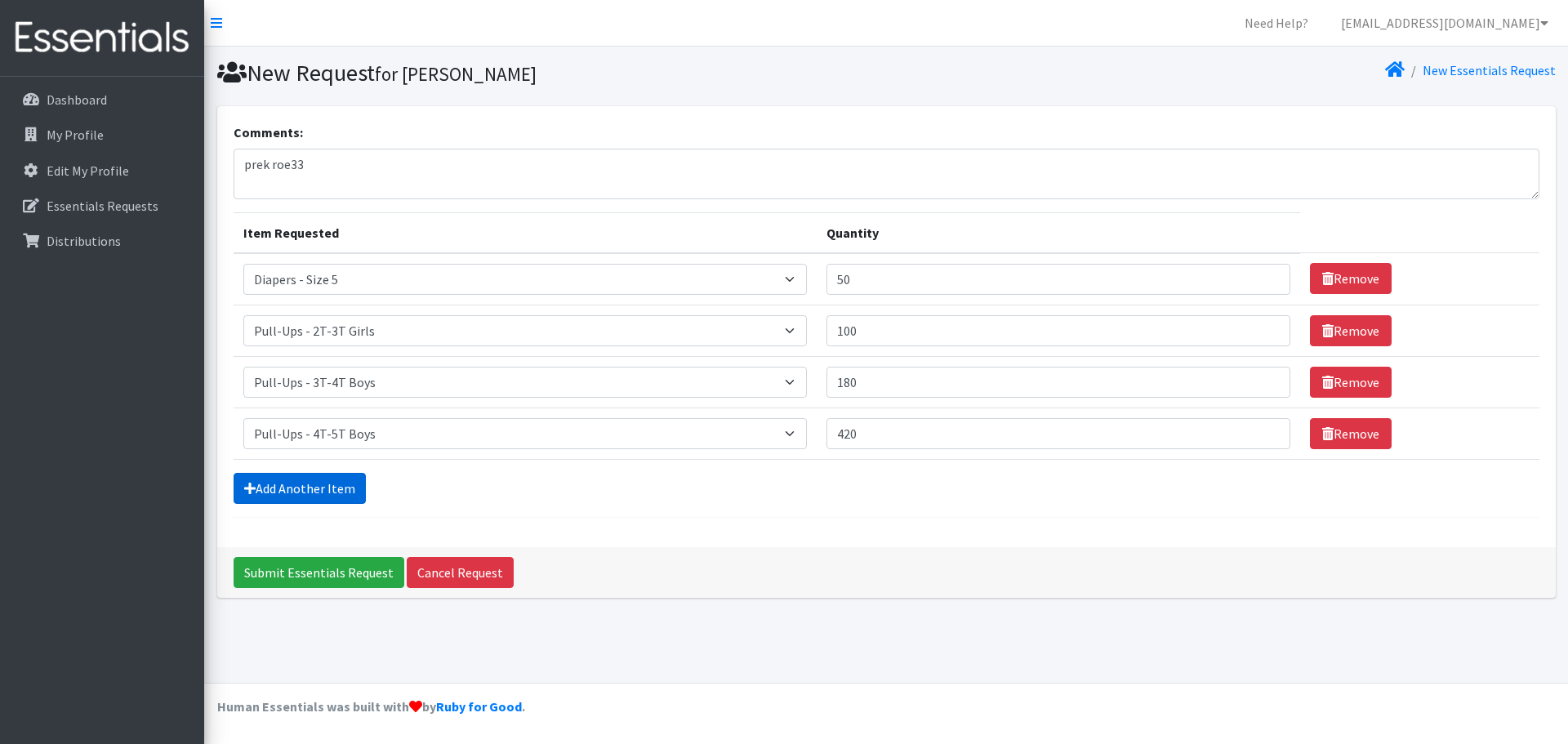
click at [309, 485] on link "Add Another Item" at bounding box center [300, 489] width 132 height 31
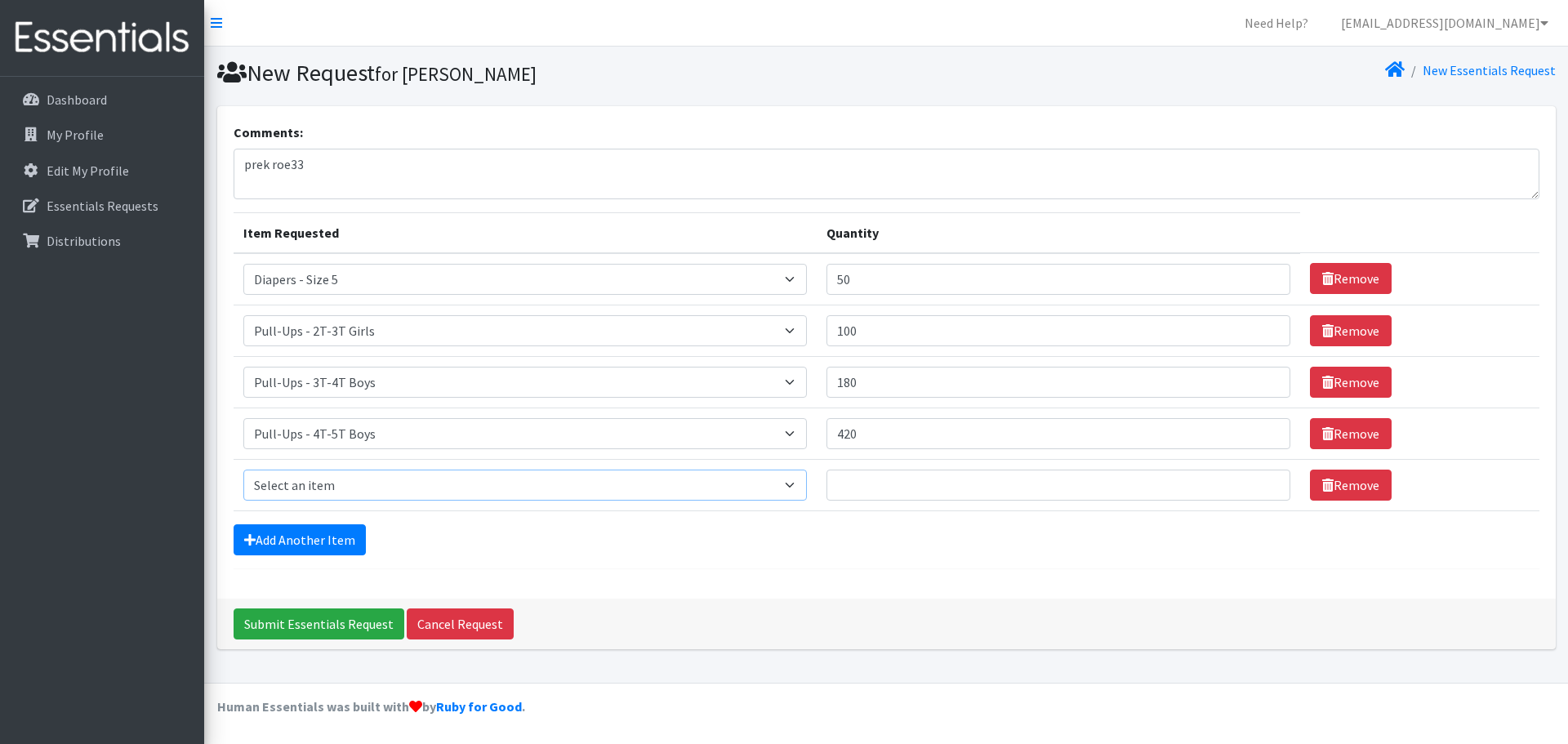
click at [290, 478] on select "Select an item Diapers - Newborn Diapers - Preemie Diapers - Size 1 Diapers - S…" at bounding box center [525, 486] width 564 height 31
select select "80"
click at [243, 470] on select "Select an item Diapers - Newborn Diapers - Preemie Diapers - Size 1 Diapers - S…" at bounding box center [525, 486] width 564 height 31
click at [937, 487] on input "Quantity" at bounding box center [1058, 486] width 464 height 31
type input "2"
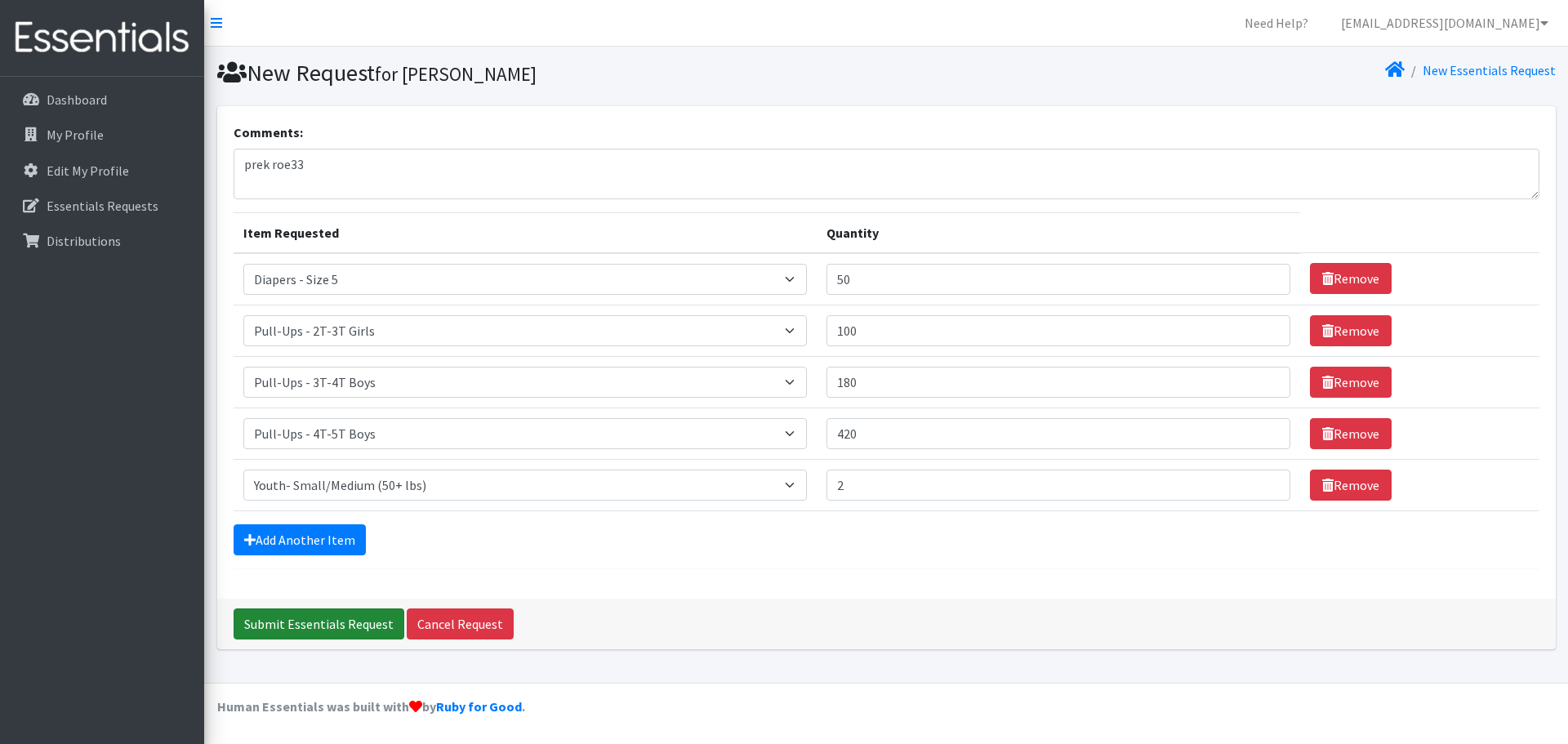
click at [338, 619] on input "Submit Essentials Request" at bounding box center [319, 624] width 170 height 31
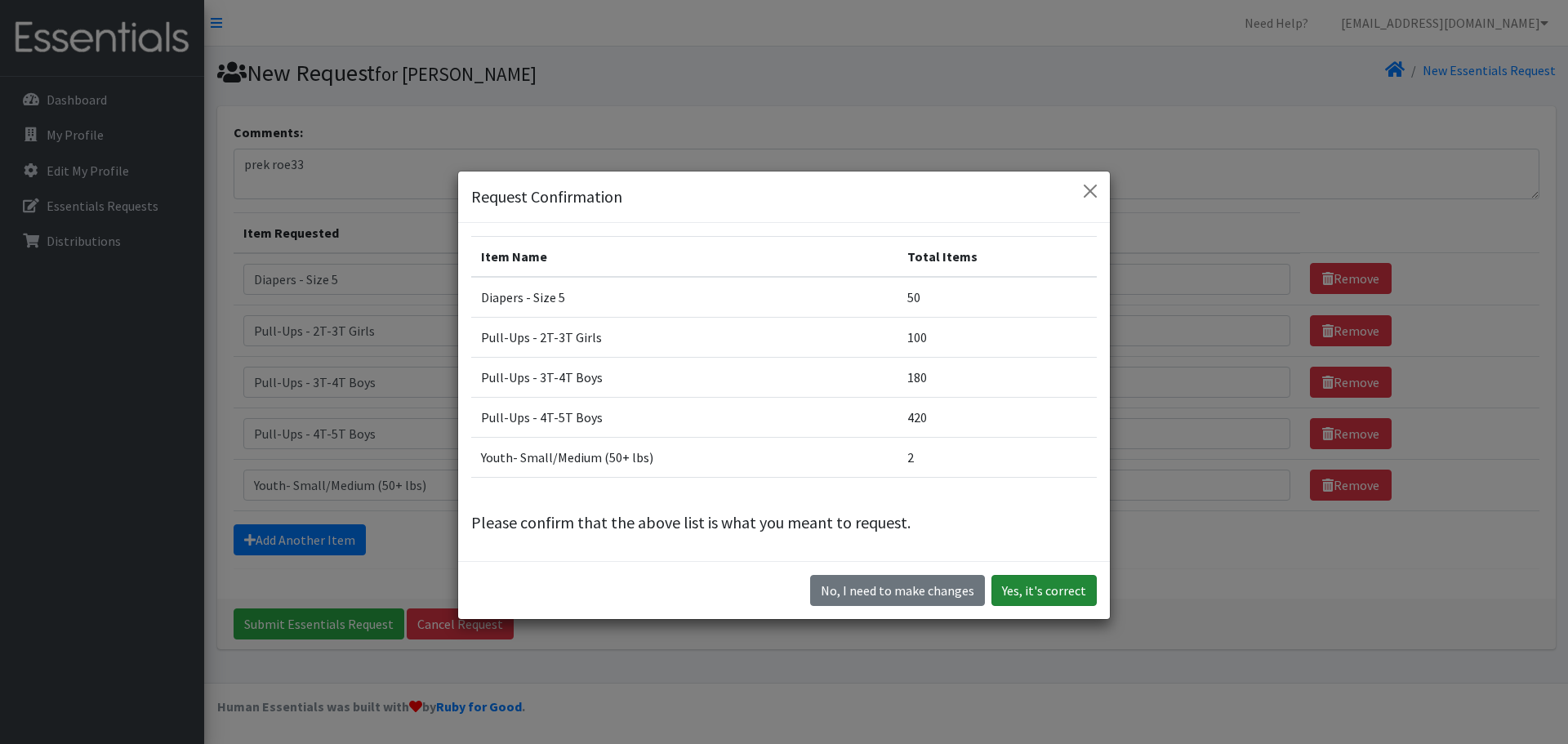
click at [991, 580] on button "Yes, it's correct" at bounding box center [1043, 591] width 105 height 31
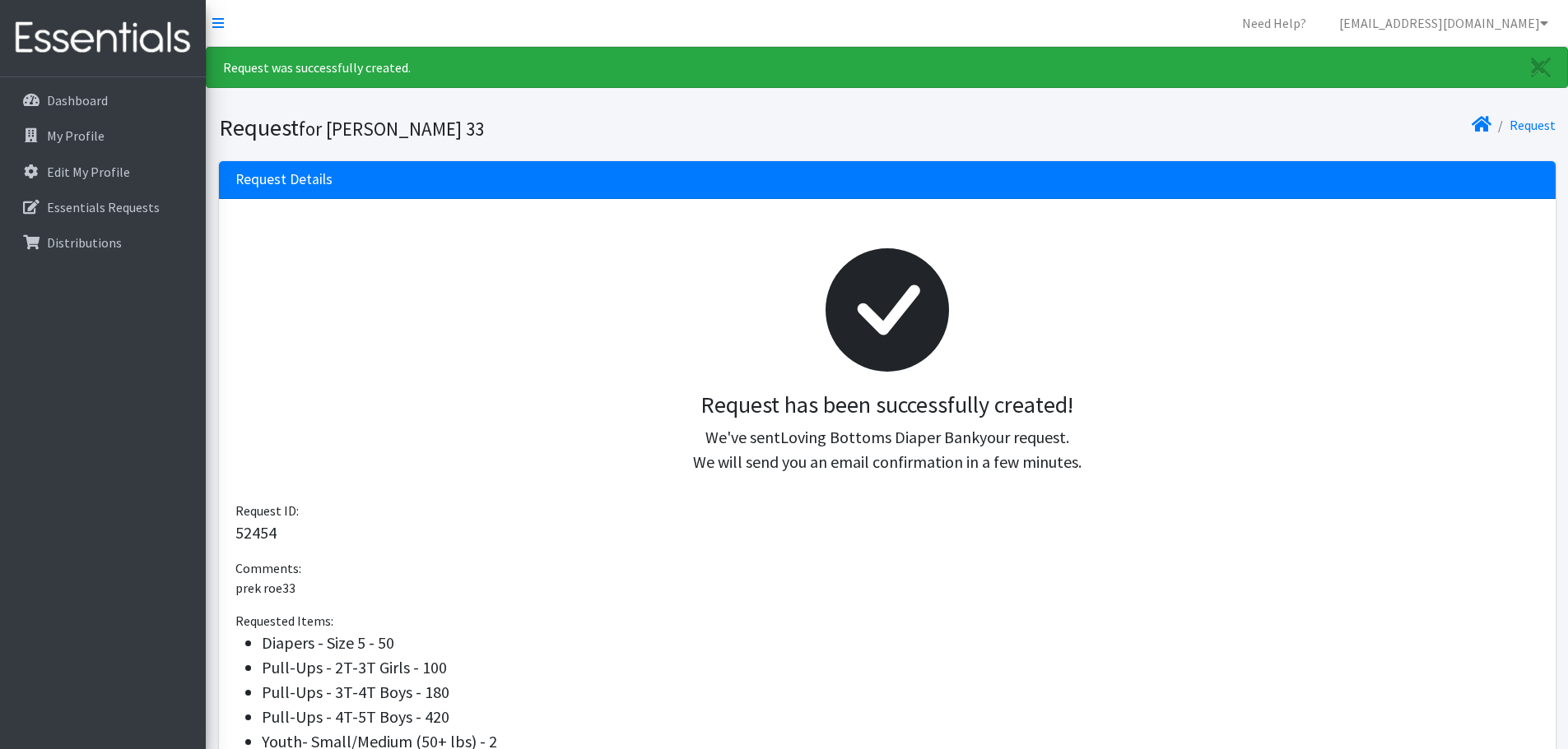
click at [1497, 125] on li "Request" at bounding box center [1523, 125] width 64 height 24
click at [1485, 124] on icon at bounding box center [1481, 124] width 20 height 13
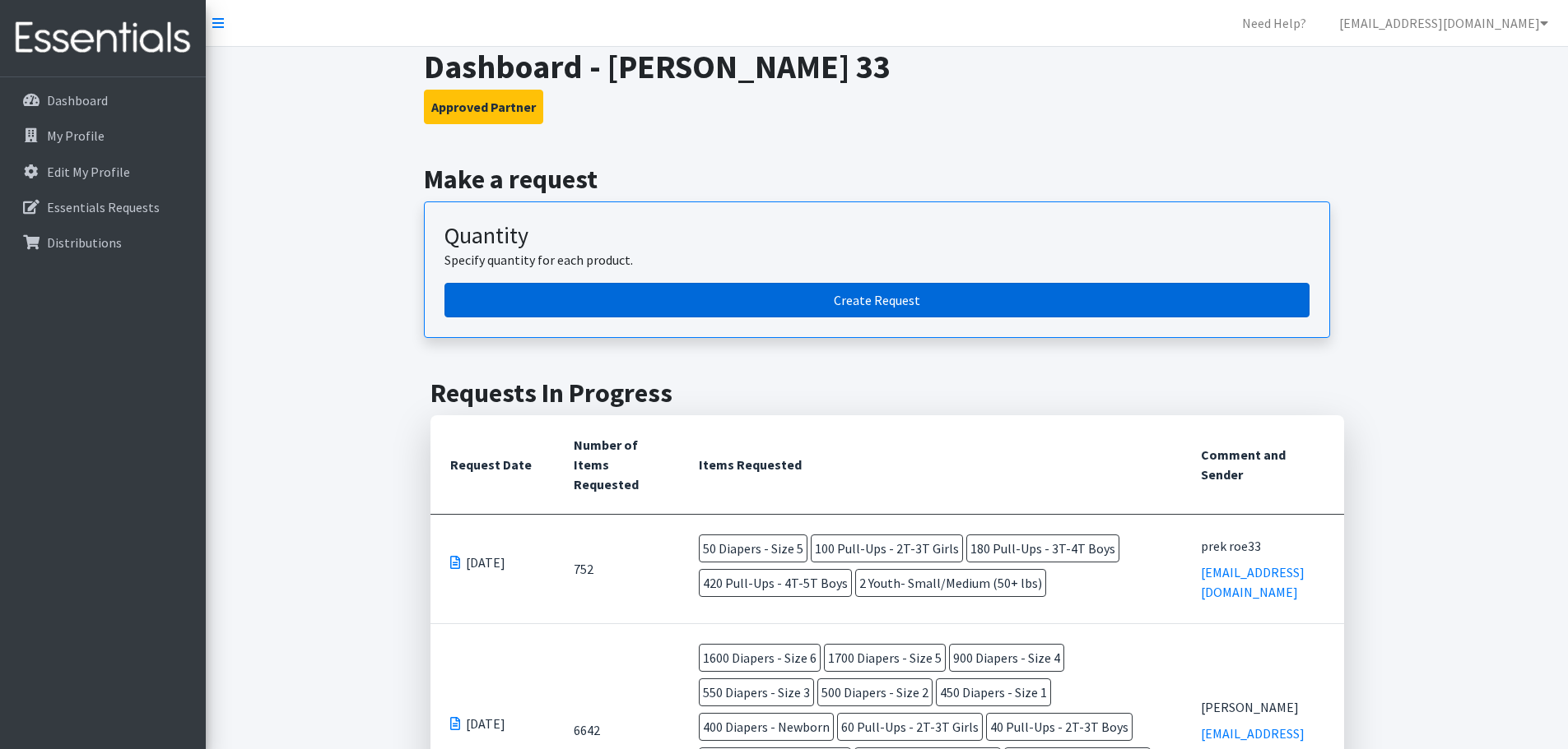
click at [1012, 310] on link "Create Request" at bounding box center [877, 300] width 865 height 34
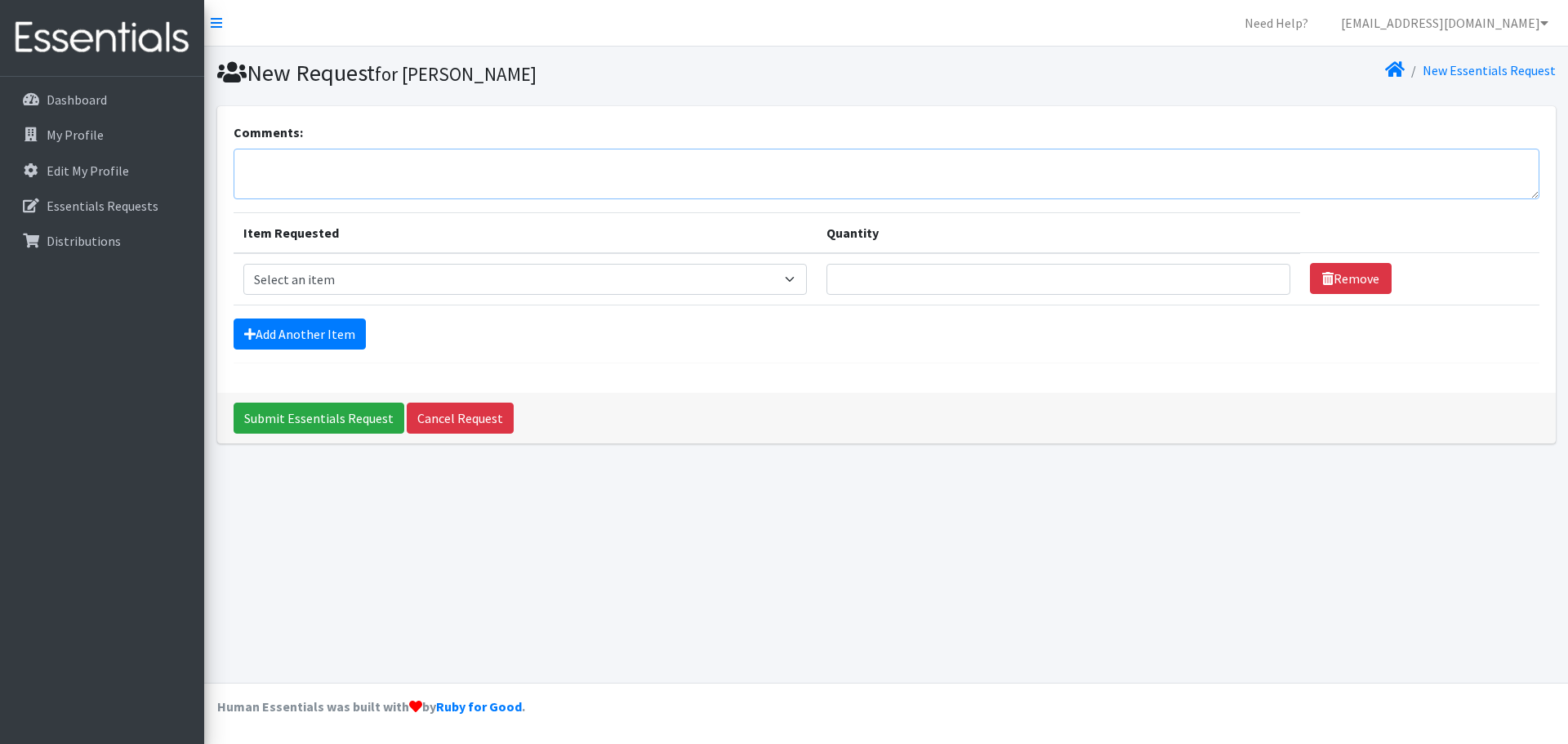
click at [573, 166] on textarea "Comments:" at bounding box center [886, 174] width 1307 height 50
type textarea "monmouth"
click at [531, 279] on select "Select an item Diapers - Newborn Diapers - Preemie Diapers - Size 1 Diapers - S…" at bounding box center [525, 280] width 564 height 31
select select "75"
click at [243, 264] on select "Select an item Diapers - Newborn Diapers - Preemie Diapers - Size 1 Diapers - S…" at bounding box center [525, 280] width 564 height 31
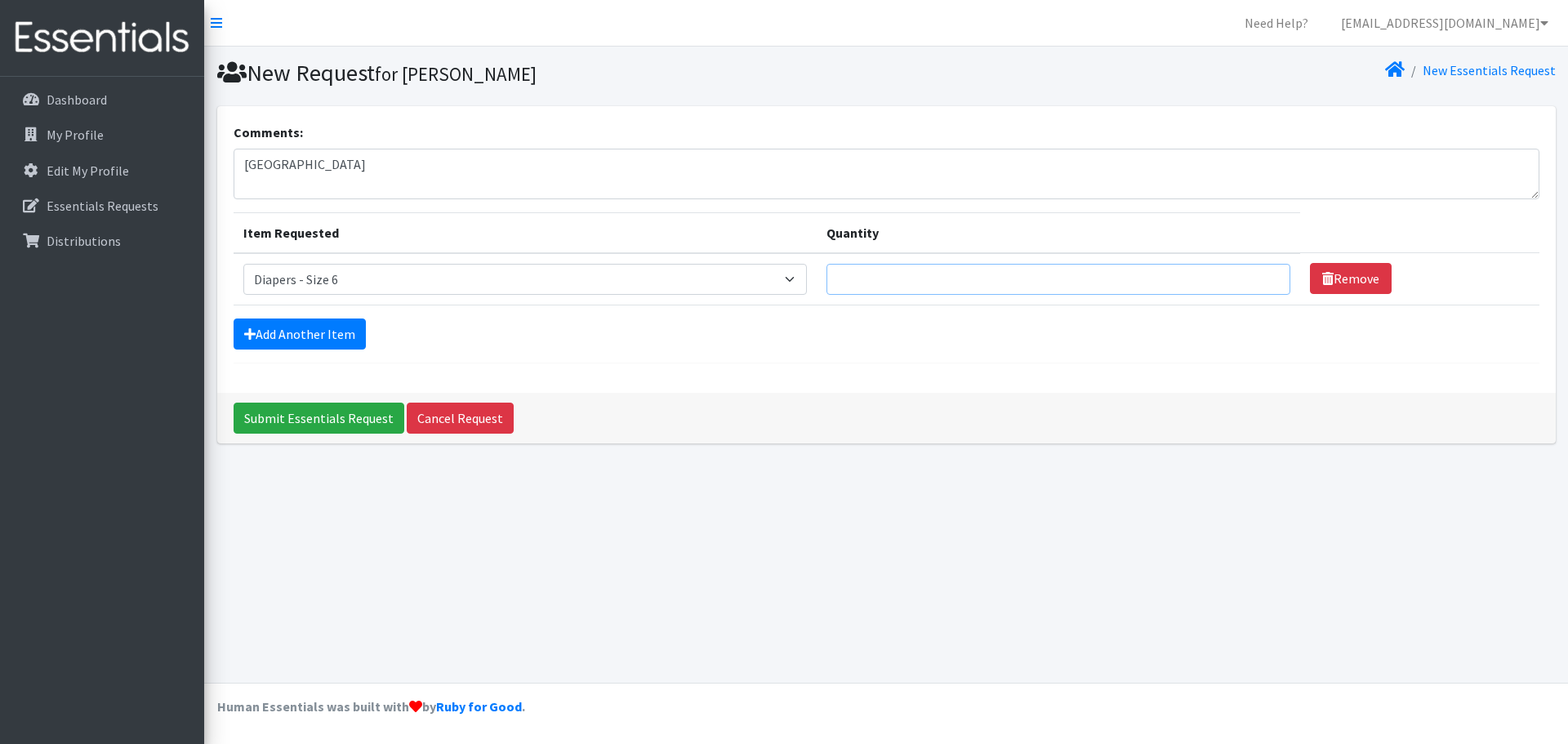
click at [903, 280] on input "Quantity" at bounding box center [1058, 280] width 464 height 31
type input "400"
click at [324, 330] on link "Add Another Item" at bounding box center [300, 334] width 132 height 31
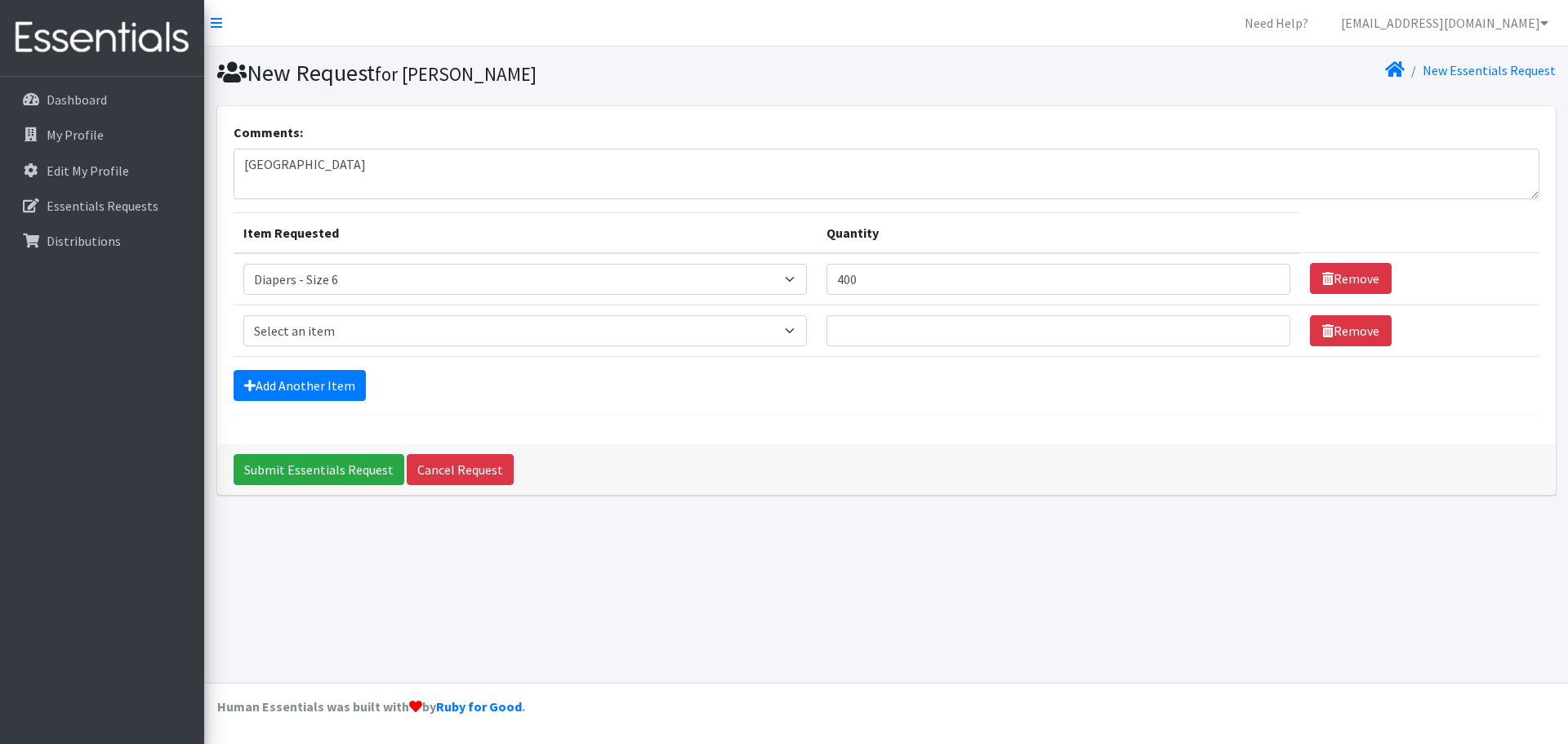
click at [367, 348] on td "Item Requested Select an item Diapers - Newborn Diapers - Preemie Diapers - Siz…" at bounding box center [525, 330] width 584 height 51
click at [365, 343] on select "Select an item Diapers - Newborn Diapers - Preemie Diapers - Size 1 Diapers - S…" at bounding box center [525, 331] width 564 height 31
select select "74"
click at [243, 315] on select "Select an item Diapers - Newborn Diapers - Preemie Diapers - Size 1 Diapers - S…" at bounding box center [525, 331] width 564 height 31
click at [888, 329] on input "Quantity" at bounding box center [1058, 331] width 464 height 31
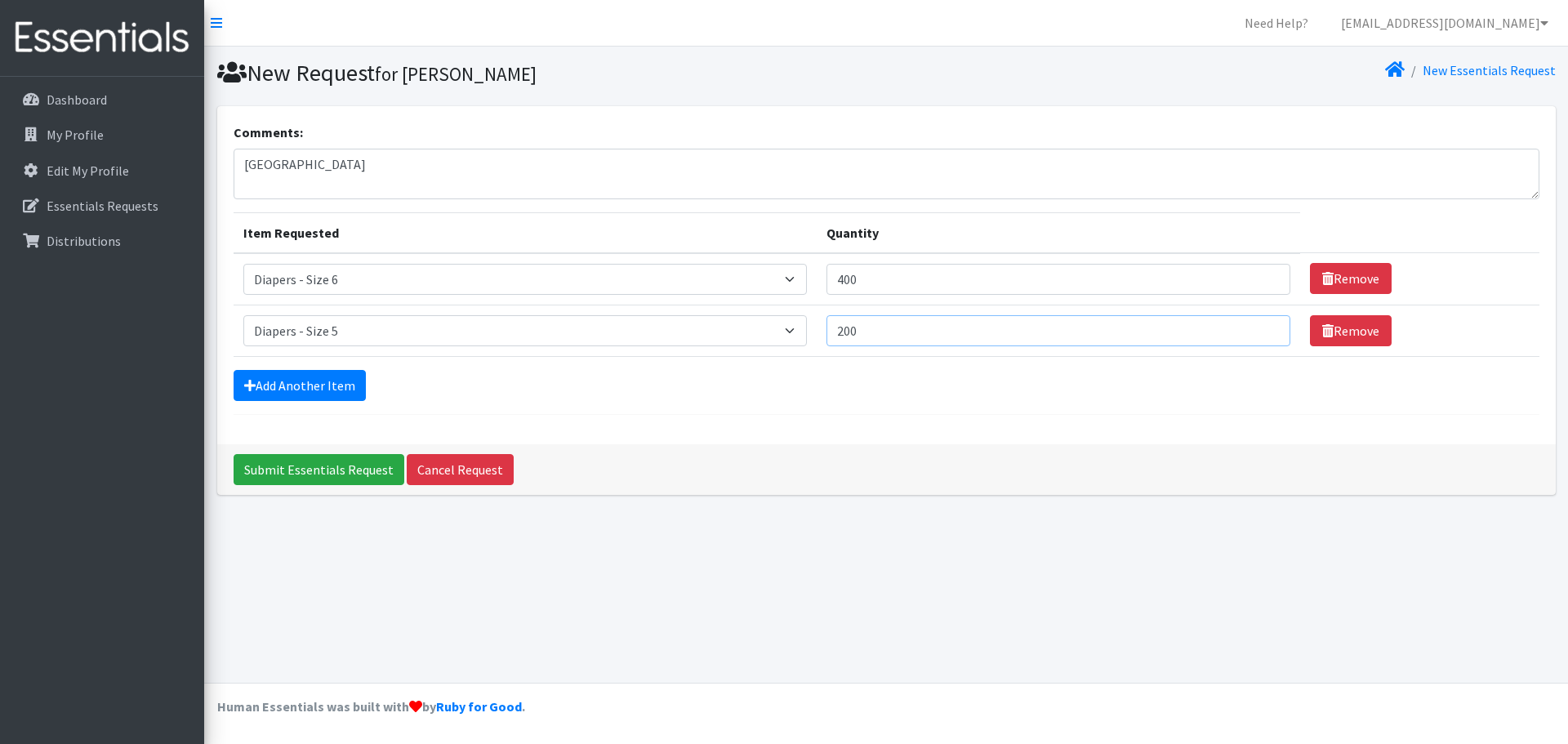
type input "200"
click at [366, 407] on form "Comments: monmouth Item Requested Quantity Item Requested Select an item Diaper…" at bounding box center [886, 268] width 1307 height 292
click at [348, 395] on link "Add Another Item" at bounding box center [300, 386] width 132 height 31
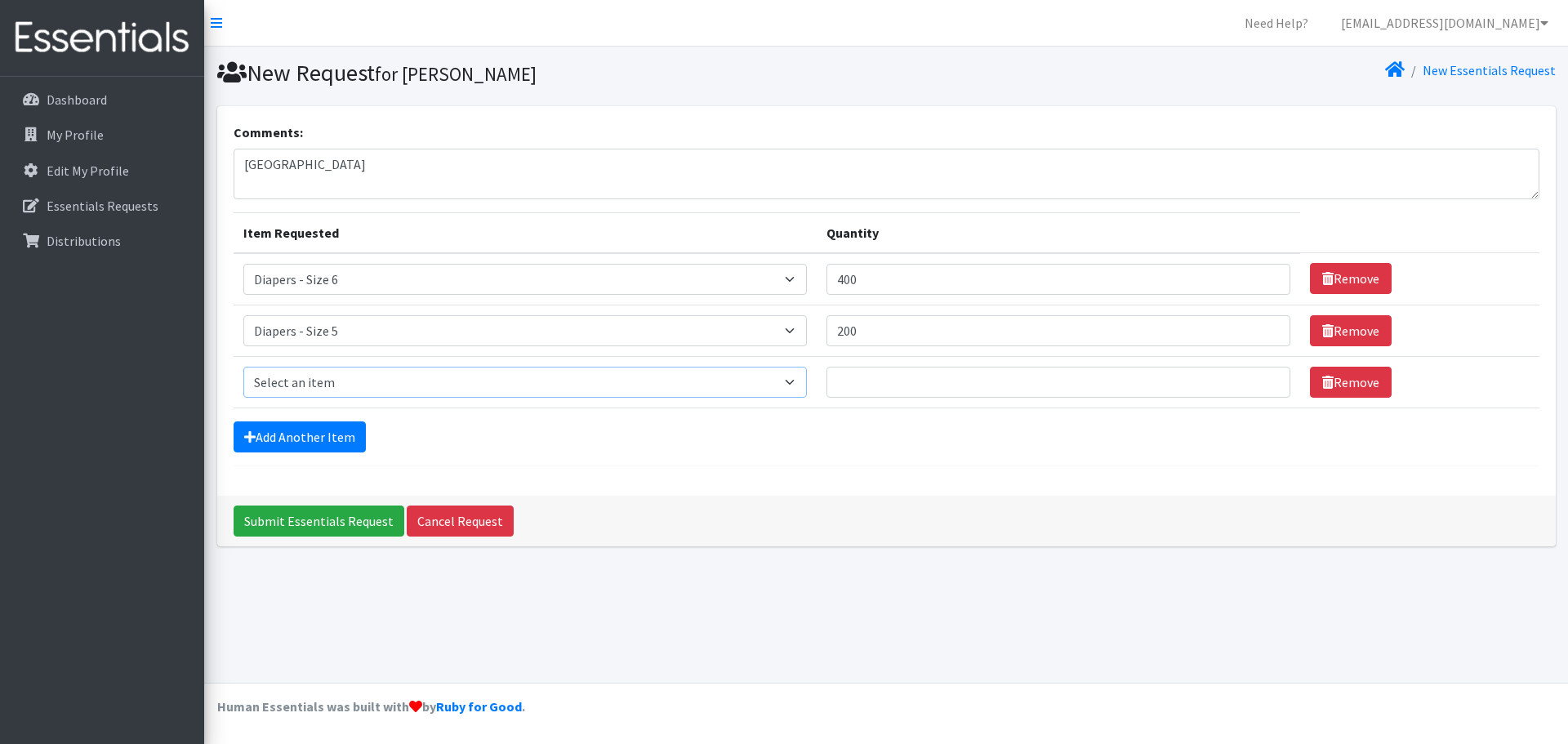
click at [362, 381] on select "Select an item Diapers - Newborn Diapers - Preemie Diapers - Size 1 Diapers - S…" at bounding box center [525, 382] width 564 height 31
select select "73"
click at [243, 367] on select "Select an item Diapers - Newborn Diapers - Preemie Diapers - Size 1 Diapers - S…" at bounding box center [525, 382] width 564 height 31
click at [864, 387] on input "Quantity" at bounding box center [1058, 382] width 464 height 31
type input "100"
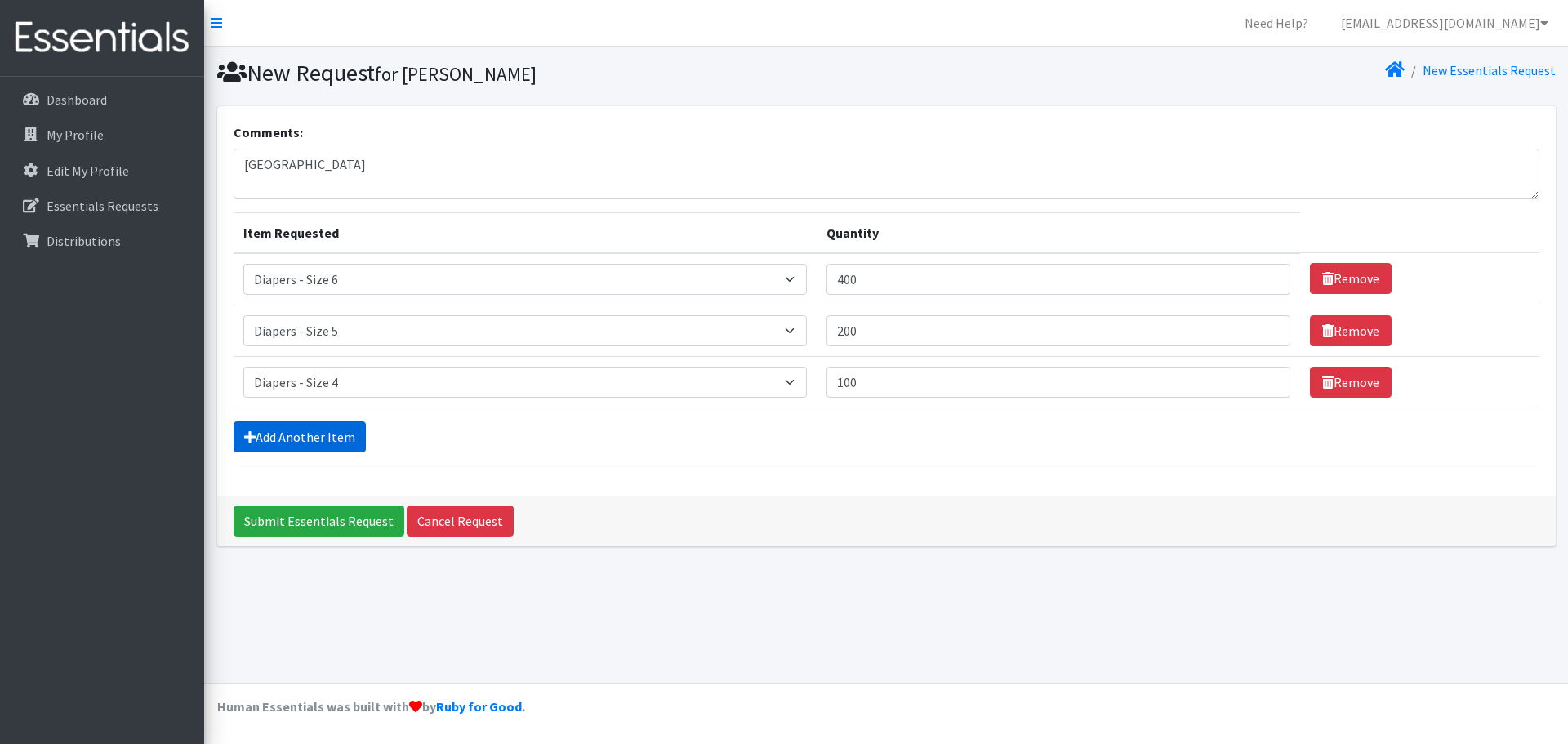
click at [299, 434] on link "Add Another Item" at bounding box center [300, 437] width 132 height 31
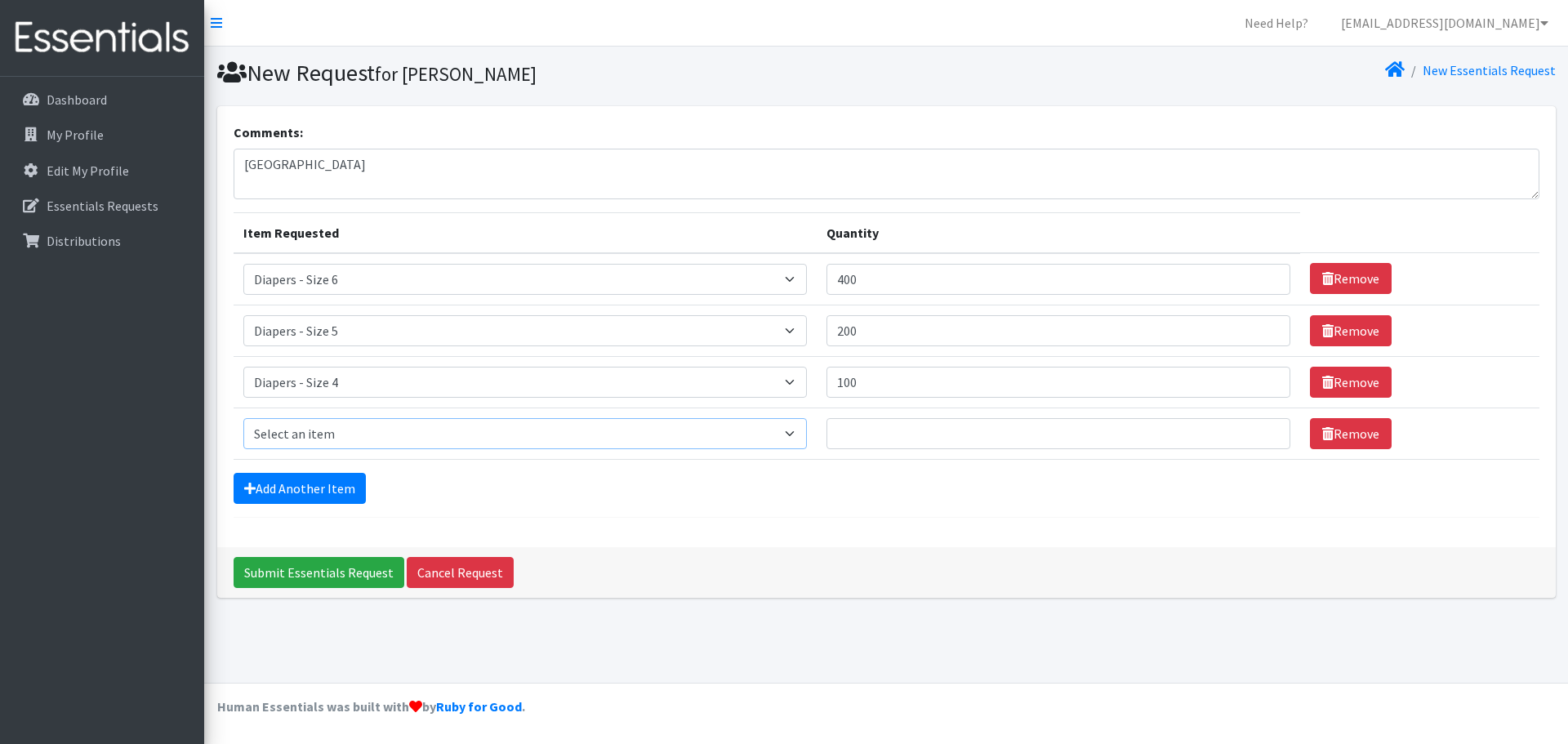
click at [319, 428] on select "Select an item Diapers - Newborn Diapers - Preemie Diapers - Size 1 Diapers - S…" at bounding box center [525, 434] width 564 height 31
select select "97"
click at [243, 418] on select "Select an item Diapers - Newborn Diapers - Preemie Diapers - Size 1 Diapers - S…" at bounding box center [525, 434] width 564 height 31
click at [929, 423] on input "Quantity" at bounding box center [1058, 434] width 464 height 31
type input "50"
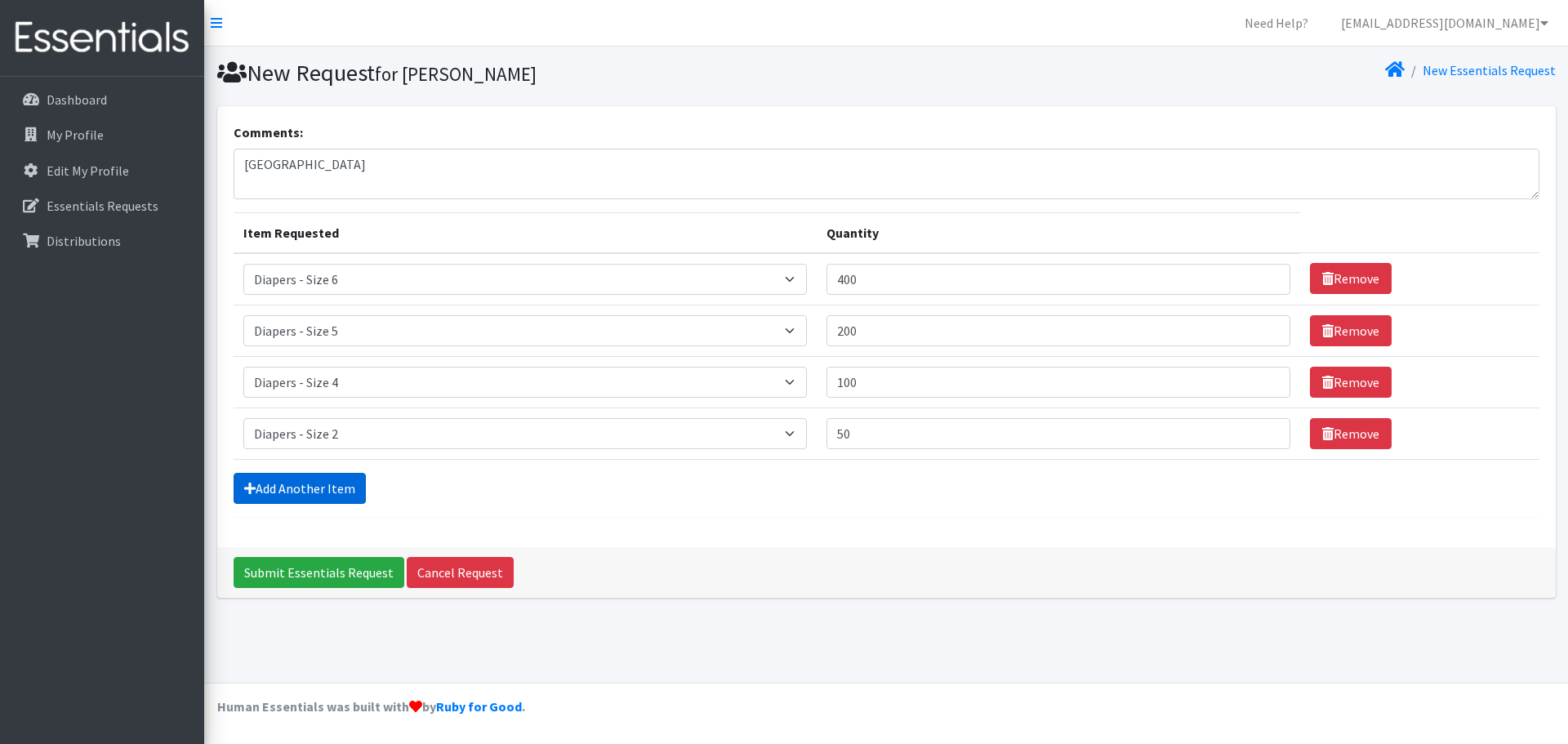
click at [289, 480] on link "Add Another Item" at bounding box center [300, 489] width 132 height 31
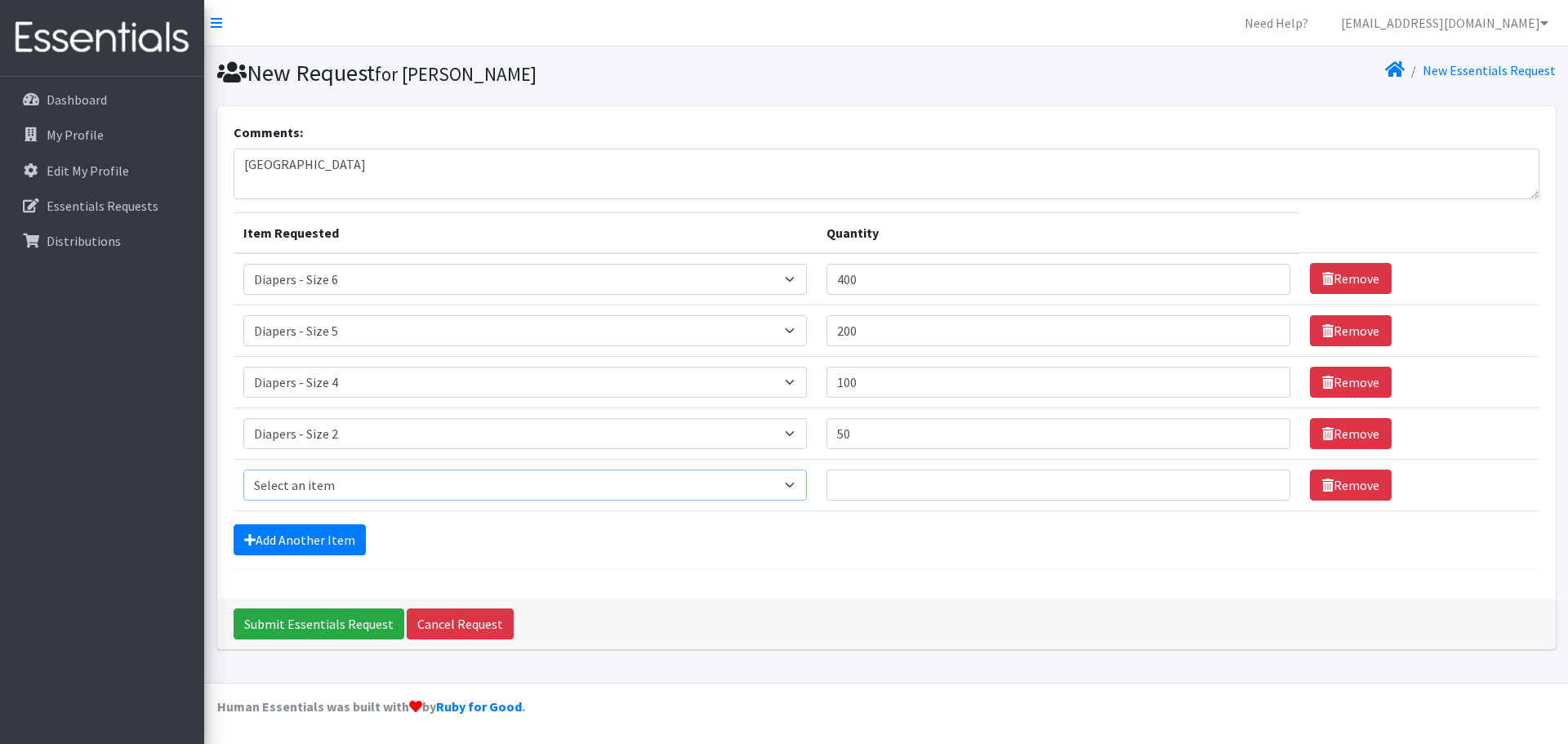
click at [316, 480] on select "Select an item Diapers - Newborn Diapers - Preemie Diapers - Size 1 Diapers - S…" at bounding box center [525, 486] width 564 height 31
select select "96"
click at [243, 470] on select "Select an item Diapers - Newborn Diapers - Preemie Diapers - Size 1 Diapers - S…" at bounding box center [525, 486] width 564 height 31
click at [889, 480] on input "Quantity" at bounding box center [1058, 486] width 464 height 31
type input "100"
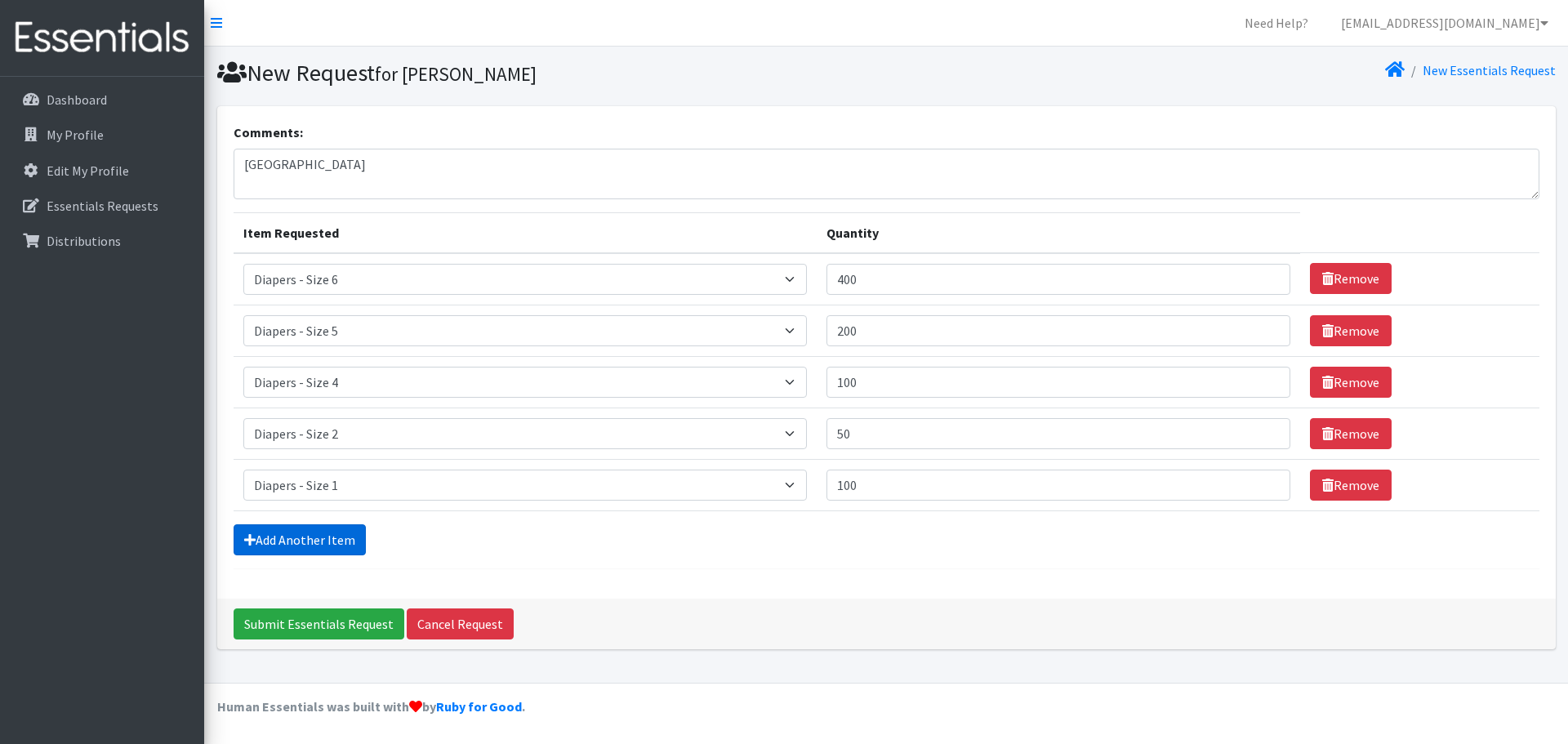
click at [324, 545] on link "Add Another Item" at bounding box center [300, 540] width 132 height 31
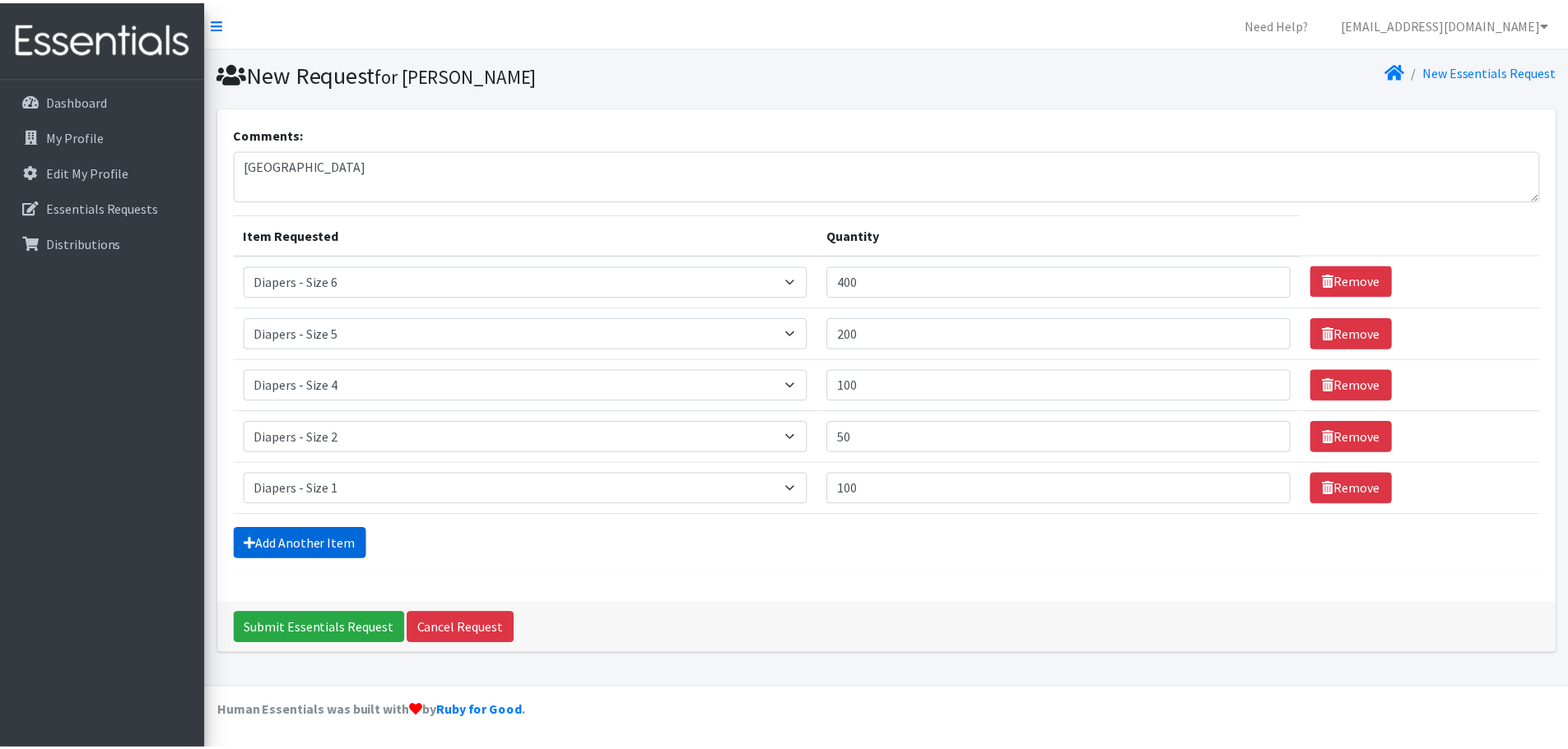
scroll to position [32, 0]
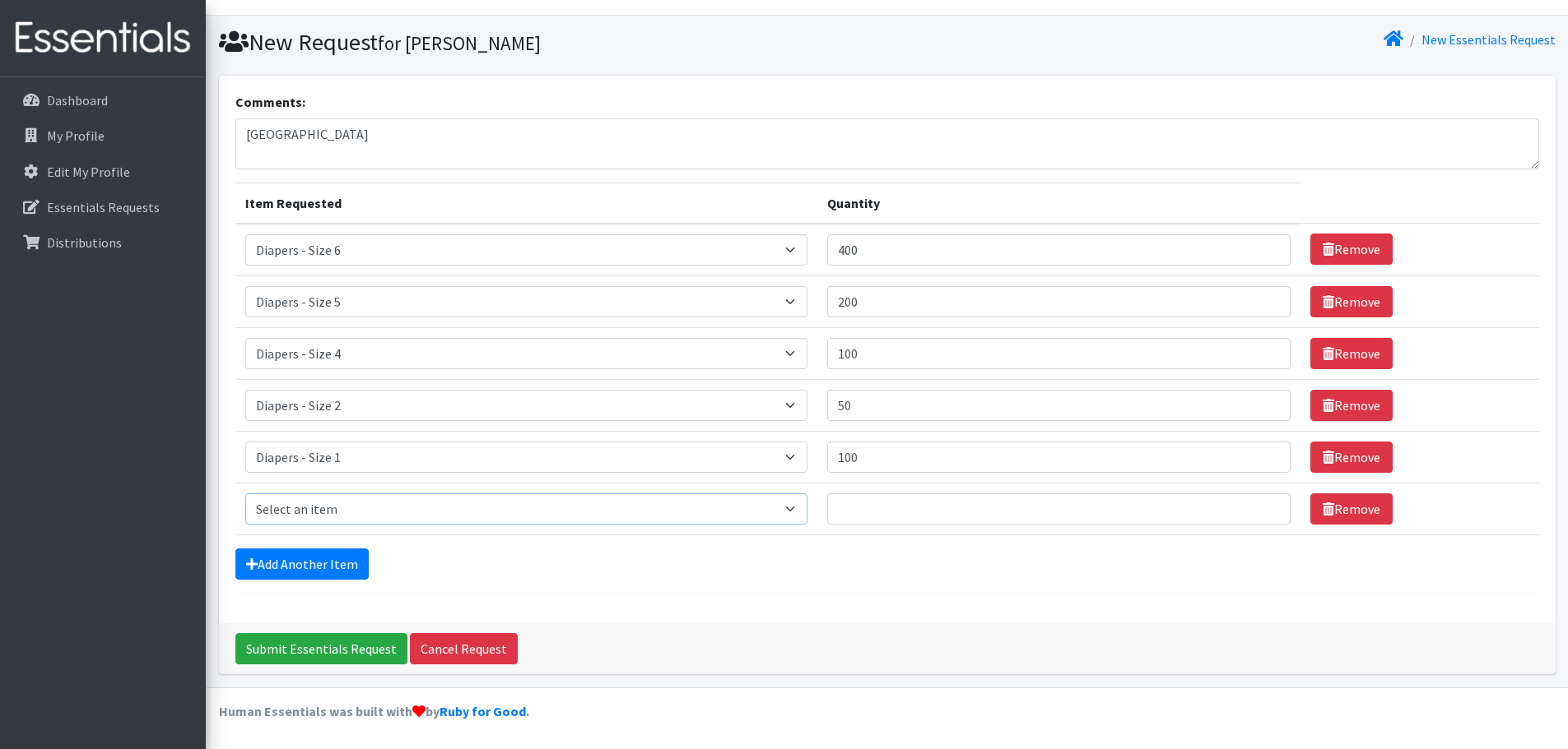
click at [390, 502] on select "Select an item Diapers - Newborn Diapers - Preemie Diapers - Size 1 Diapers - S…" at bounding box center [526, 509] width 563 height 32
select select "1300"
click at [245, 493] on select "Select an item Diapers - Newborn Diapers - Preemie Diapers - Size 1 Diapers - S…" at bounding box center [526, 509] width 563 height 32
click at [915, 522] on input "Quantity" at bounding box center [1058, 509] width 463 height 32
type input "1"
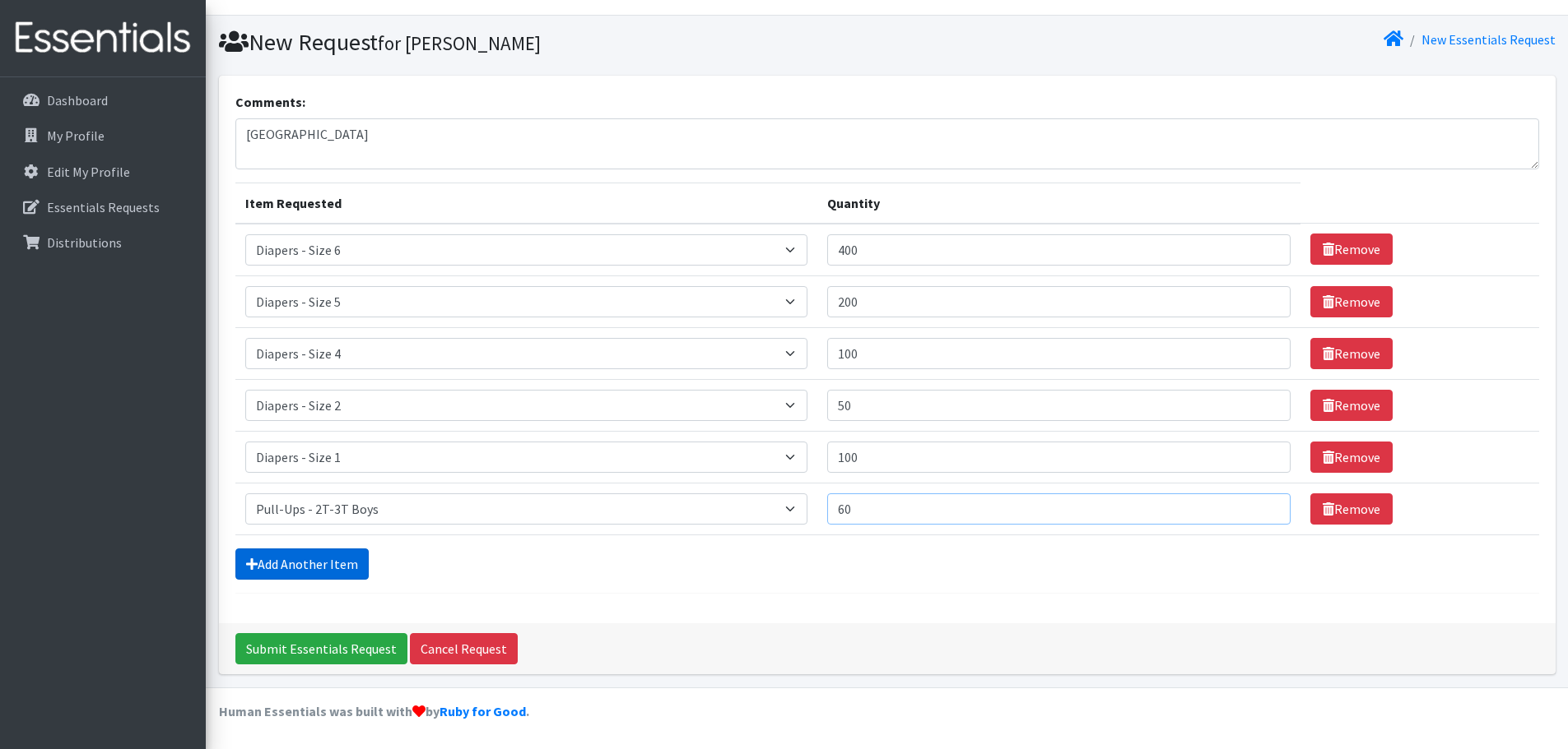
type input "60"
click at [346, 579] on link "Add Another Item" at bounding box center [302, 564] width 133 height 32
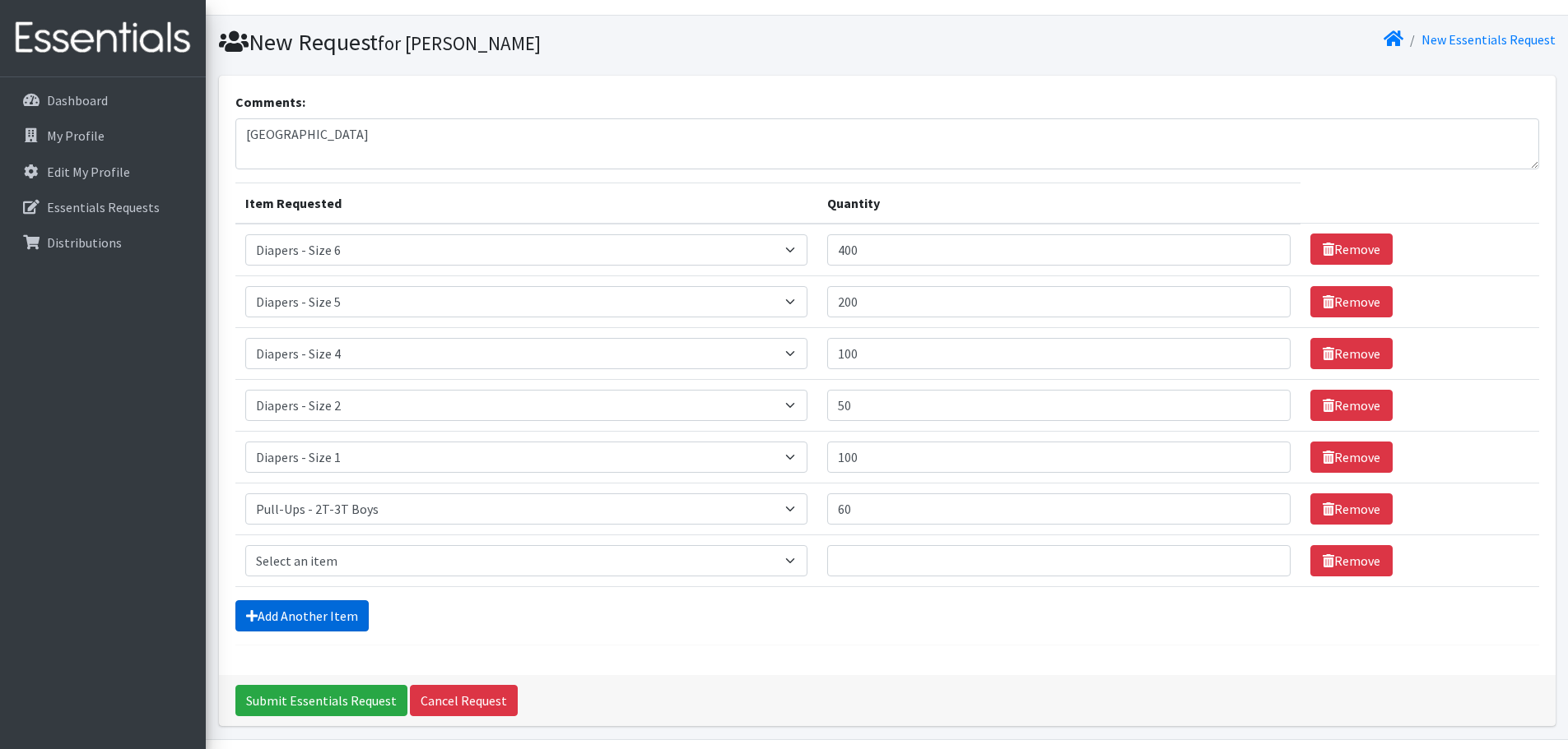
scroll to position [83, 0]
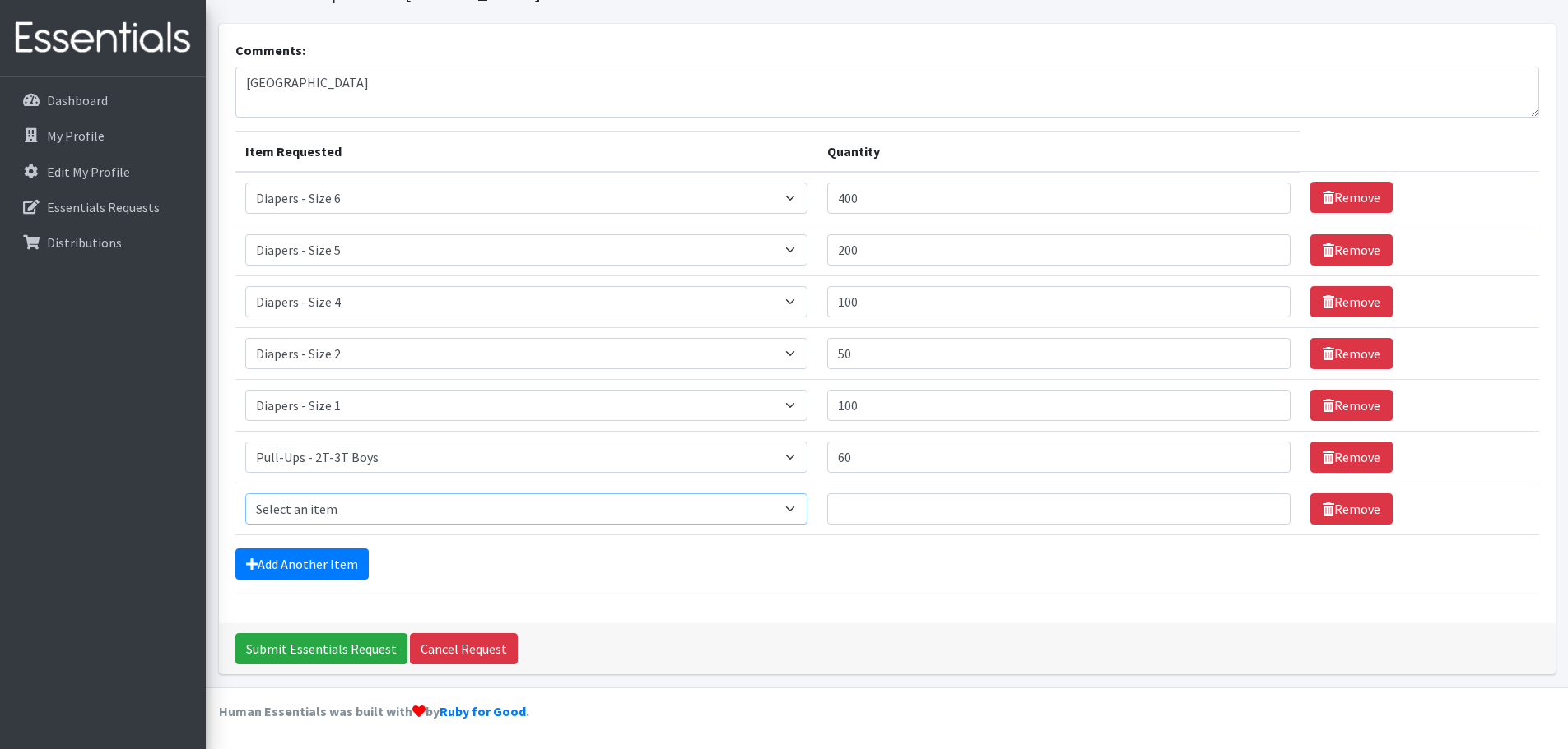
click at [346, 507] on select "Select an item Diapers - Newborn Diapers - Preemie Diapers - Size 1 Diapers - S…" at bounding box center [526, 509] width 563 height 32
select select "78"
click at [245, 493] on select "Select an item Diapers - Newborn Diapers - Preemie Diapers - Size 1 Diapers - S…" at bounding box center [526, 509] width 563 height 32
click at [921, 517] on input "Quantity" at bounding box center [1058, 509] width 463 height 32
type input "60"
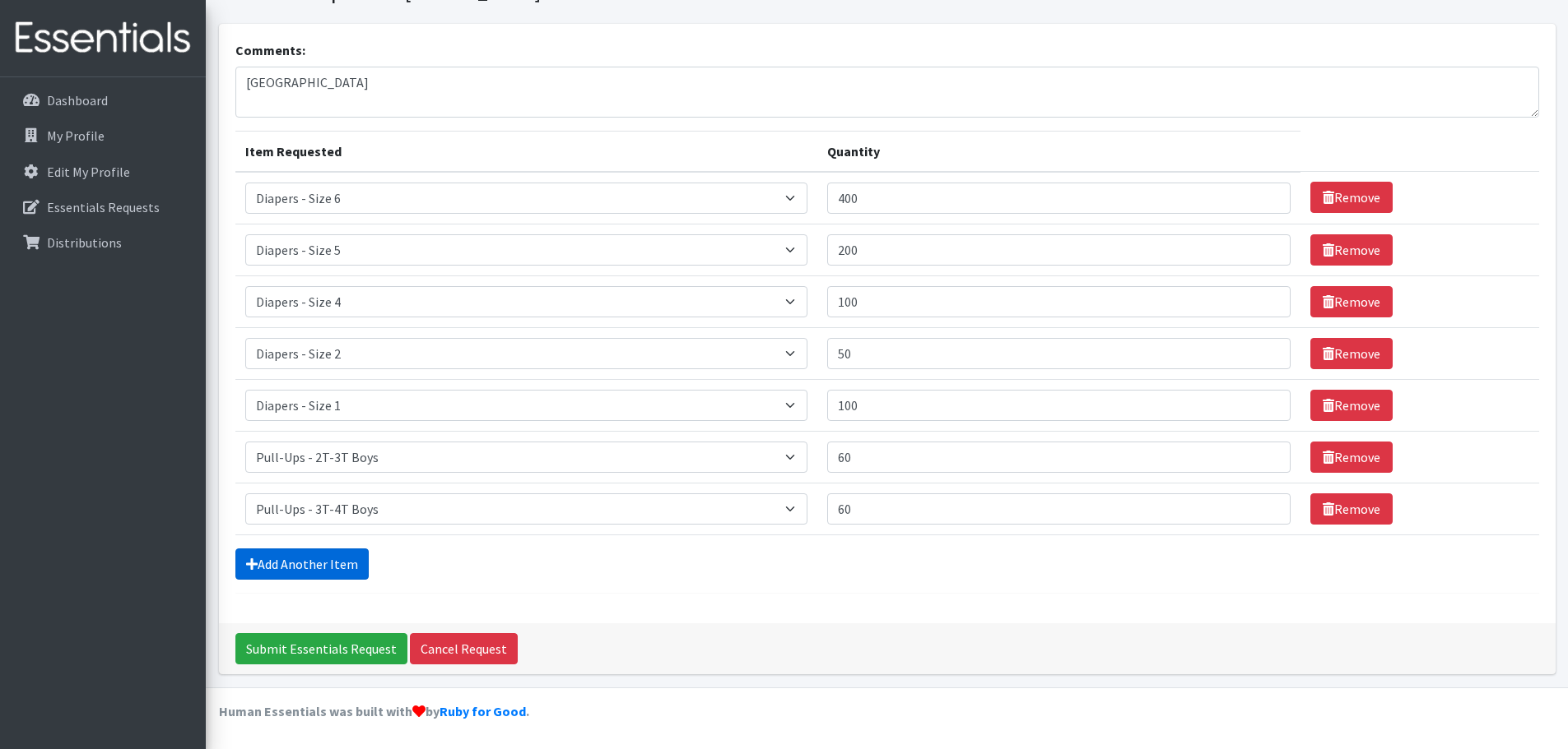
click at [311, 569] on link "Add Another Item" at bounding box center [302, 564] width 133 height 32
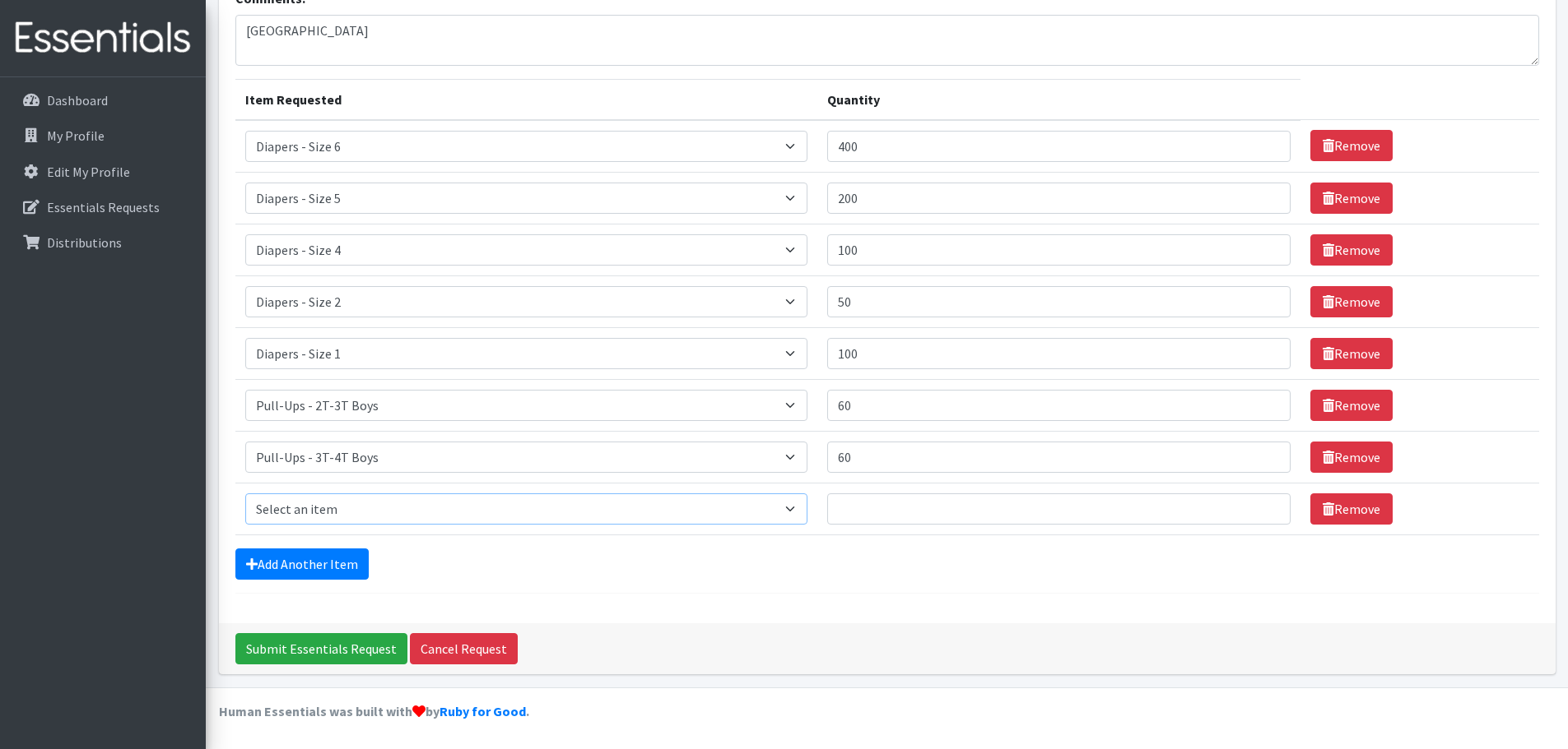
click at [318, 513] on select "Select an item Diapers - Newborn Diapers - Preemie Diapers - Size 1 Diapers - S…" at bounding box center [526, 509] width 563 height 32
select select "9067"
click at [245, 493] on select "Select an item Diapers - Newborn Diapers - Preemie Diapers - Size 1 Diapers - S…" at bounding box center [526, 509] width 563 height 32
click at [868, 522] on input "Quantity" at bounding box center [1058, 509] width 463 height 32
type input "5"
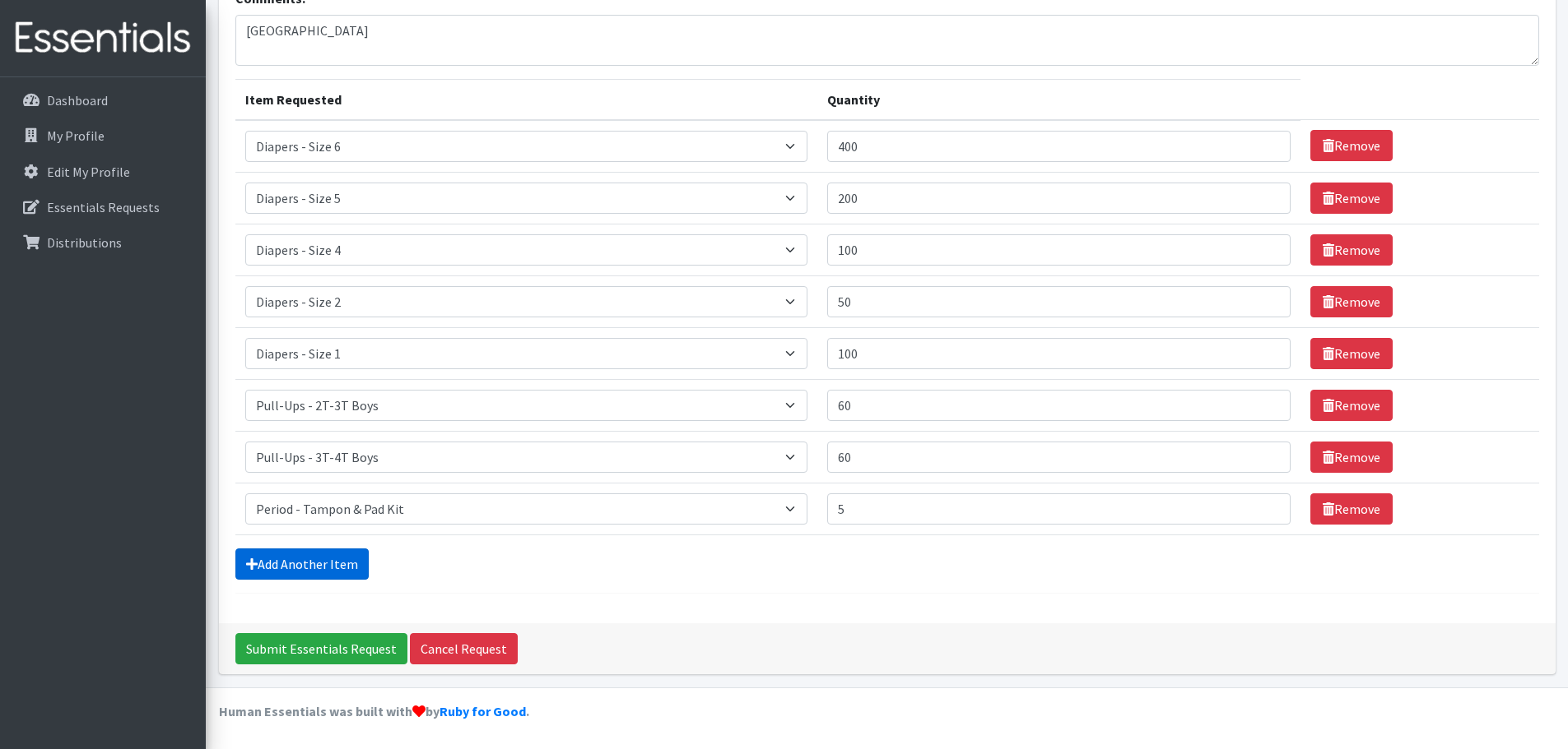
click at [310, 554] on link "Add Another Item" at bounding box center [302, 564] width 133 height 32
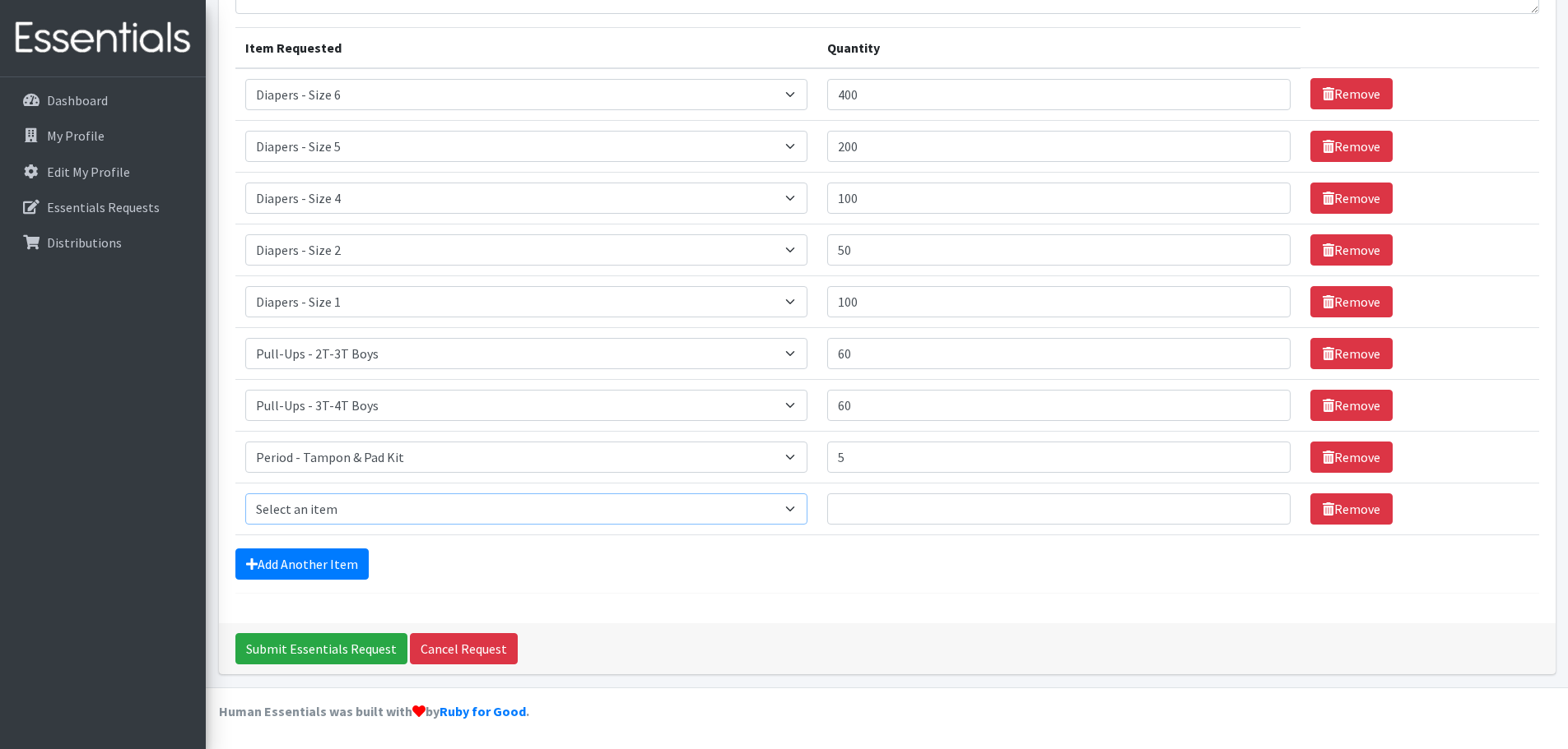
click at [331, 518] on select "Select an item Diapers - Newborn Diapers - Preemie Diapers - Size 1 Diapers - S…" at bounding box center [526, 509] width 563 height 32
select select "87"
click at [245, 493] on select "Select an item Diapers - Newborn Diapers - Preemie Diapers - Size 1 Diapers - S…" at bounding box center [526, 509] width 563 height 32
click at [896, 510] on input "Quantity" at bounding box center [1058, 509] width 463 height 32
type input "24"
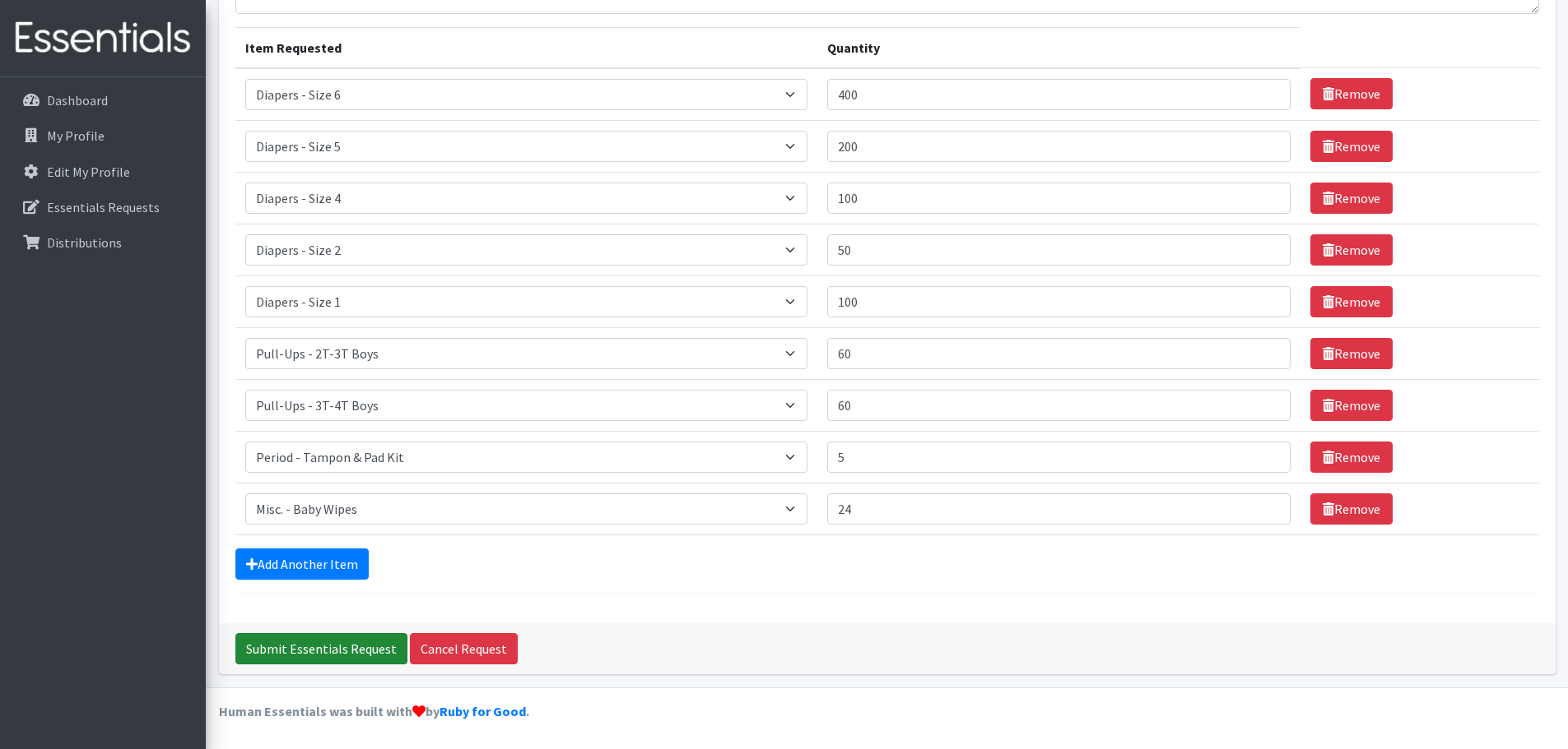
click at [337, 650] on input "Submit Essentials Request" at bounding box center [321, 649] width 172 height 32
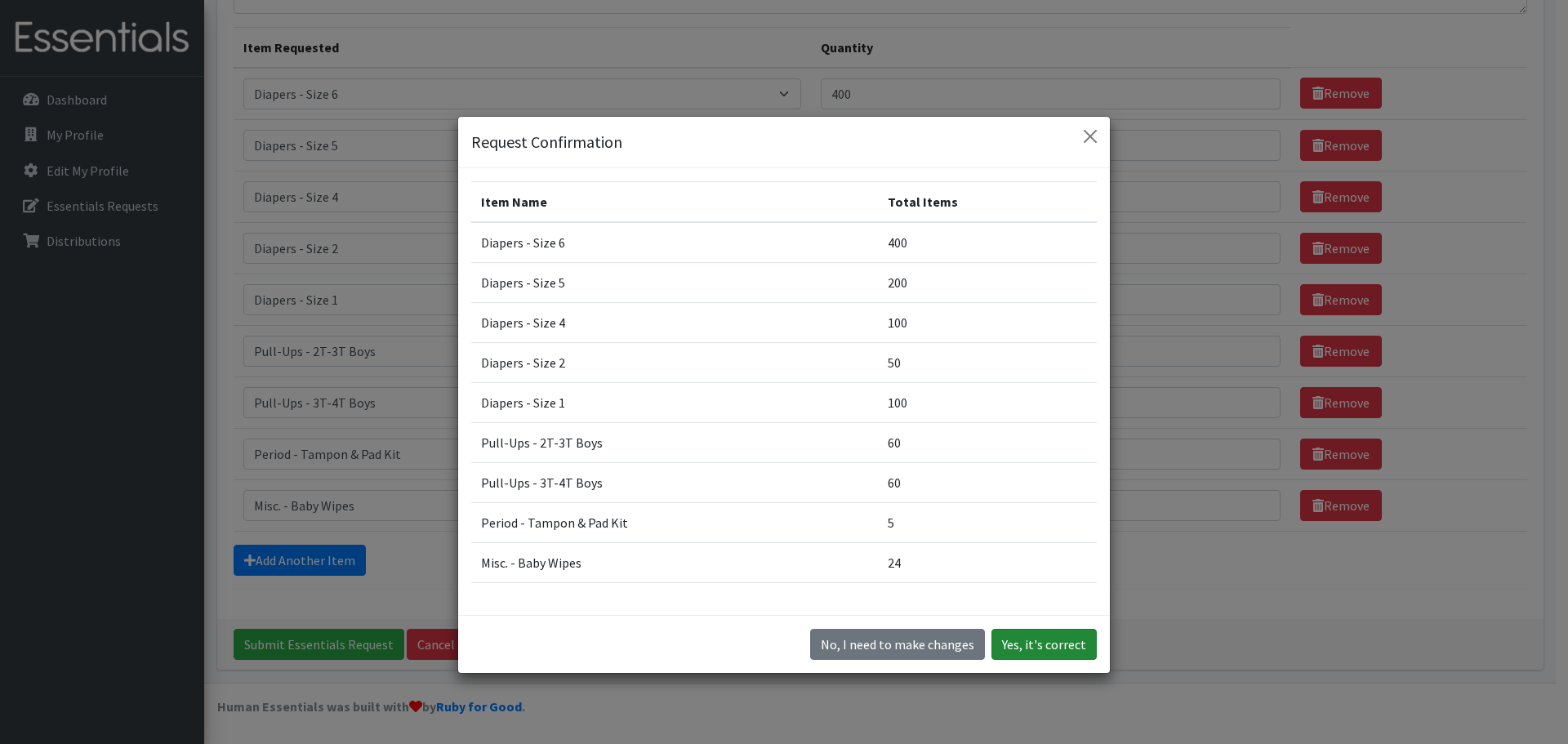
click at [1011, 636] on button "Yes, it's correct" at bounding box center [1043, 645] width 105 height 31
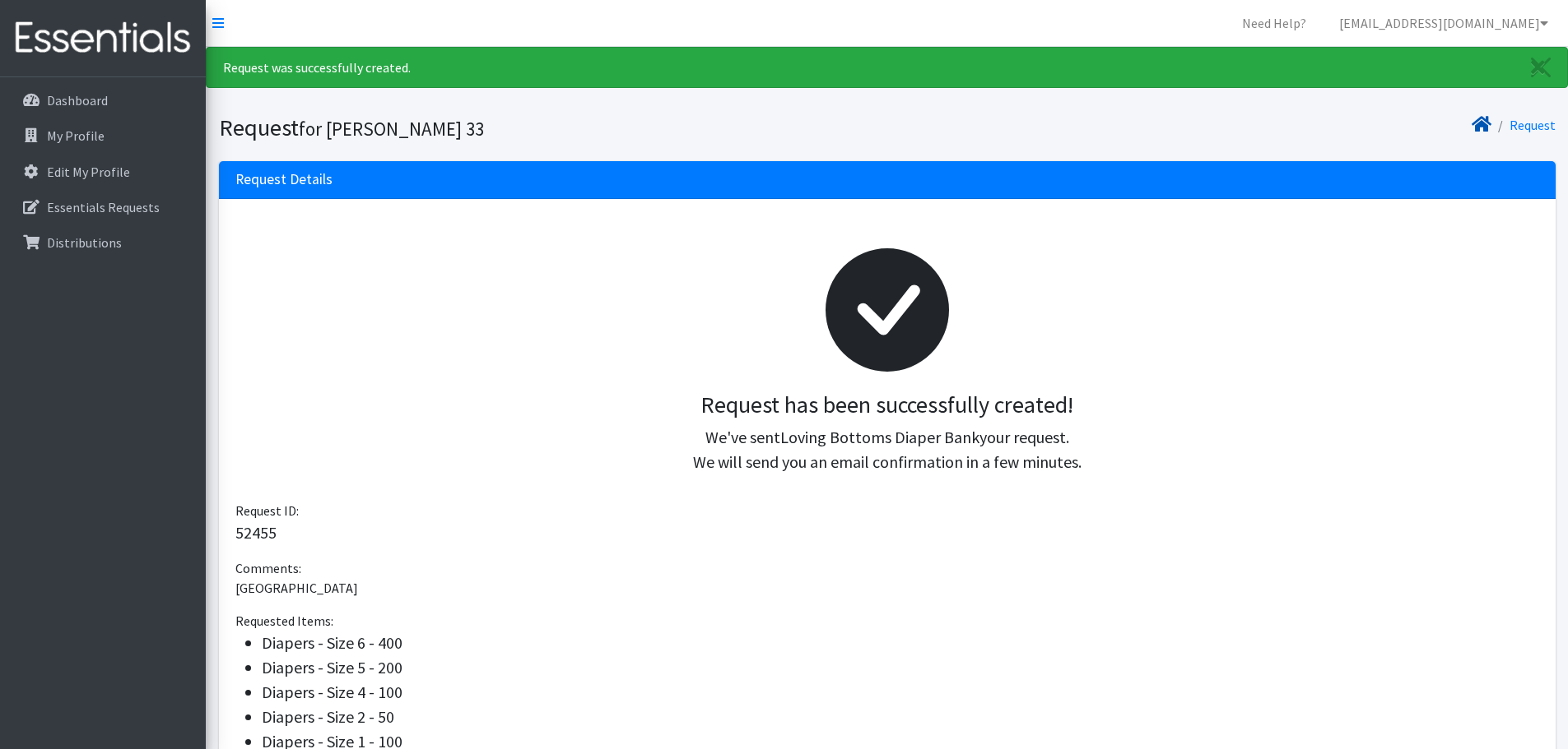
click at [1482, 123] on icon at bounding box center [1481, 124] width 20 height 13
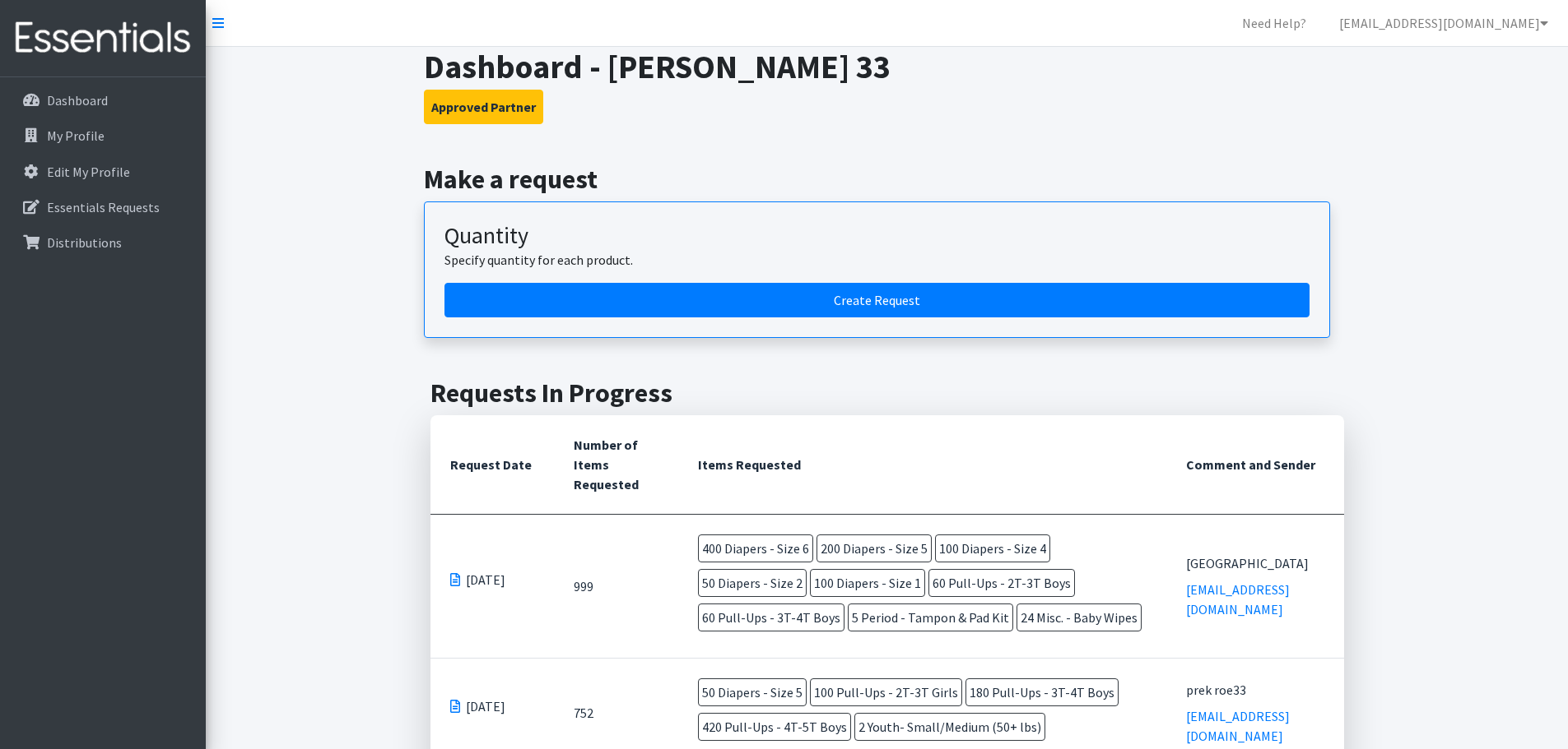
click at [684, 275] on div "Quantity Specify quantity for each product." at bounding box center [877, 252] width 865 height 61
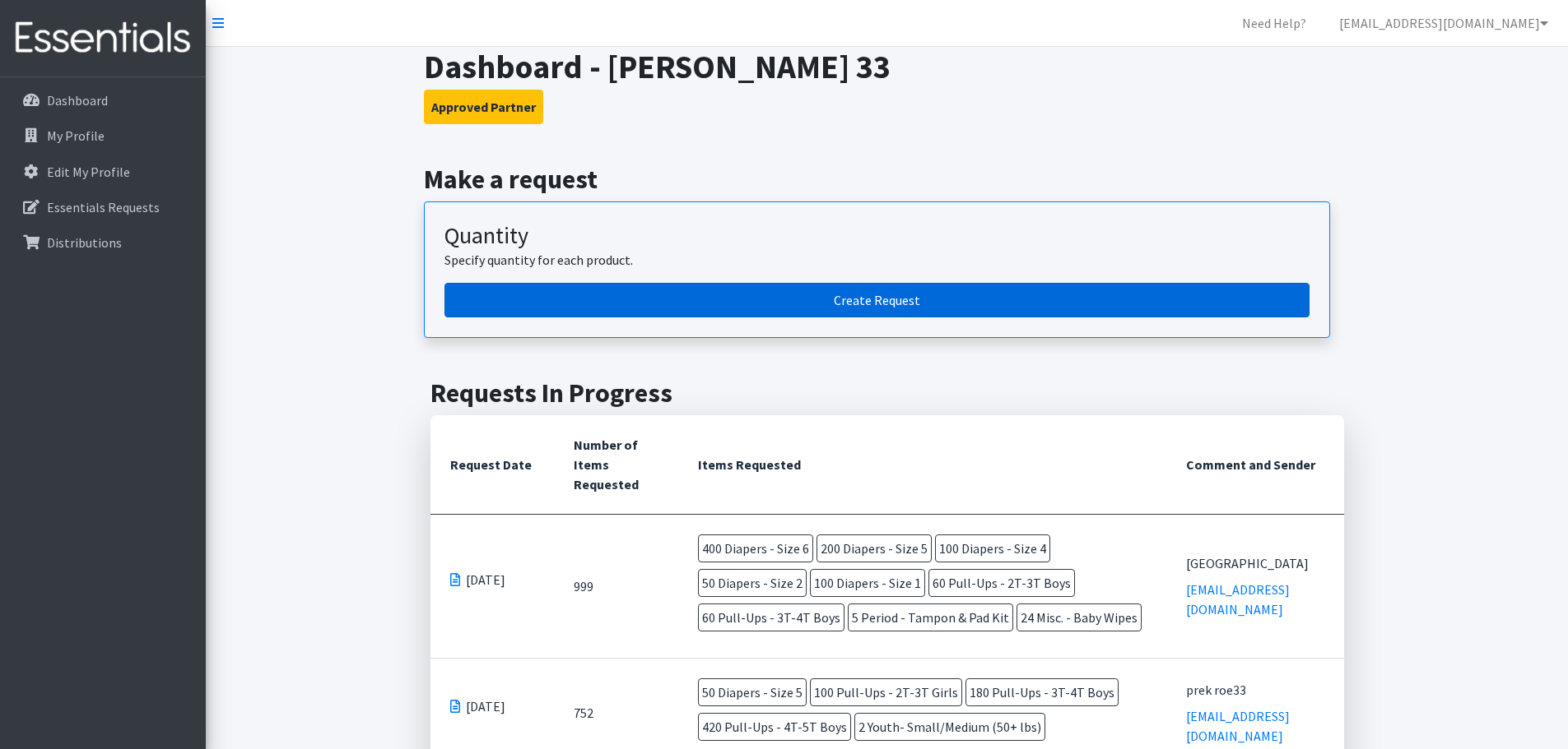
click at [674, 313] on link "Create Request" at bounding box center [877, 300] width 865 height 34
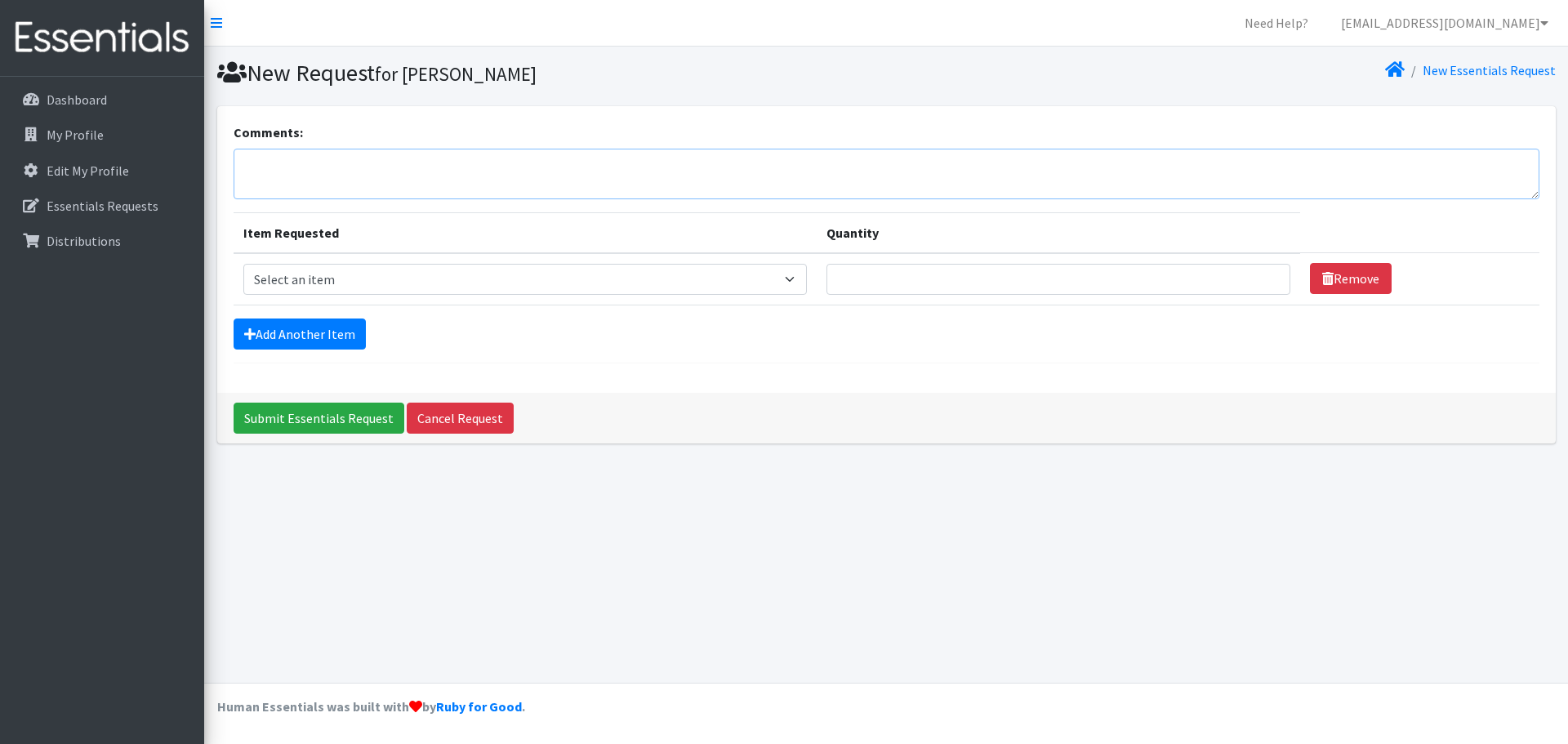
click at [387, 152] on textarea "Comments:" at bounding box center [886, 174] width 1307 height 50
type textarea "roseville kids place- roe33"
click at [327, 266] on select "Select an item Diapers - Newborn Diapers - Preemie Diapers - Size 1 Diapers - S…" at bounding box center [525, 280] width 564 height 31
select select "75"
click at [243, 264] on select "Select an item Diapers - Newborn Diapers - Preemie Diapers - Size 1 Diapers - S…" at bounding box center [525, 280] width 564 height 31
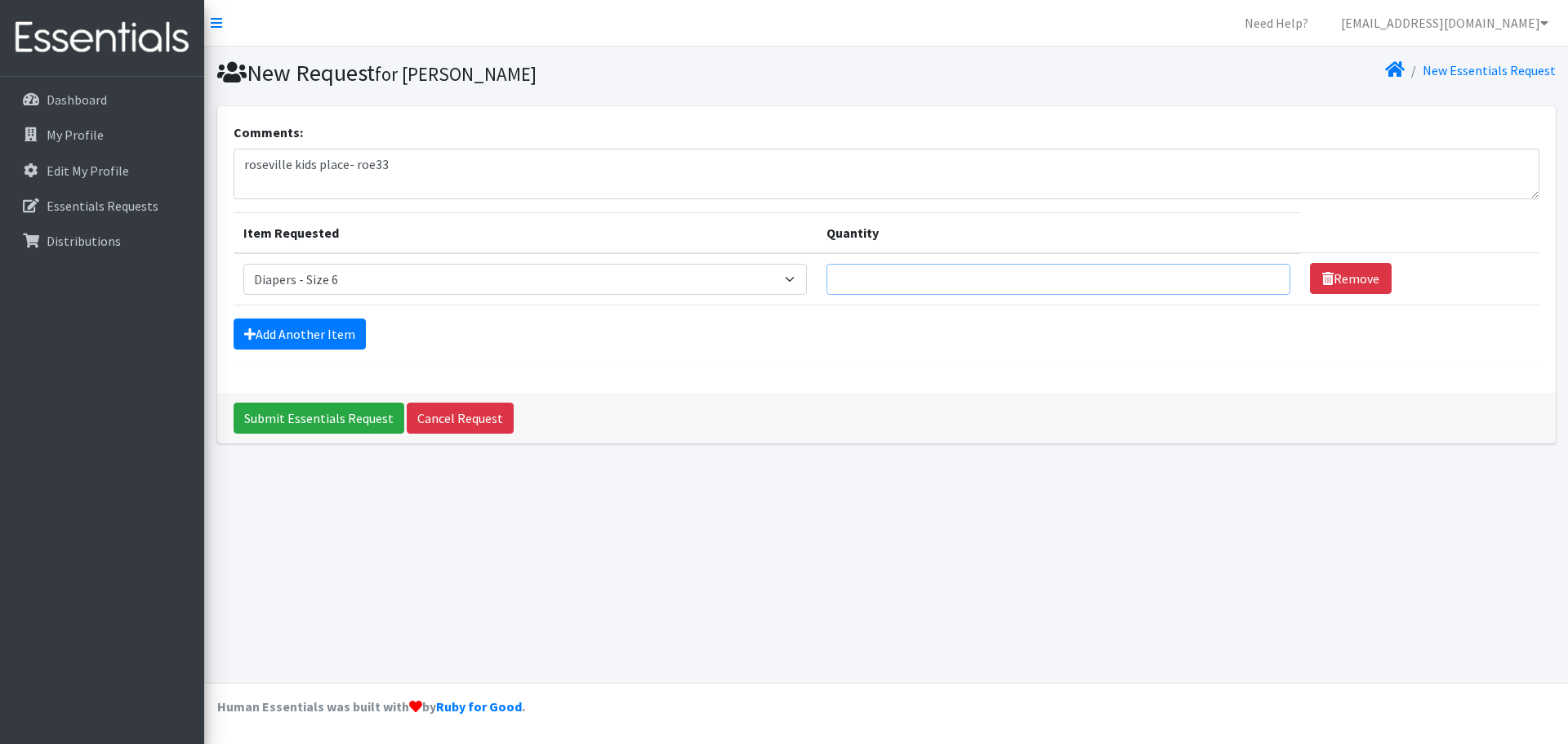
click at [878, 288] on input "Quantity" at bounding box center [1058, 280] width 464 height 31
type input "50"
click at [348, 338] on link "Add Another Item" at bounding box center [300, 334] width 132 height 31
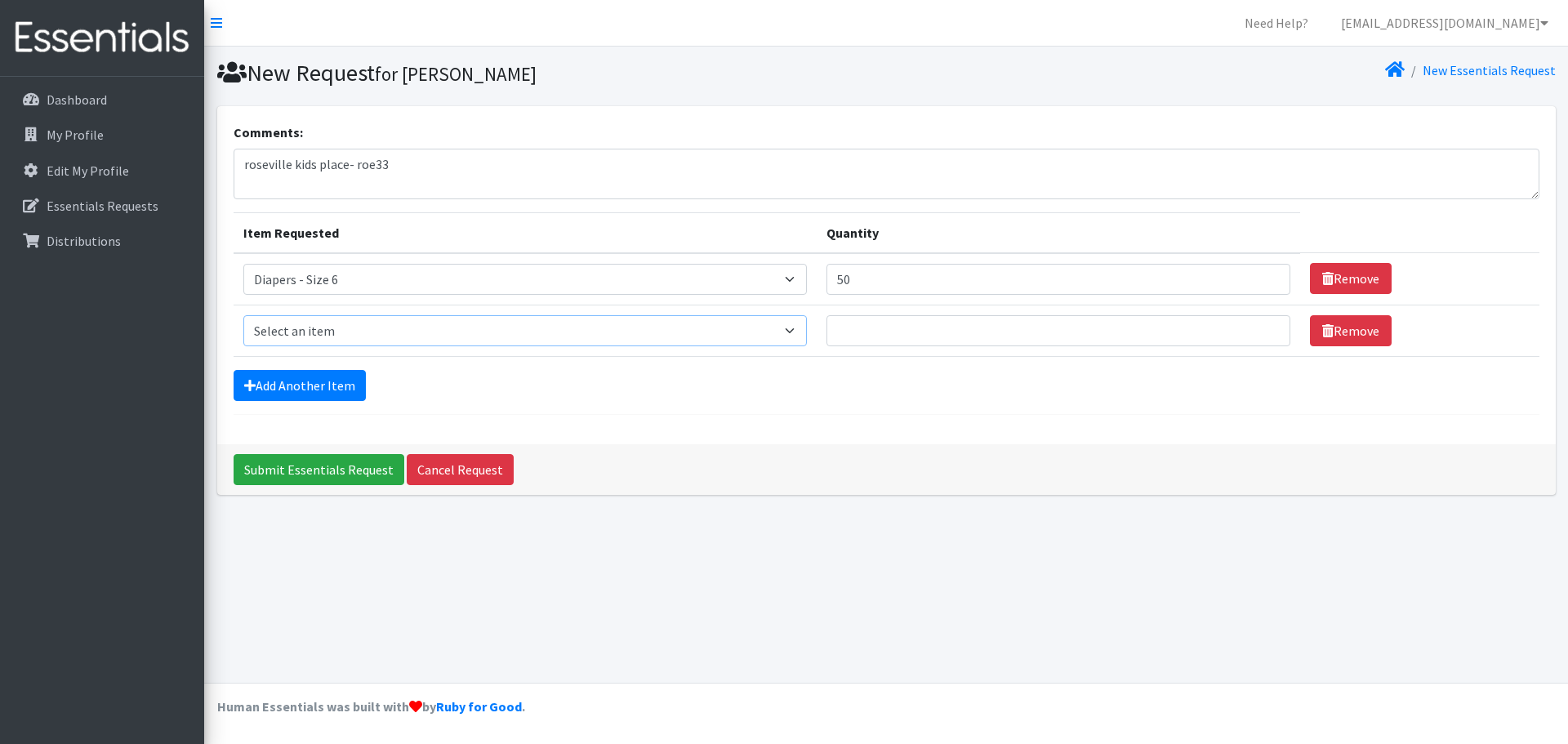
click at [371, 324] on select "Select an item Diapers - Newborn Diapers - Preemie Diapers - Size 1 Diapers - S…" at bounding box center [525, 331] width 564 height 31
select select "74"
click at [243, 315] on select "Select an item Diapers - Newborn Diapers - Preemie Diapers - Size 1 Diapers - S…" at bounding box center [525, 331] width 564 height 31
click at [913, 336] on input "Quantity" at bounding box center [1058, 331] width 464 height 31
type input "50"
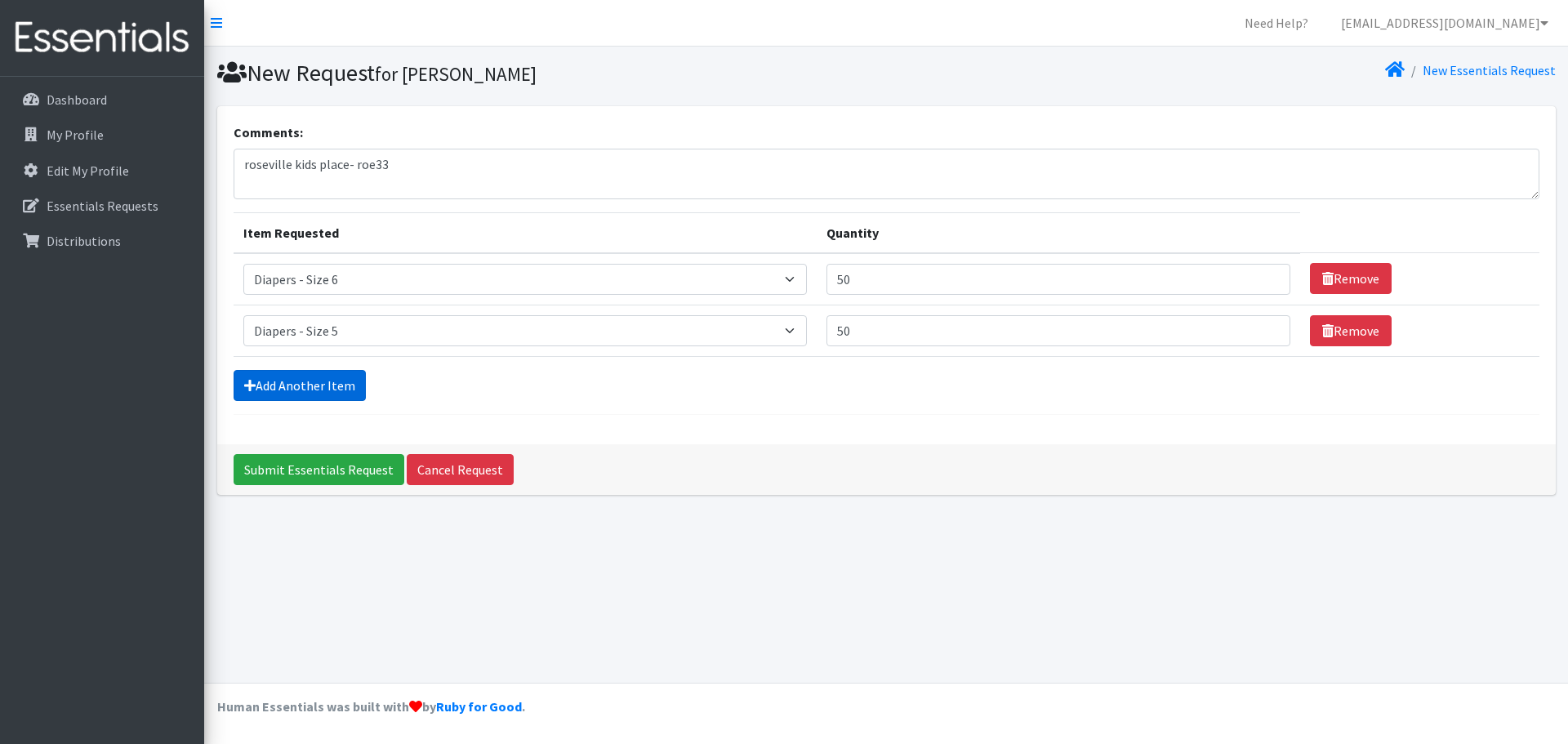
click at [322, 389] on link "Add Another Item" at bounding box center [300, 386] width 132 height 31
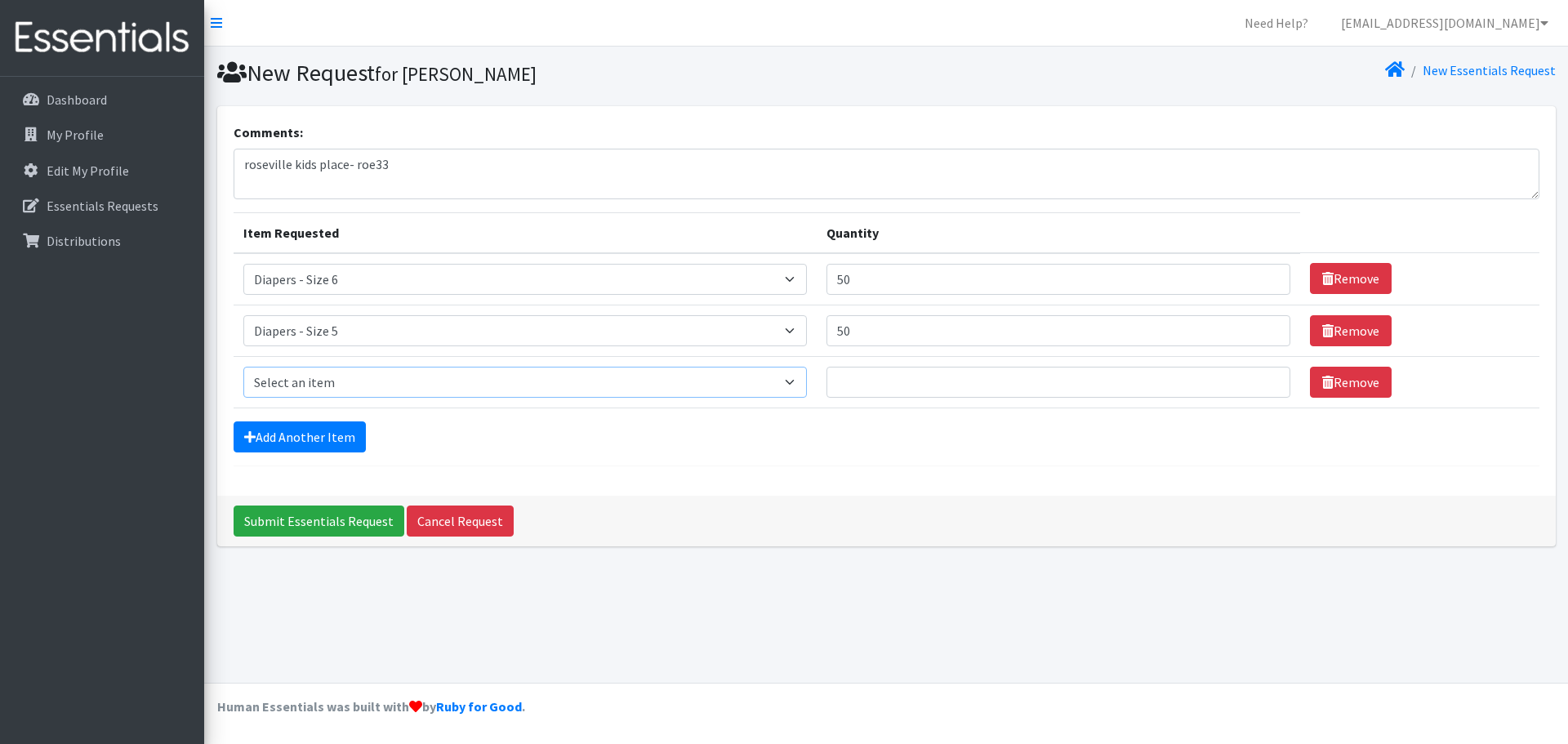
click at [321, 380] on select "Select an item Diapers - Newborn Diapers - Preemie Diapers - Size 1 Diapers - S…" at bounding box center [525, 382] width 564 height 31
select select "73"
click at [243, 367] on select "Select an item Diapers - Newborn Diapers - Preemie Diapers - Size 1 Diapers - S…" at bounding box center [525, 382] width 564 height 31
click at [853, 377] on input "Quantity" at bounding box center [1058, 382] width 464 height 31
type input "50"
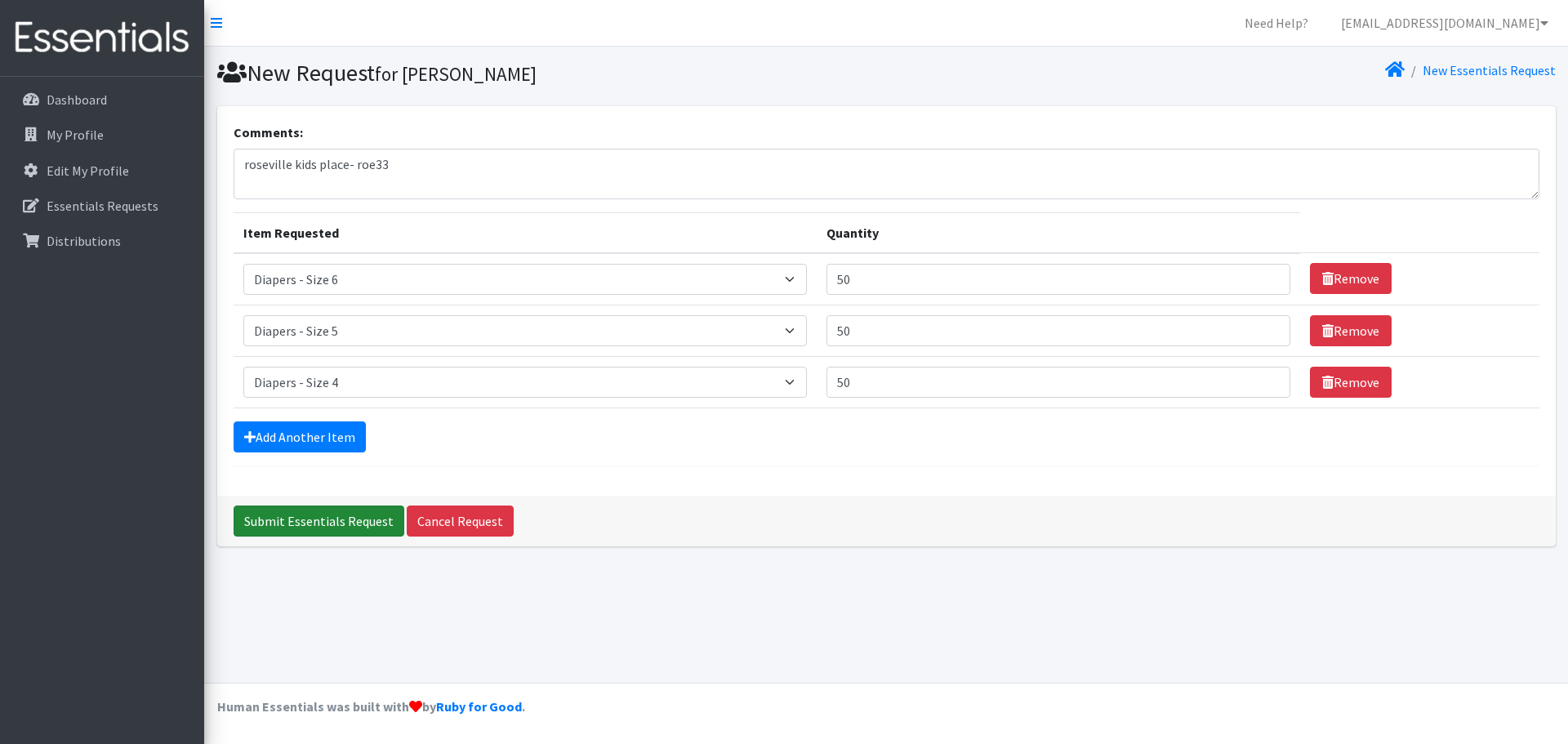
click at [368, 528] on input "Submit Essentials Request" at bounding box center [319, 521] width 170 height 31
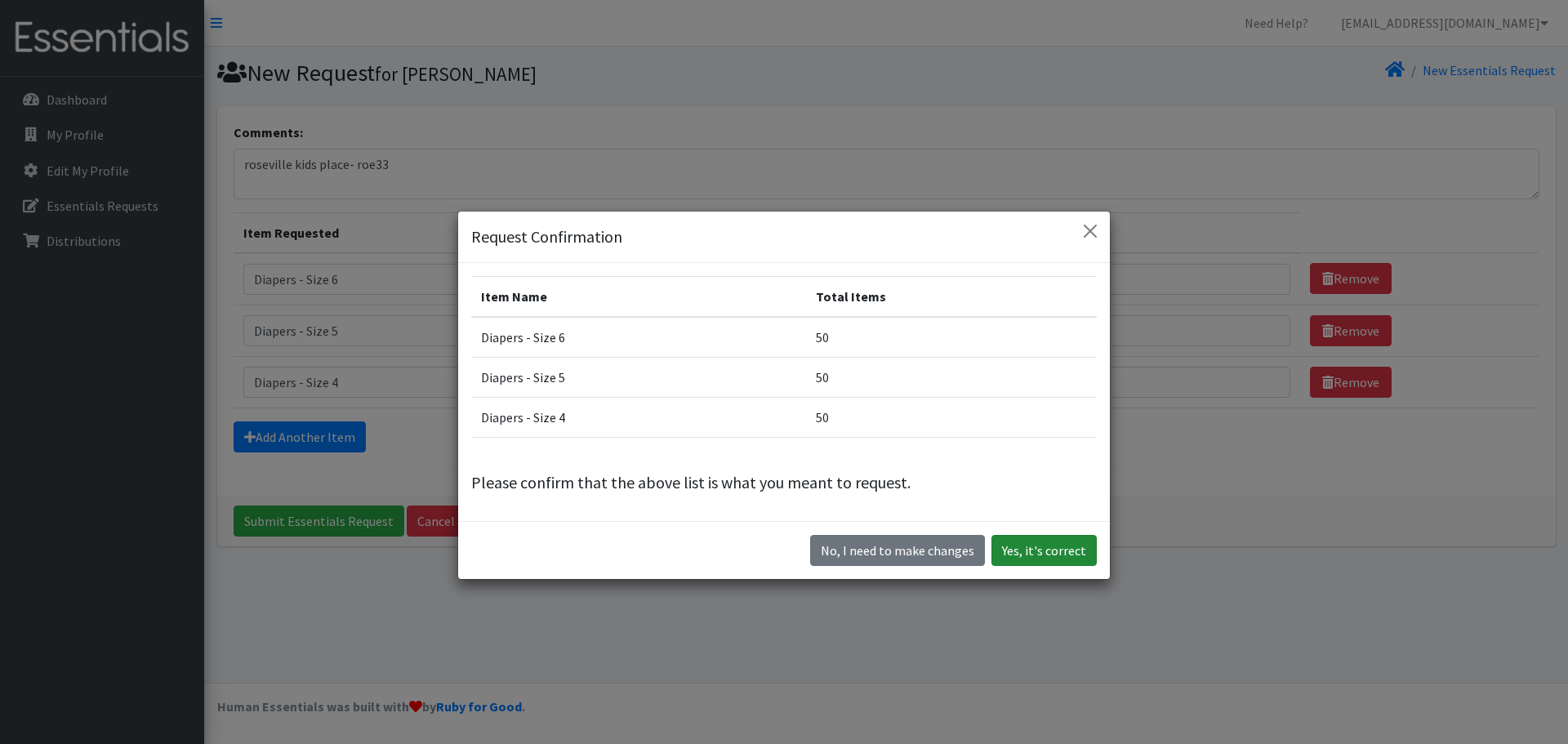
click at [1014, 550] on button "Yes, it's correct" at bounding box center [1043, 551] width 105 height 31
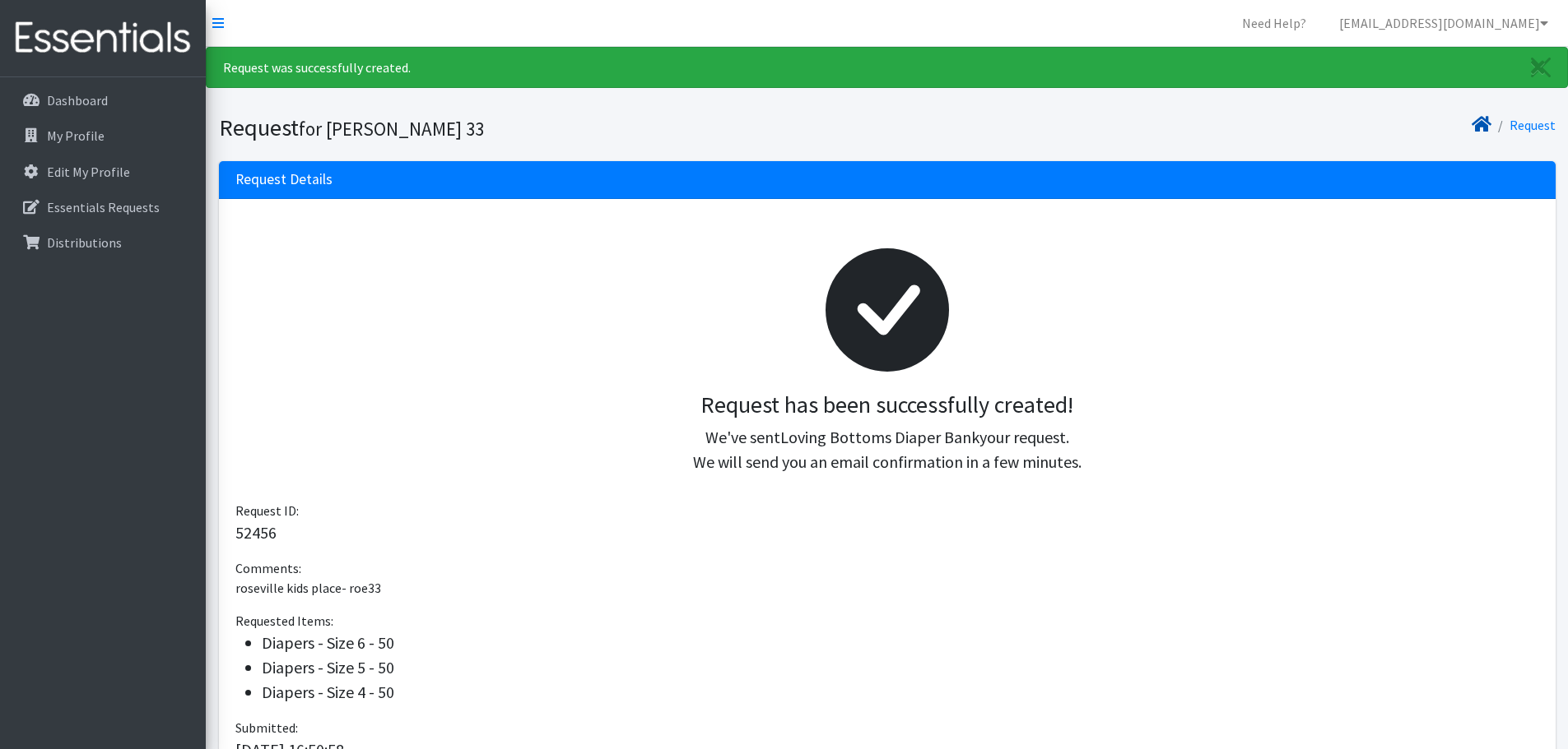
click at [1489, 122] on icon at bounding box center [1481, 124] width 20 height 13
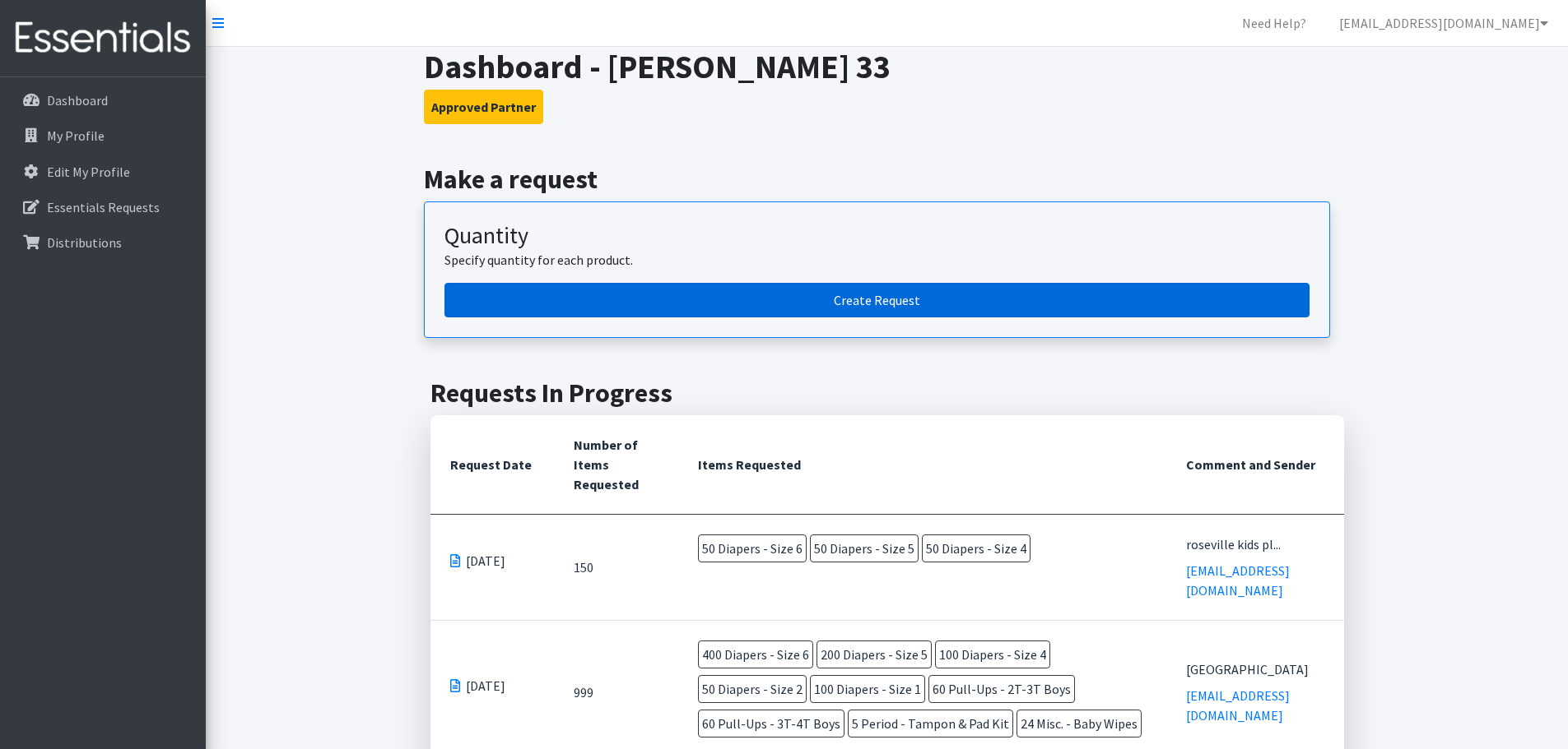
click at [1165, 308] on link "Create Request" at bounding box center [877, 300] width 865 height 34
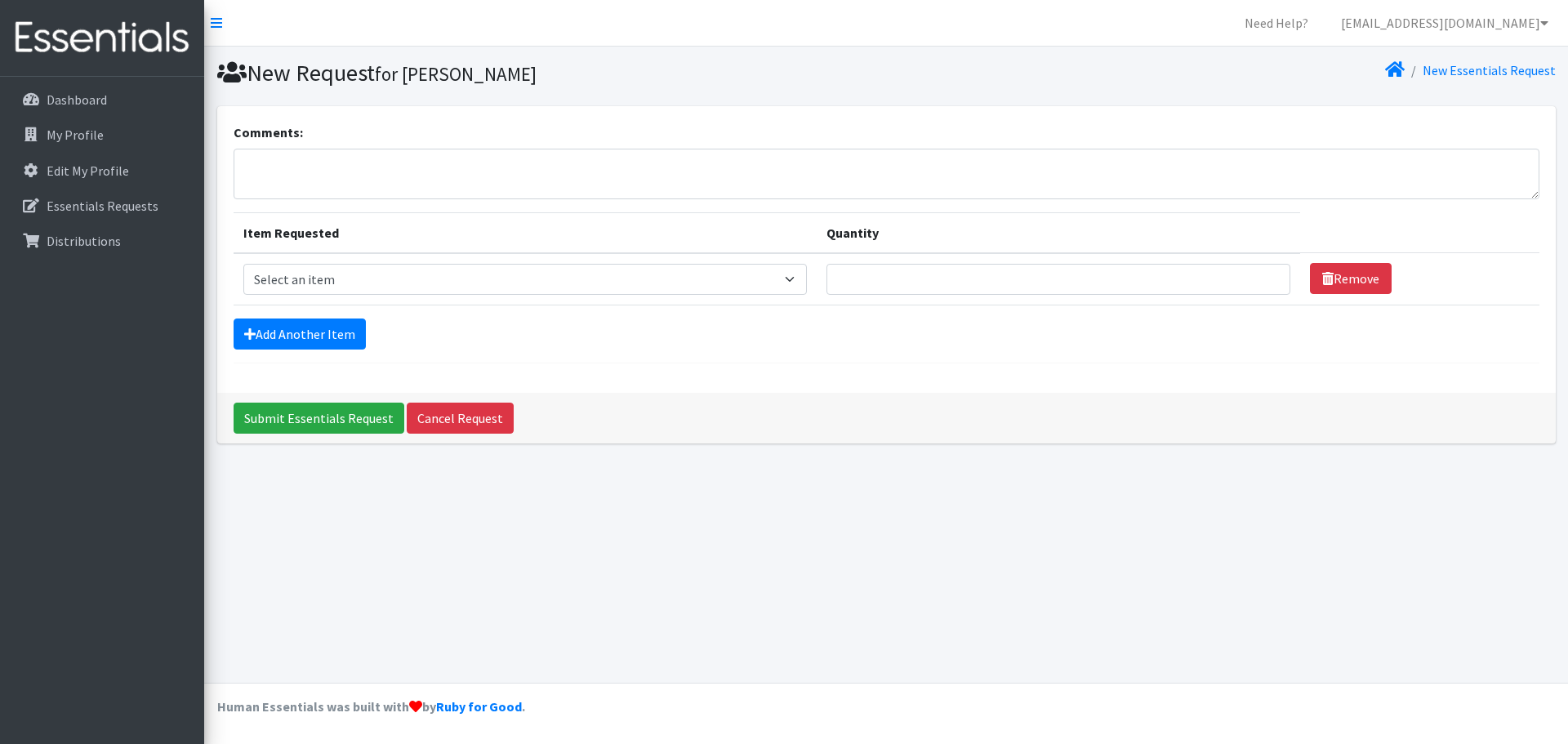
click at [592, 206] on form "Comments: Item Requested Quantity Item Requested Select an item Diapers - Newbo…" at bounding box center [886, 242] width 1307 height 241
click at [591, 186] on textarea "Comments:" at bounding box center [886, 174] width 1307 height 50
type textarea "aledo- roe33"
click at [481, 269] on select "Select an item Diapers - Newborn Diapers - Preemie Diapers - Size 1 Diapers - S…" at bounding box center [525, 280] width 564 height 31
select select "75"
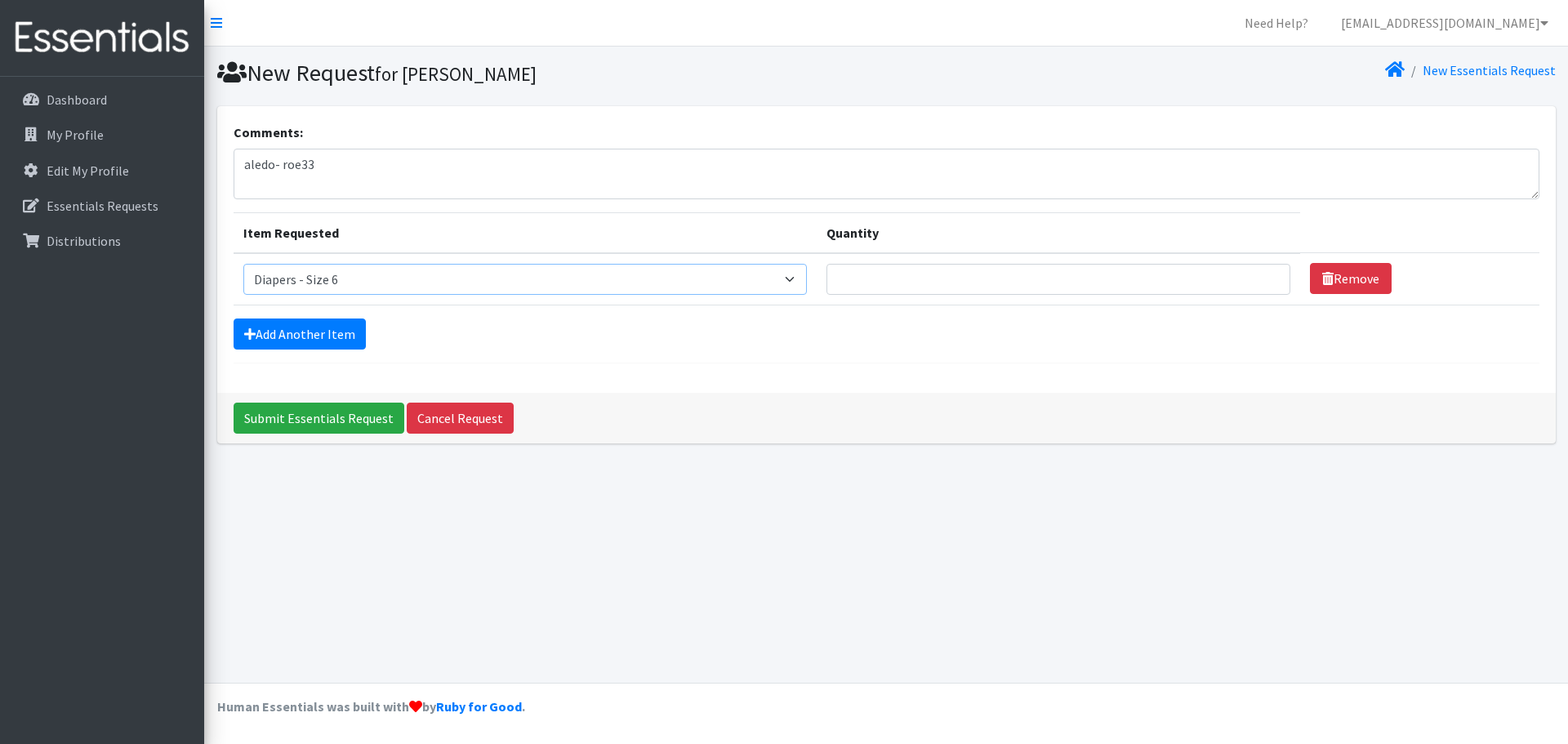
click at [243, 264] on select "Select an item Diapers - Newborn Diapers - Preemie Diapers - Size 1 Diapers - S…" at bounding box center [525, 280] width 564 height 31
click at [972, 292] on input "Quantity" at bounding box center [1058, 280] width 464 height 31
type input "50"
click at [303, 343] on link "Add Another Item" at bounding box center [300, 334] width 132 height 31
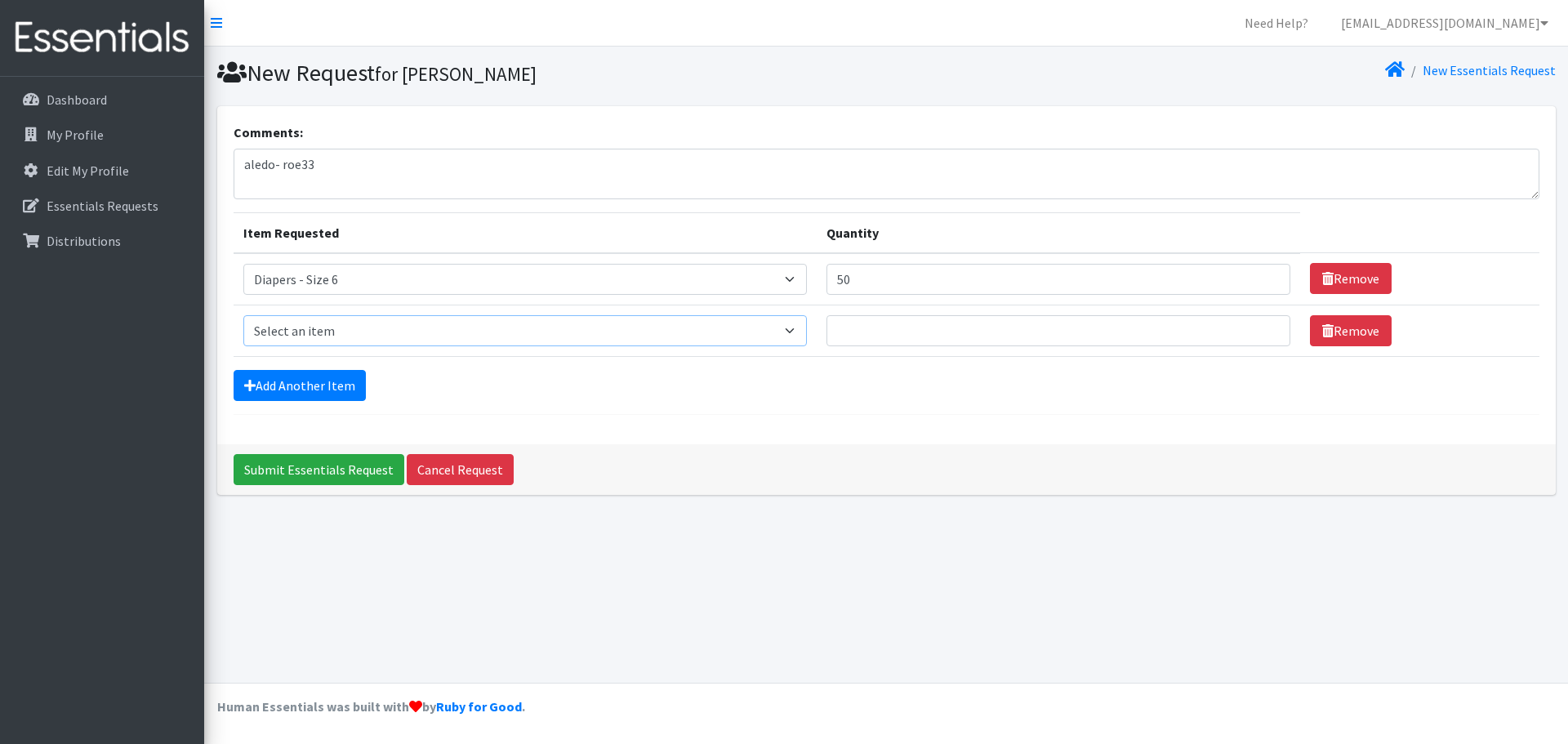
click at [305, 319] on select "Select an item Diapers - Newborn Diapers - Preemie Diapers - Size 1 Diapers - S…" at bounding box center [525, 331] width 564 height 31
select select "74"
click at [243, 315] on select "Select an item Diapers - Newborn Diapers - Preemie Diapers - Size 1 Diapers - S…" at bounding box center [525, 331] width 564 height 31
click at [966, 326] on input "Quantity" at bounding box center [1058, 331] width 464 height 31
type input "150"
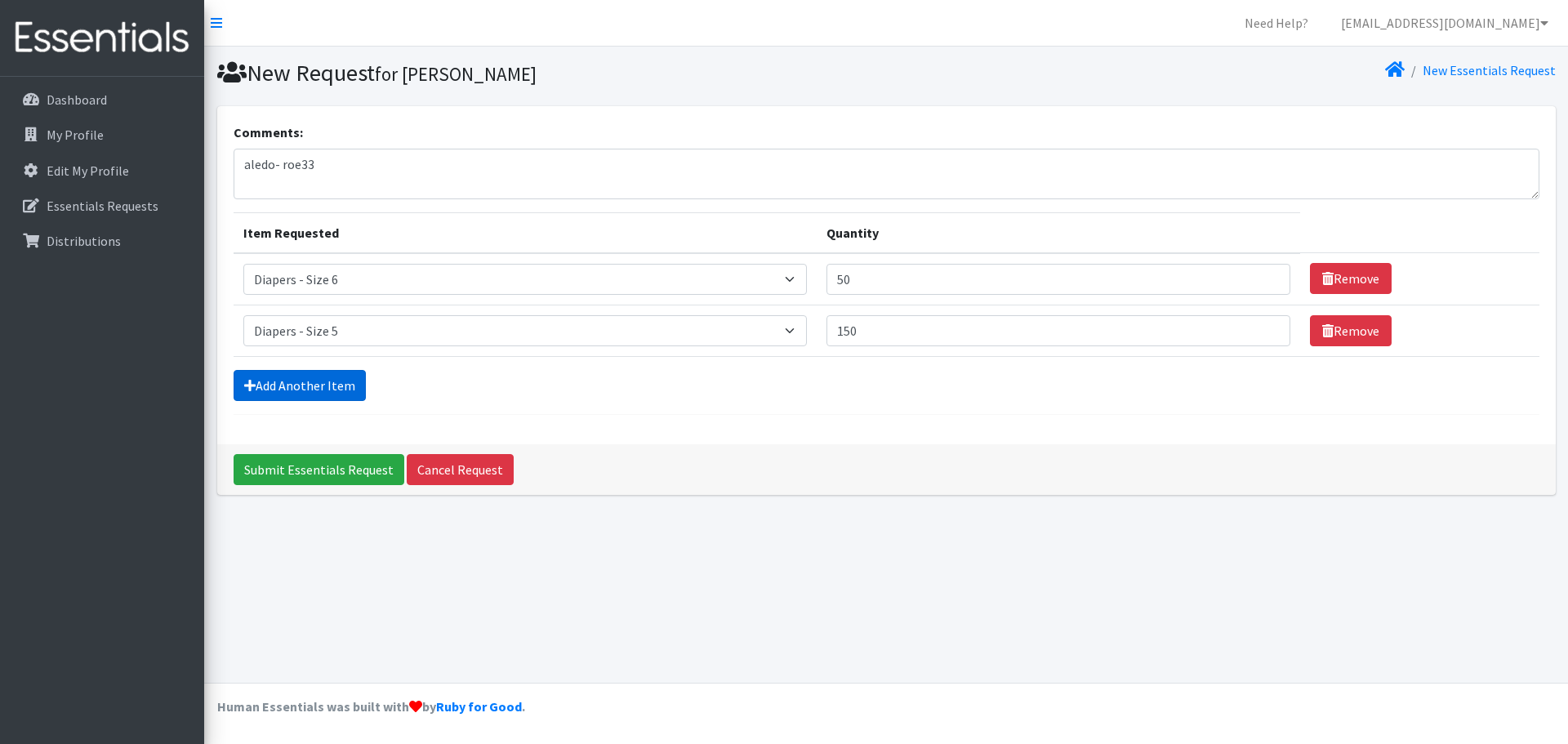
click at [252, 383] on icon at bounding box center [250, 386] width 12 height 13
click at [314, 392] on link "Add Another Item" at bounding box center [300, 386] width 132 height 31
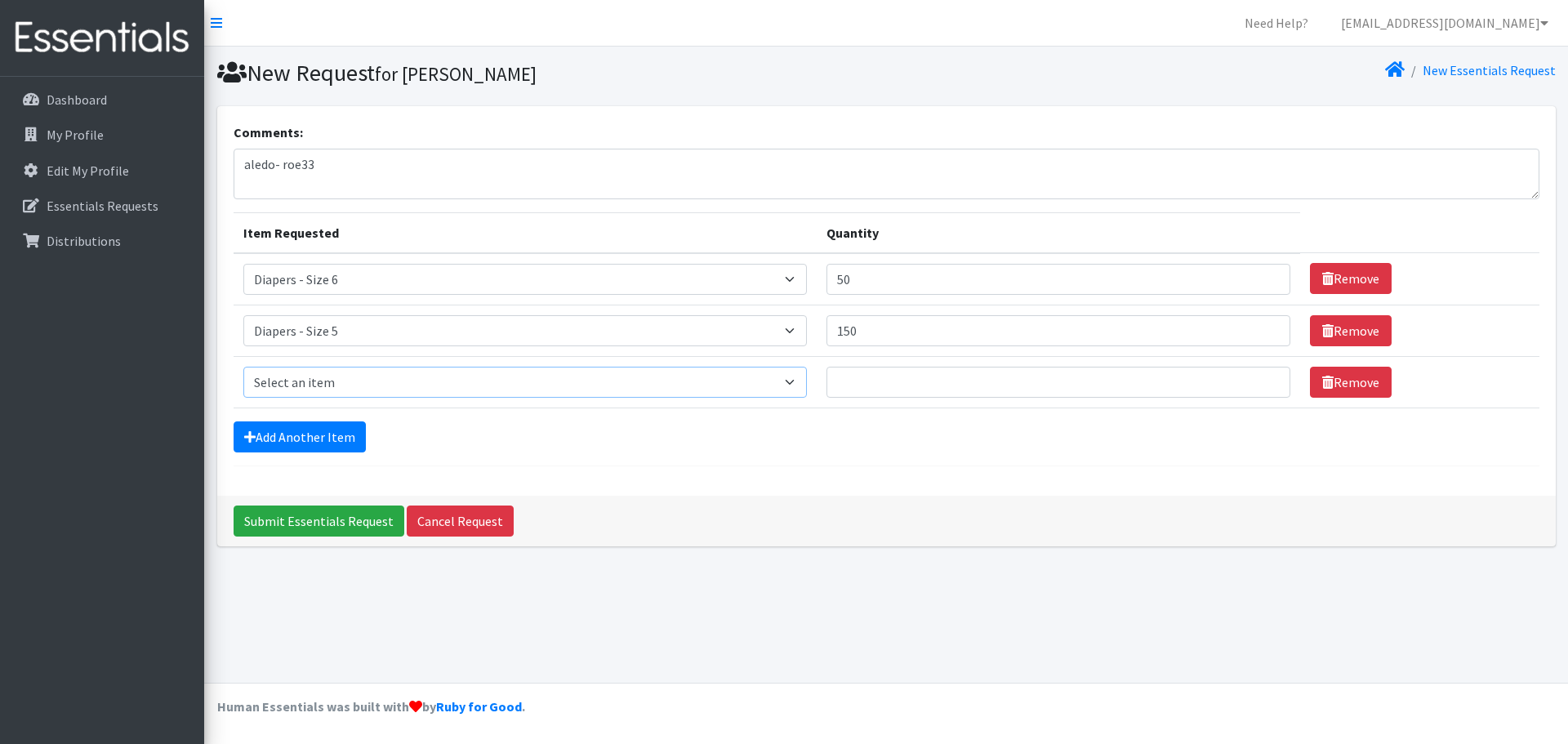
click at [314, 392] on select "Select an item Diapers - Newborn Diapers - Preemie Diapers - Size 1 Diapers - S…" at bounding box center [525, 382] width 564 height 31
select select "73"
click at [243, 367] on select "Select an item Diapers - Newborn Diapers - Preemie Diapers - Size 1 Diapers - S…" at bounding box center [525, 382] width 564 height 31
click at [911, 382] on input "Quantity" at bounding box center [1058, 382] width 464 height 31
type input "150"
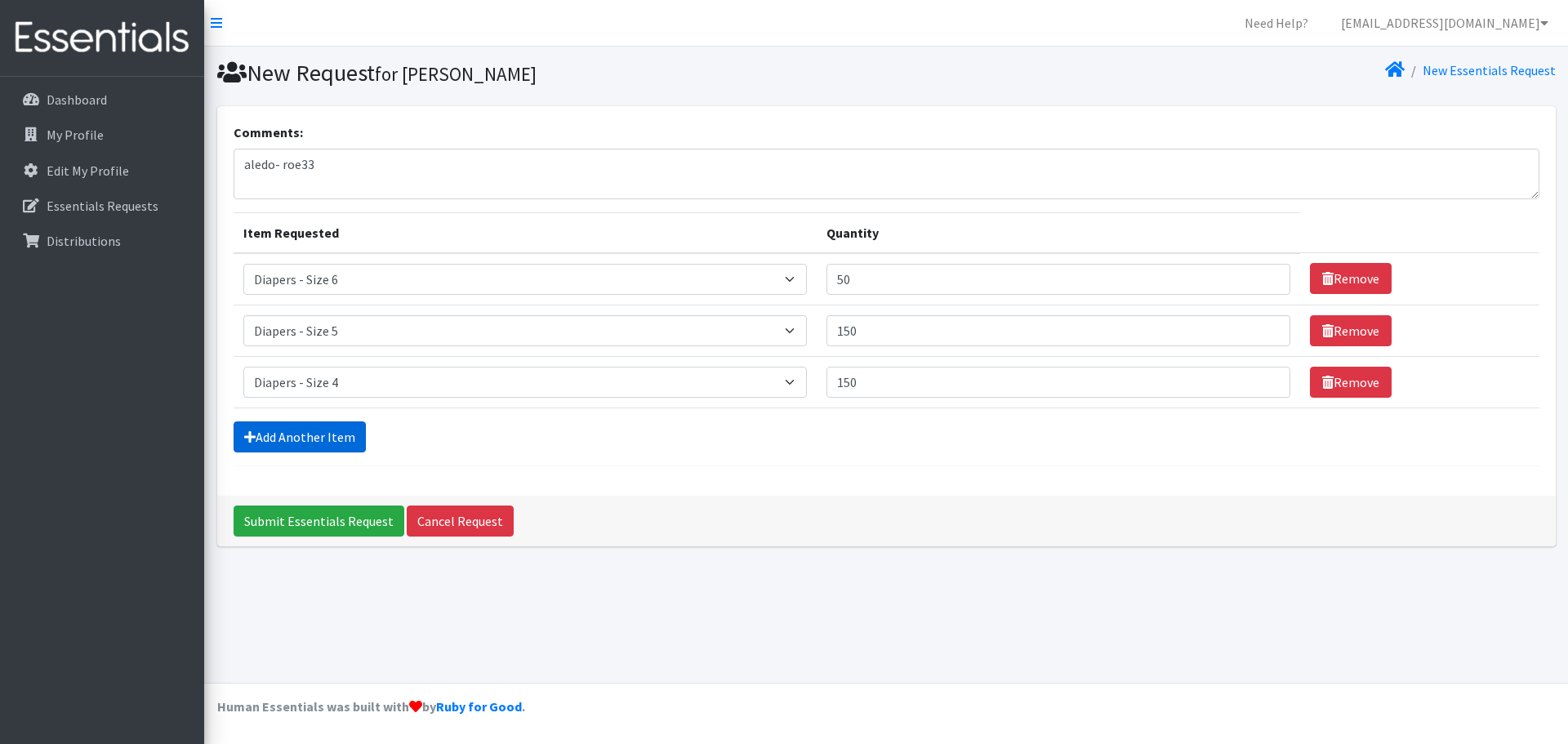
click at [352, 440] on link "Add Another Item" at bounding box center [300, 437] width 132 height 31
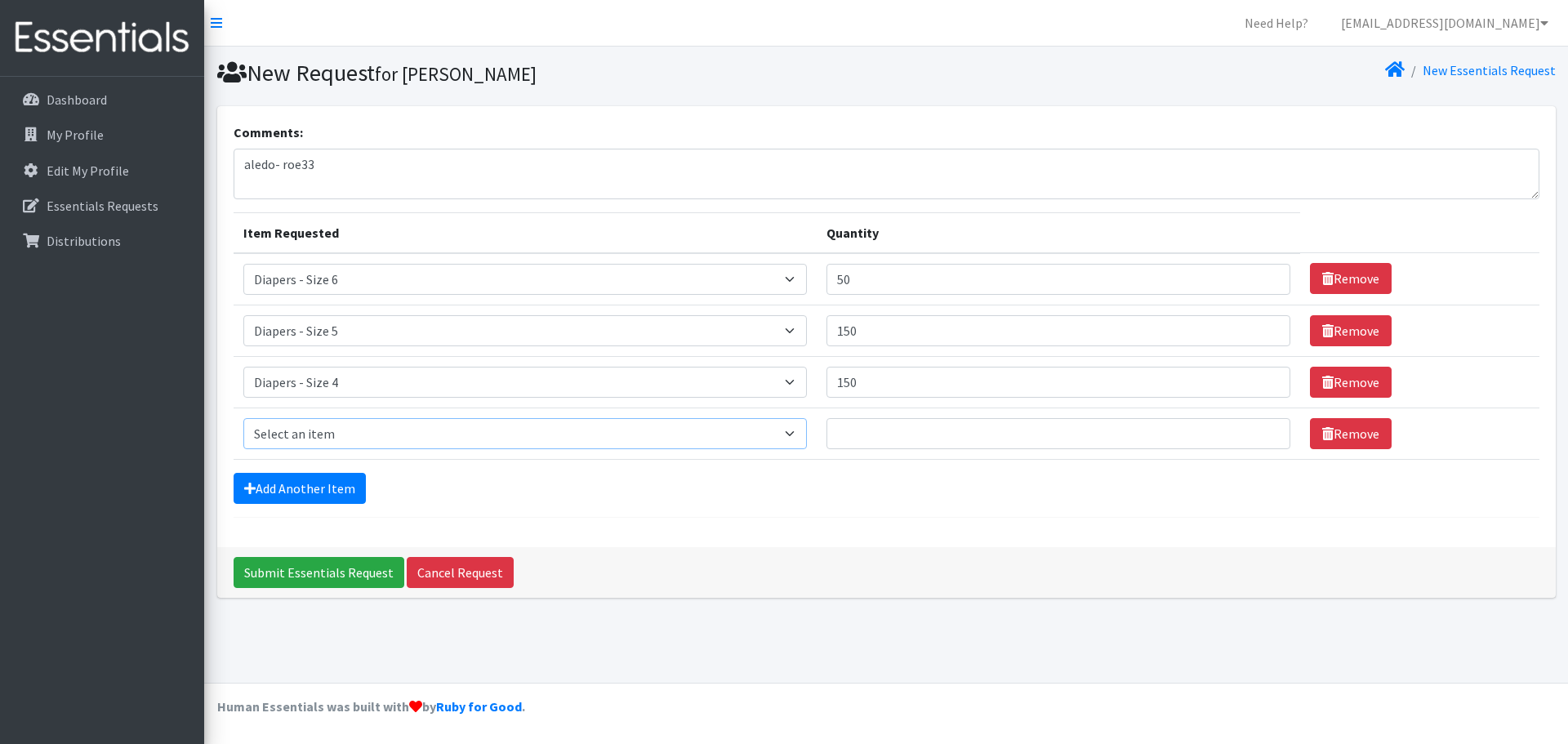
click at [352, 440] on select "Select an item Diapers - Newborn Diapers - Preemie Diapers - Size 1 Diapers - S…" at bounding box center [525, 434] width 564 height 31
select select "98"
click at [243, 418] on select "Select an item Diapers - Newborn Diapers - Preemie Diapers - Size 1 Diapers - S…" at bounding box center [525, 434] width 564 height 31
click at [918, 436] on input "Quantity" at bounding box center [1058, 434] width 464 height 31
type input "100"
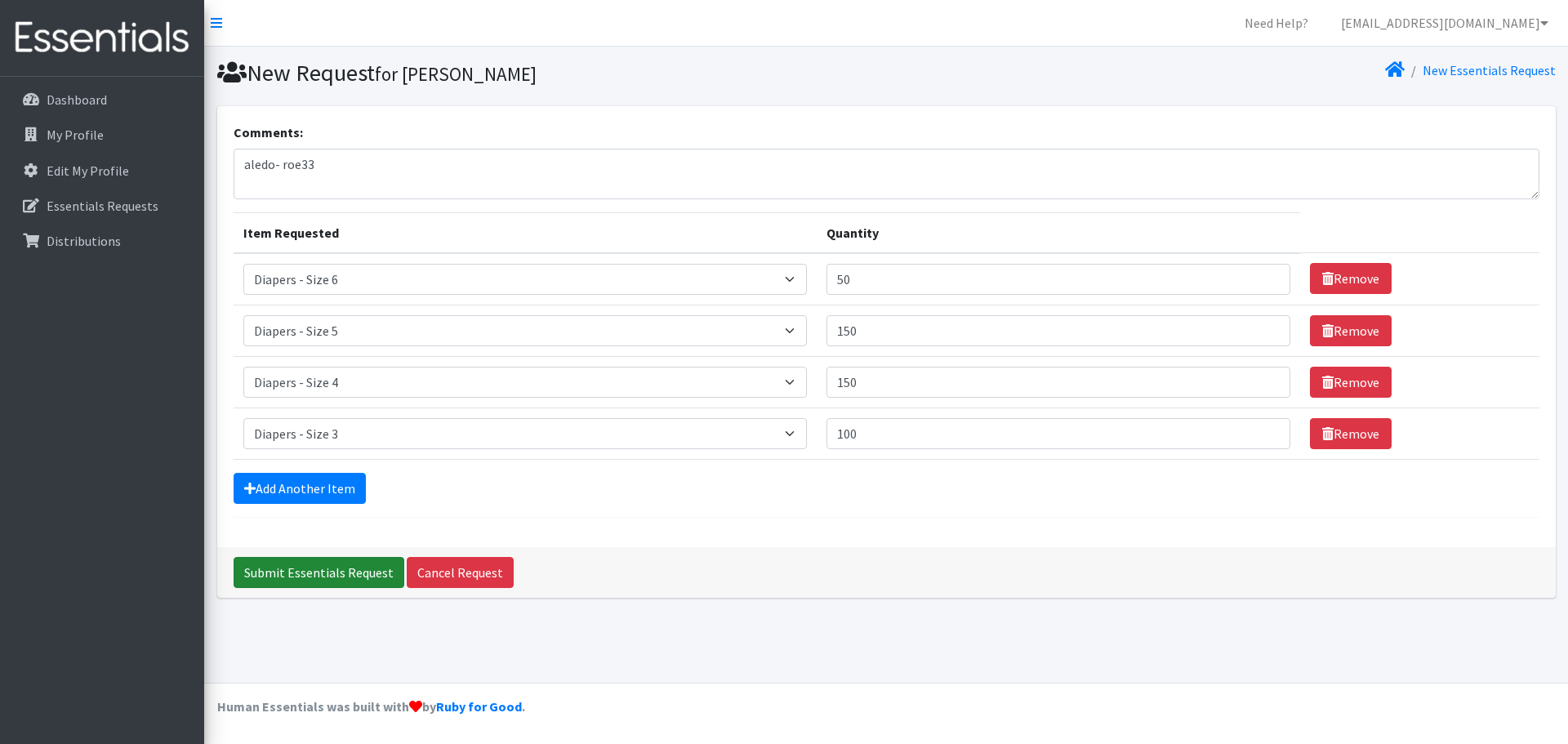
click at [357, 578] on input "Submit Essentials Request" at bounding box center [319, 573] width 170 height 31
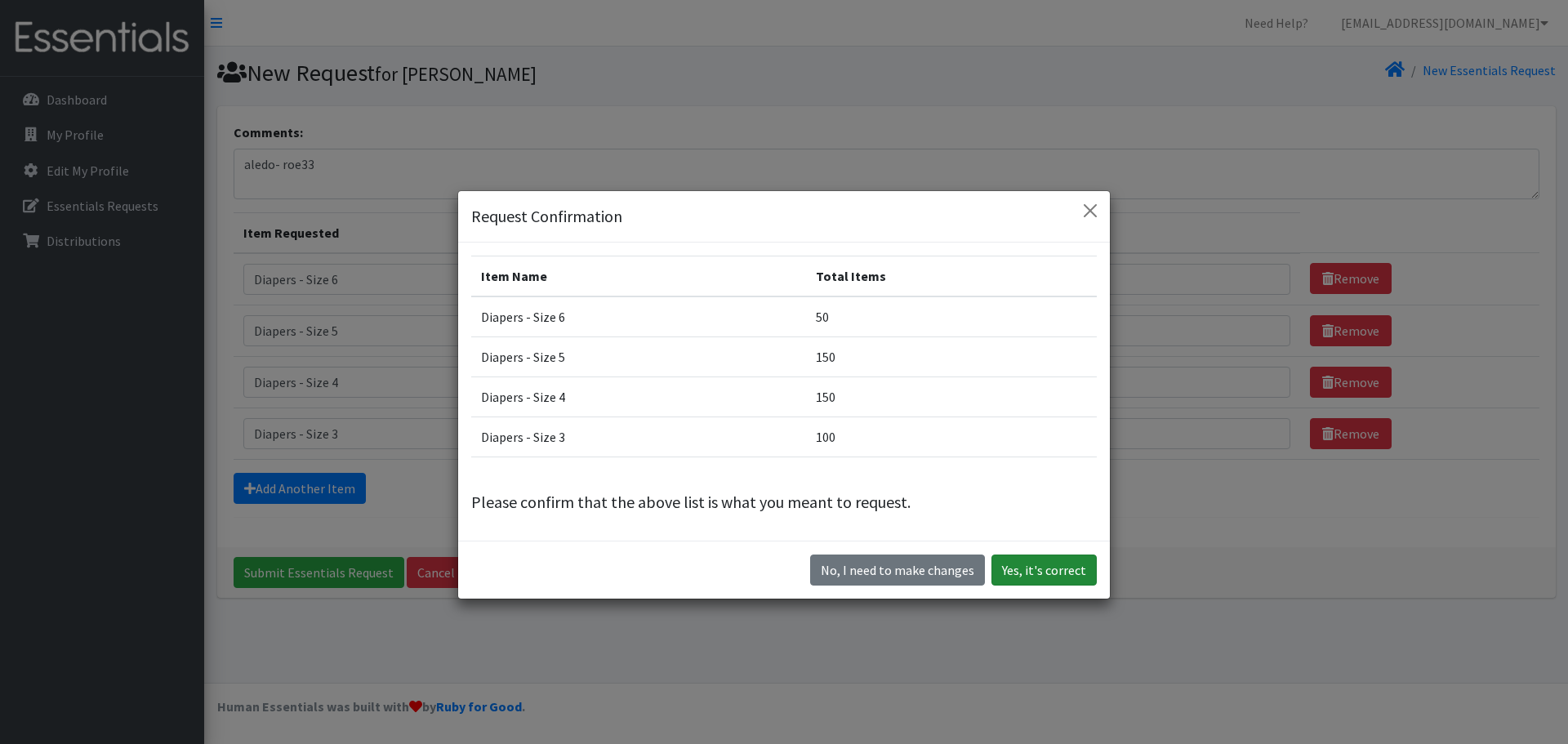
click at [1028, 566] on button "Yes, it's correct" at bounding box center [1043, 570] width 105 height 31
